Goal: Transaction & Acquisition: Purchase product/service

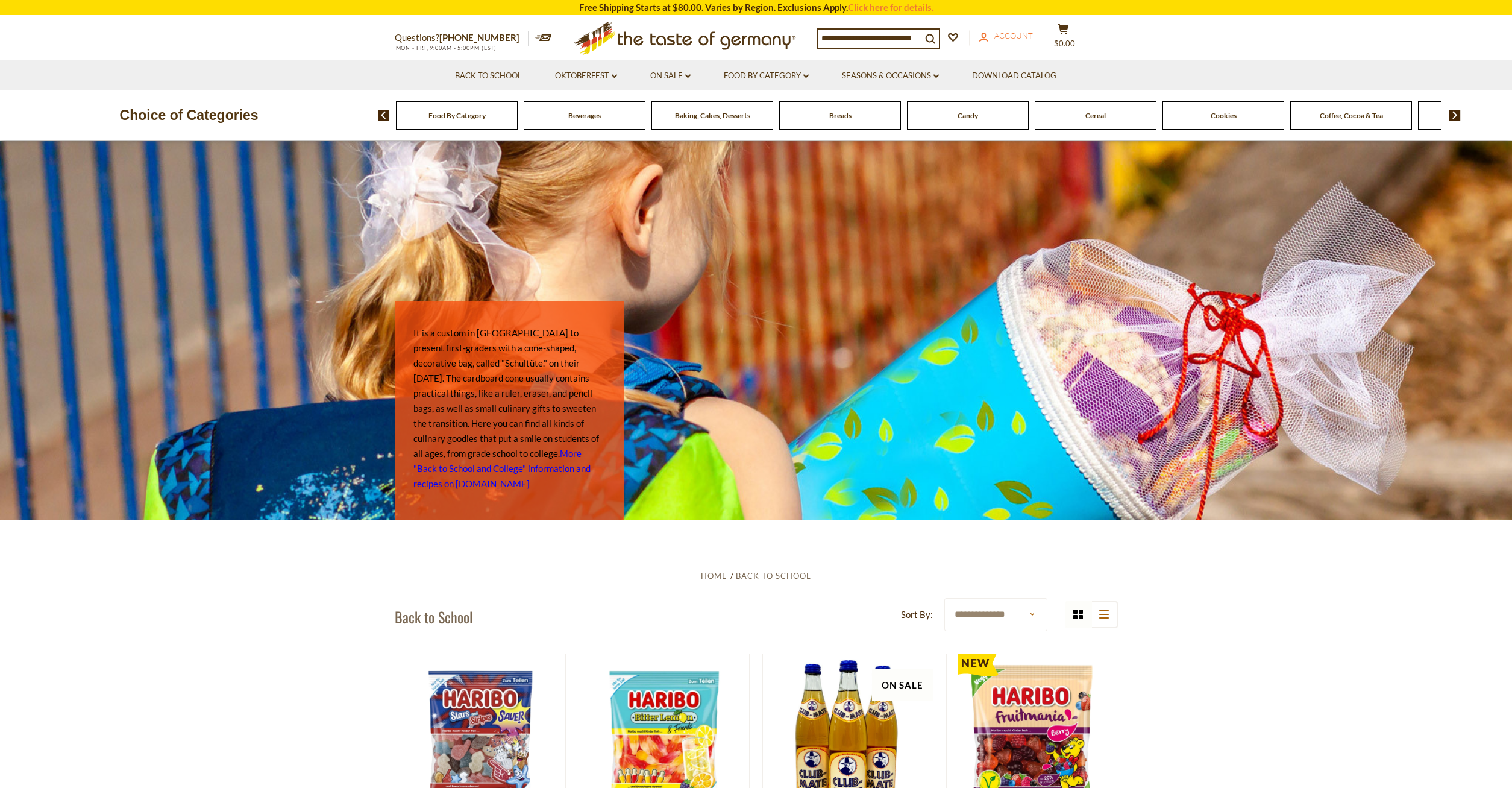
click at [1030, 35] on span "Account" at bounding box center [1013, 35] width 39 height 10
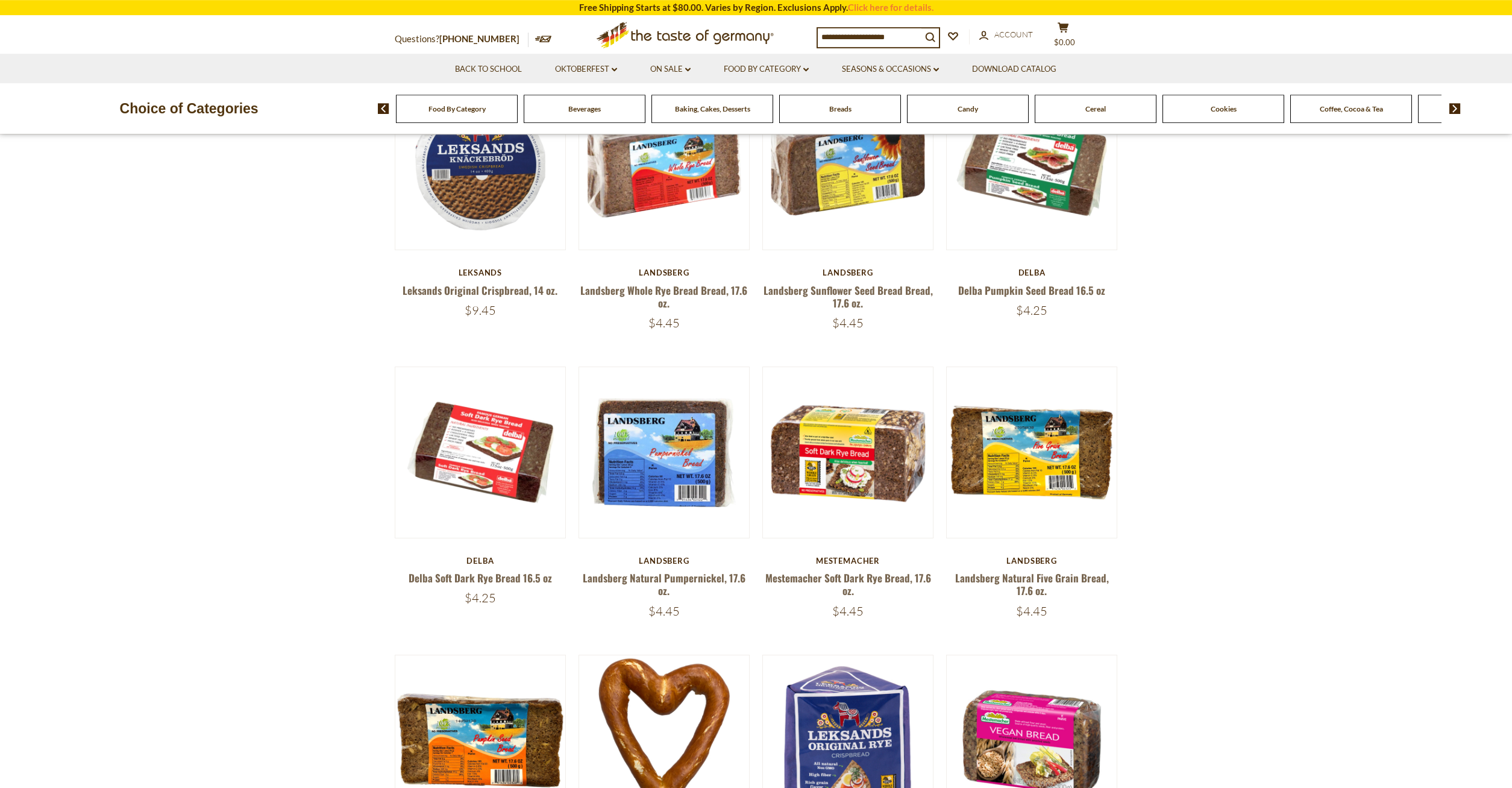
scroll to position [492, 0]
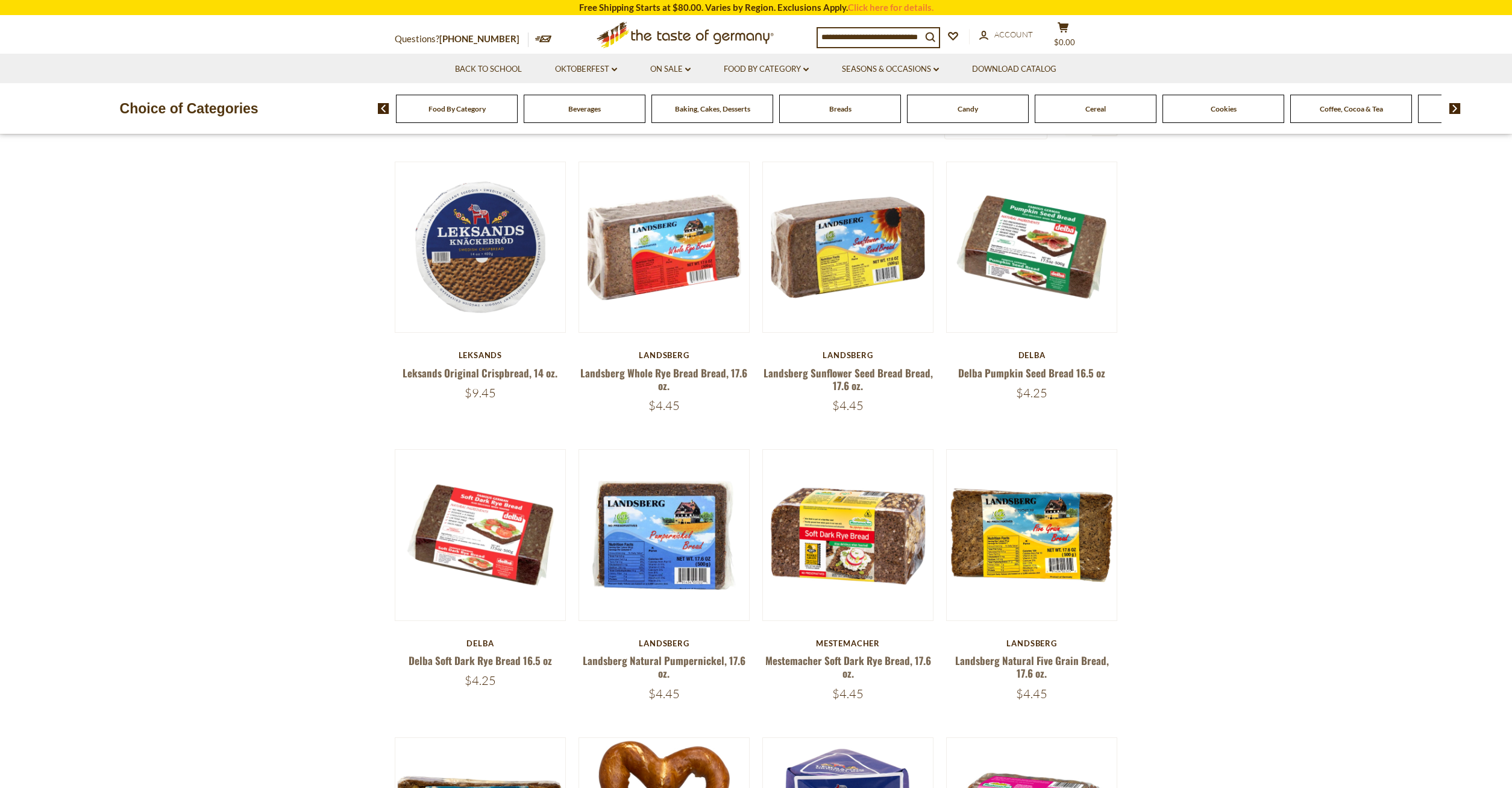
click at [858, 38] on input at bounding box center [869, 37] width 104 height 17
click at [936, 35] on icon "search_icon" at bounding box center [931, 37] width 10 height 10
type input "**********"
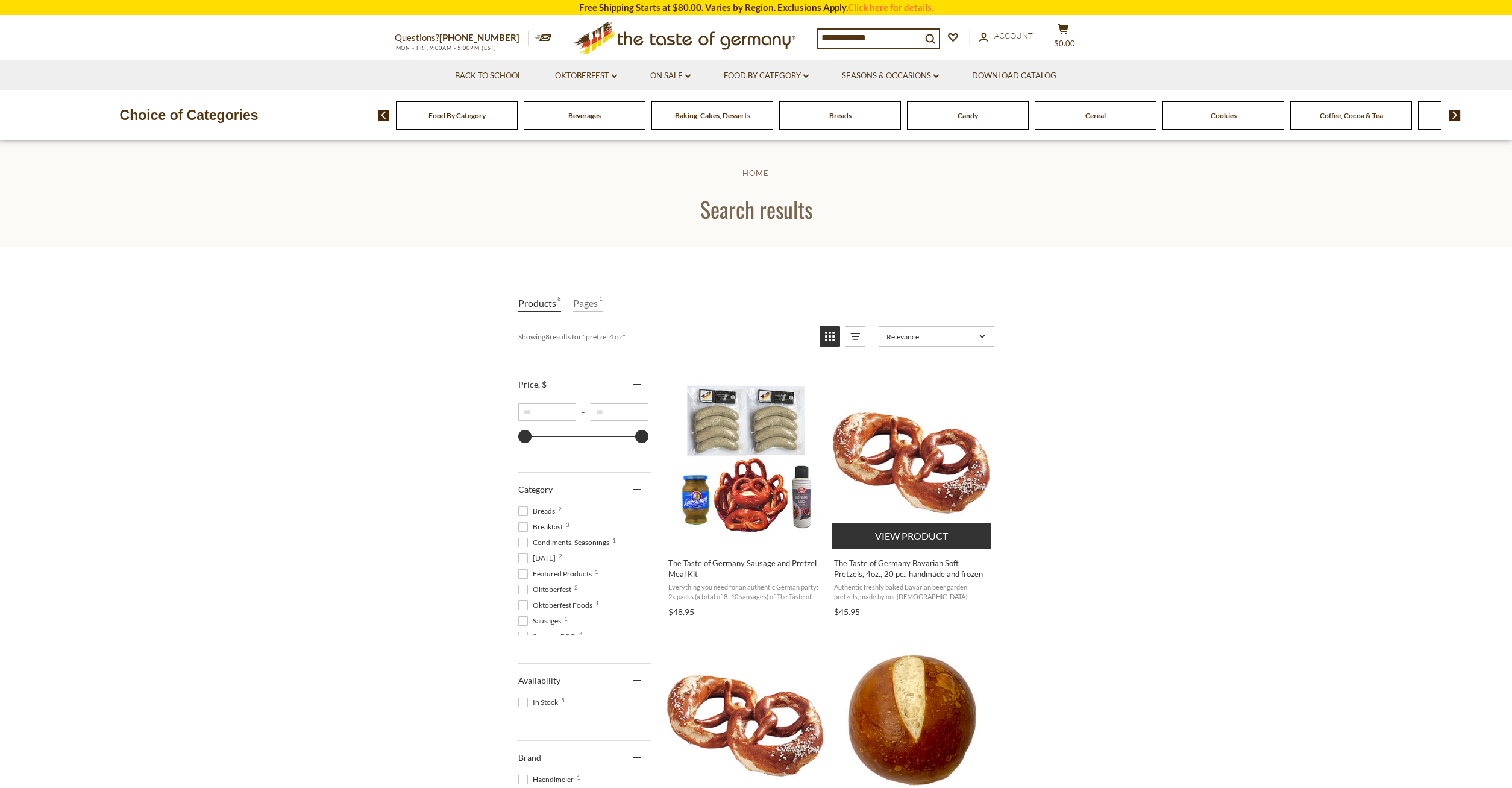
scroll to position [185, 0]
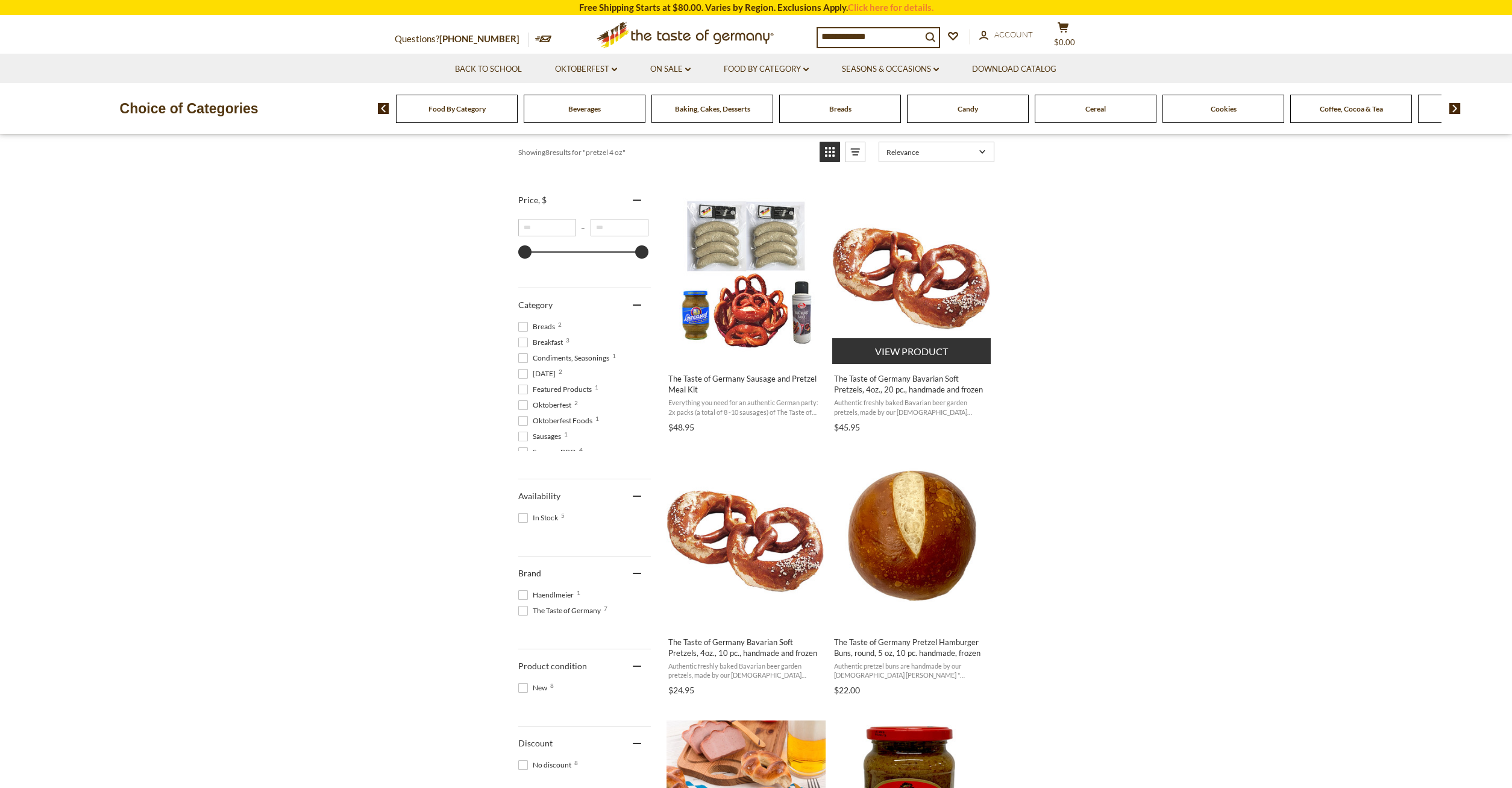
click at [889, 378] on span "The Taste of Germany Bavarian Soft Pretzels, 4oz., 20 pc., handmade and frozen" at bounding box center [912, 384] width 156 height 22
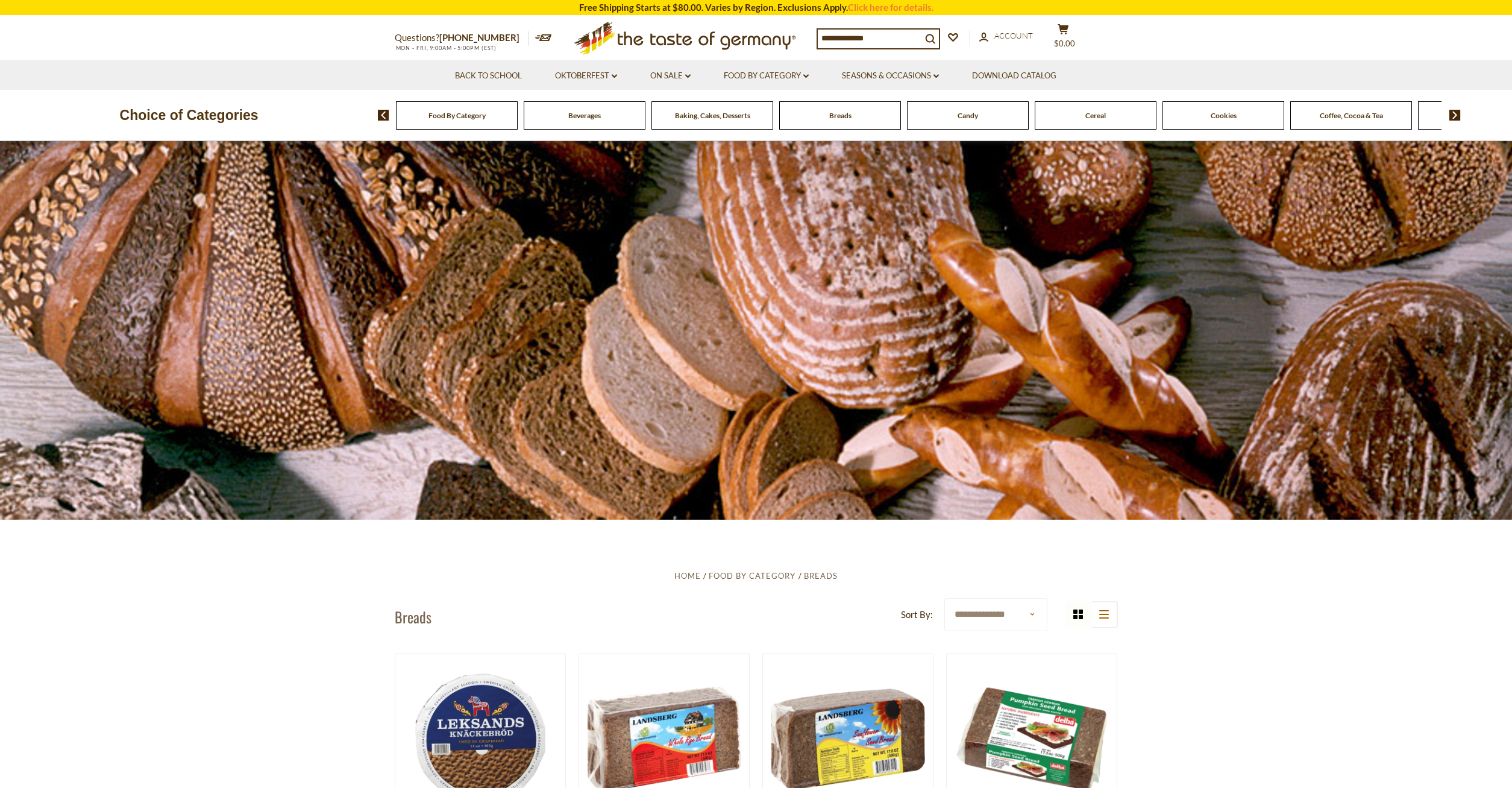
scroll to position [492, 0]
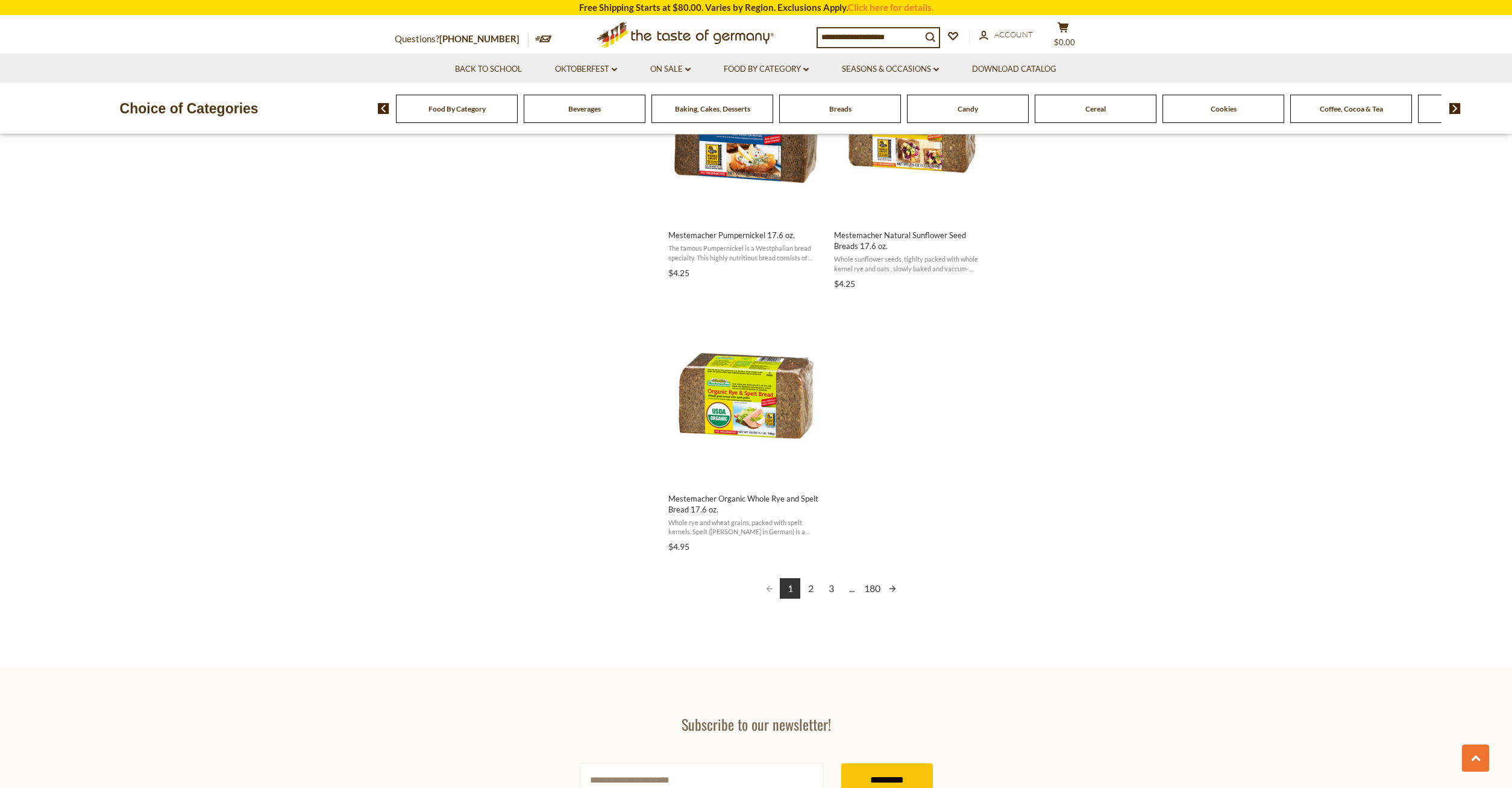
scroll to position [2153, 0]
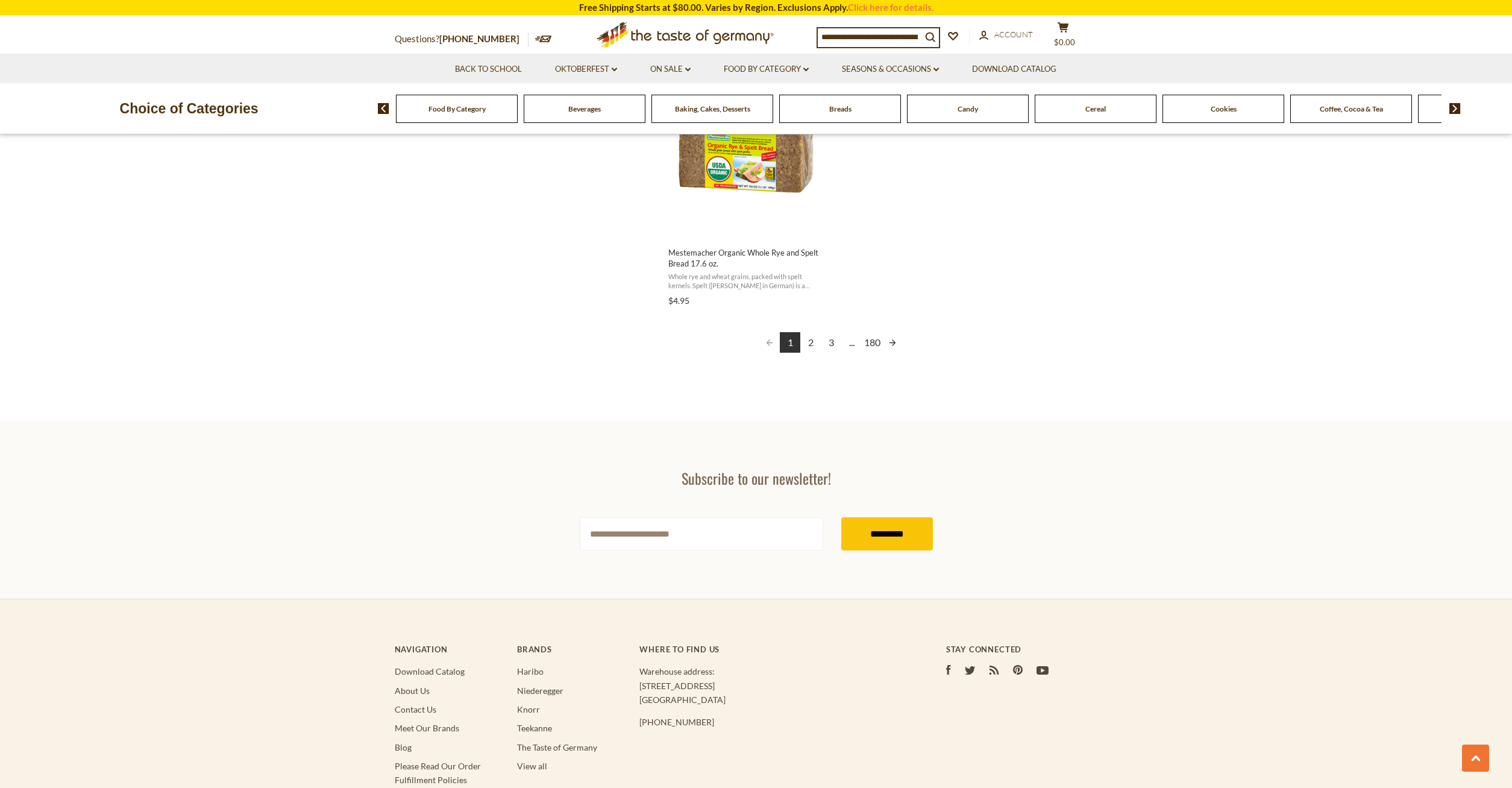
click at [813, 343] on link "2" at bounding box center [810, 342] width 20 height 20
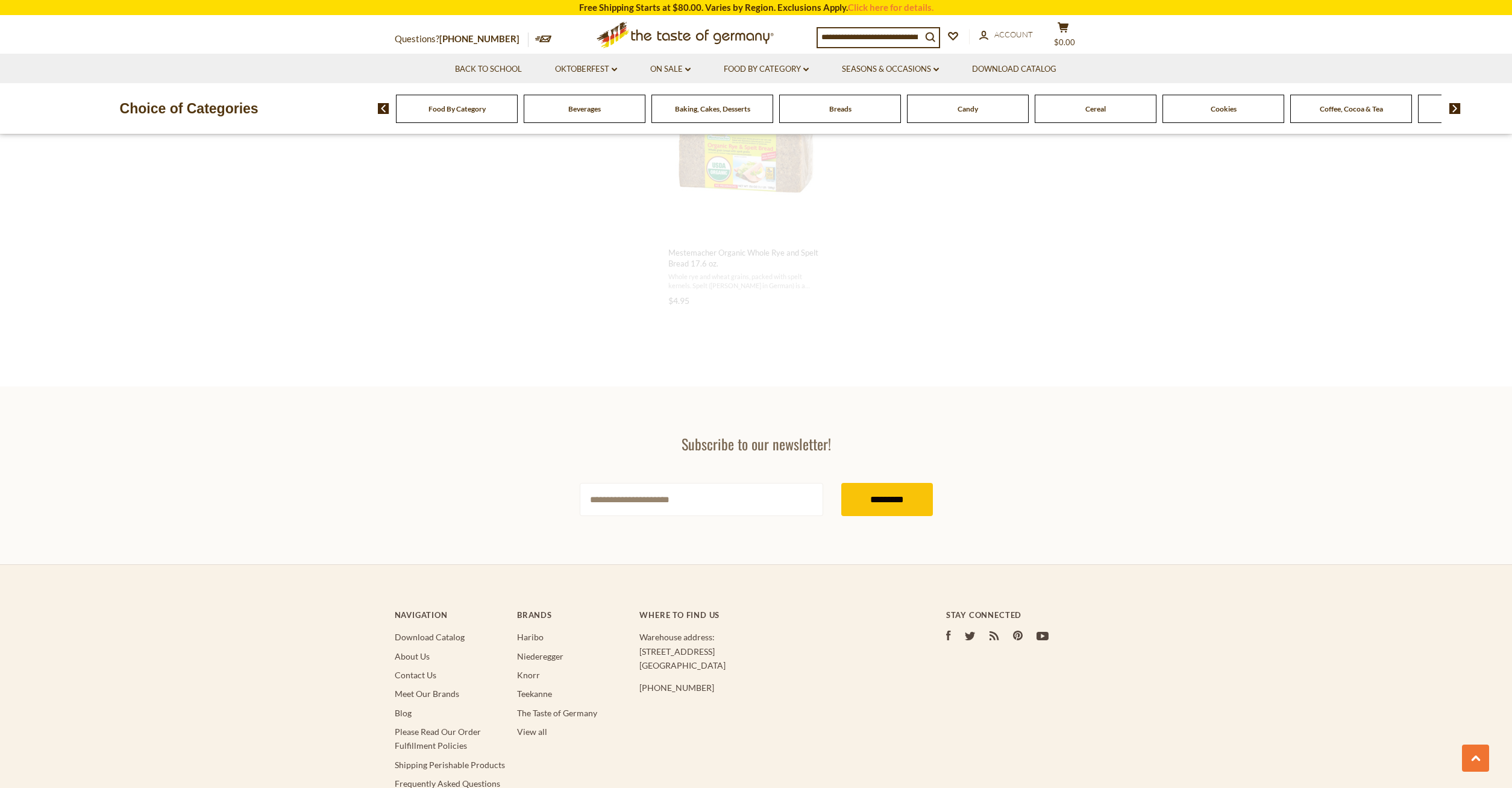
scroll to position [1425, 0]
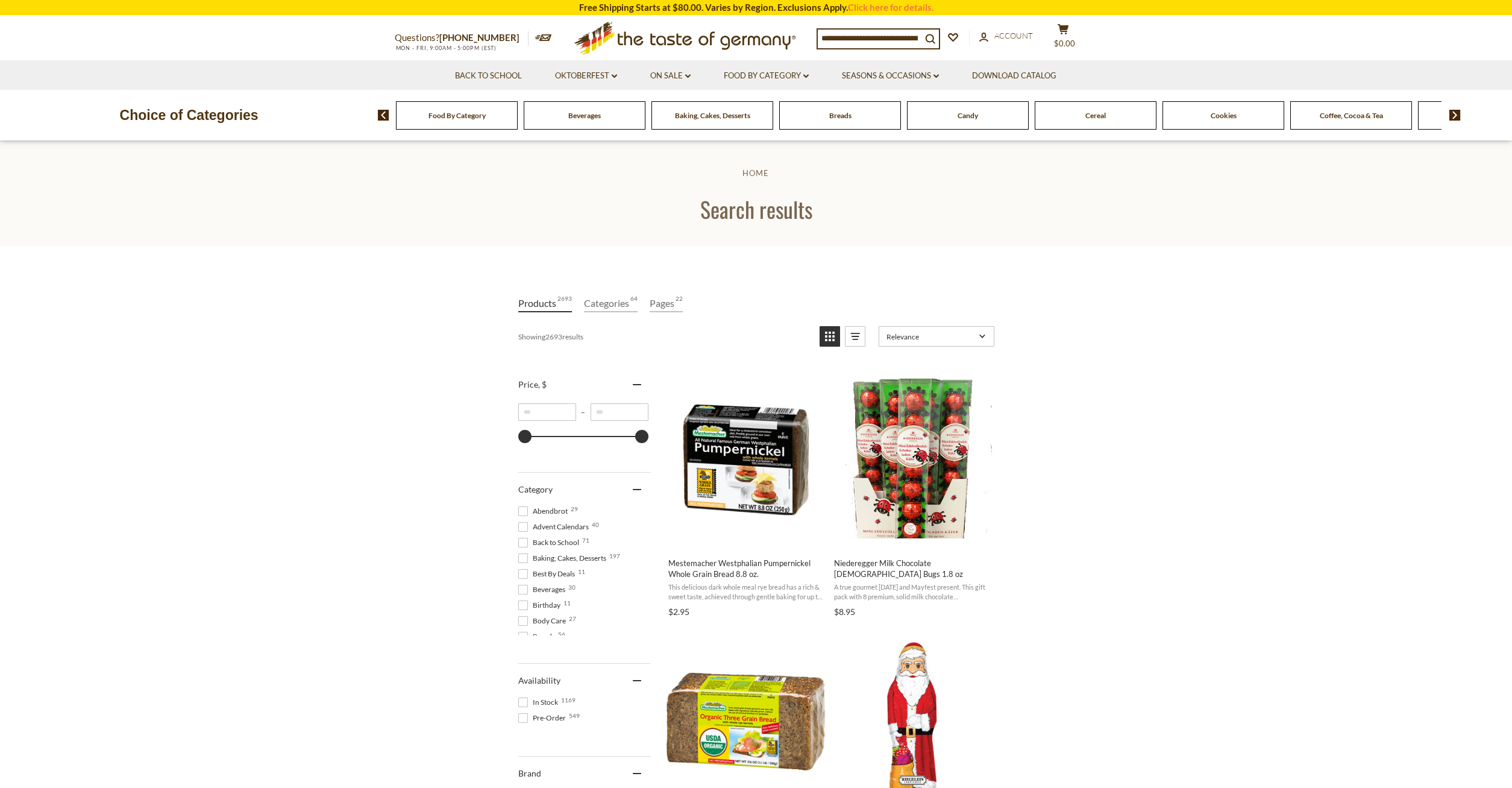
click at [517, 123] on div "Breads" at bounding box center [457, 115] width 122 height 28
click at [835, 115] on span "Breads" at bounding box center [841, 116] width 22 height 9
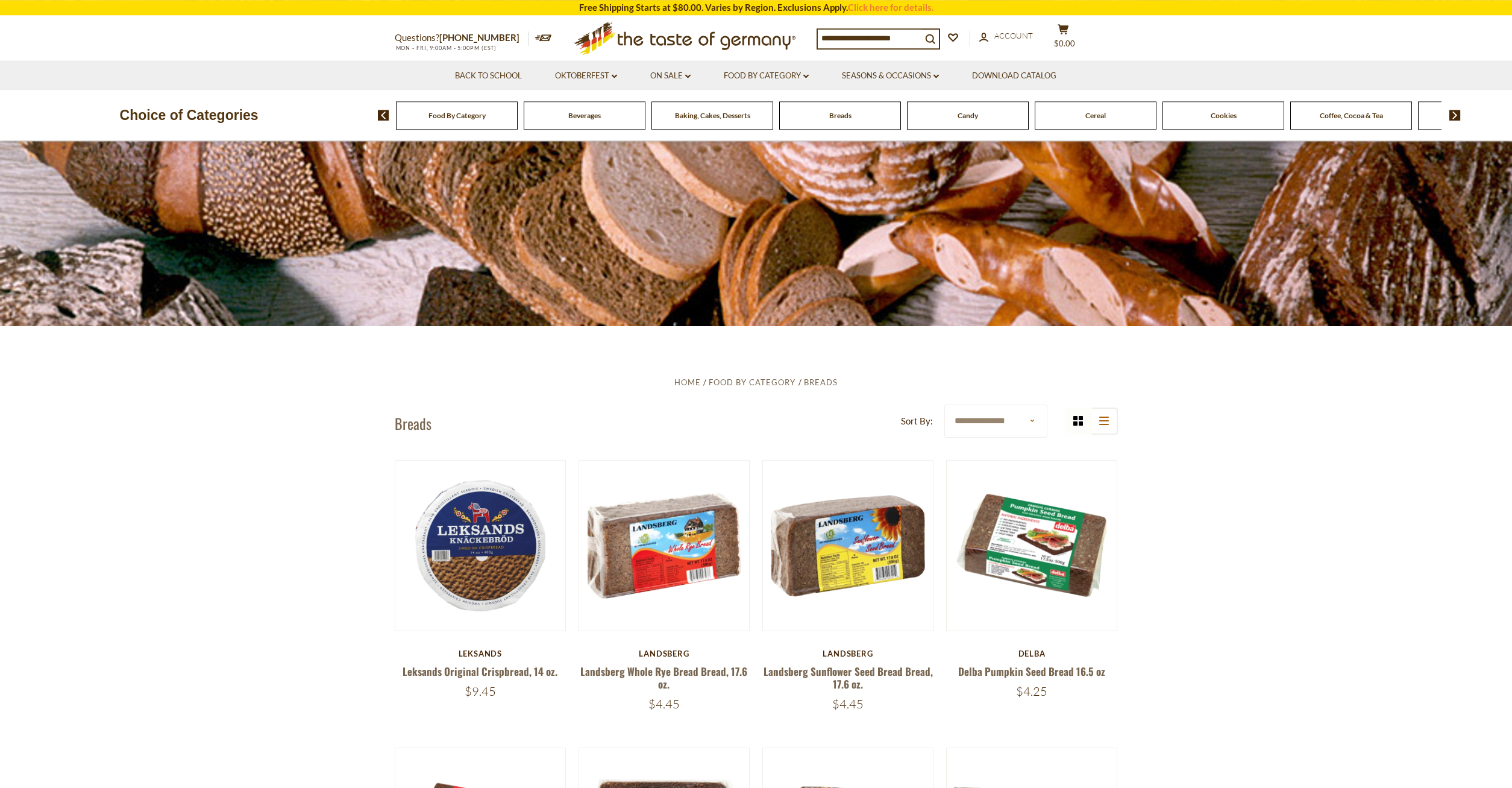
scroll to position [246, 0]
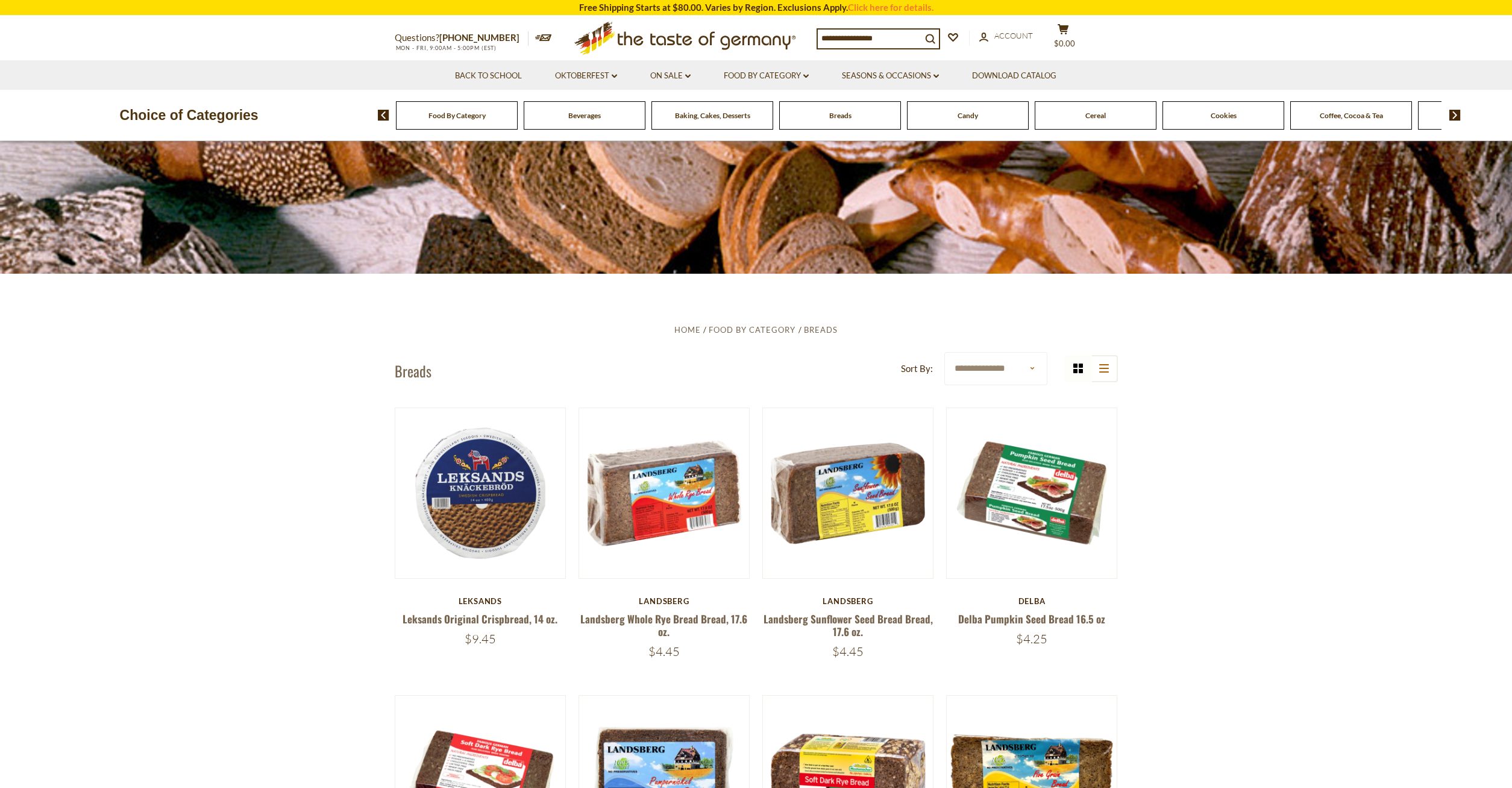
click at [825, 35] on input at bounding box center [869, 38] width 104 height 17
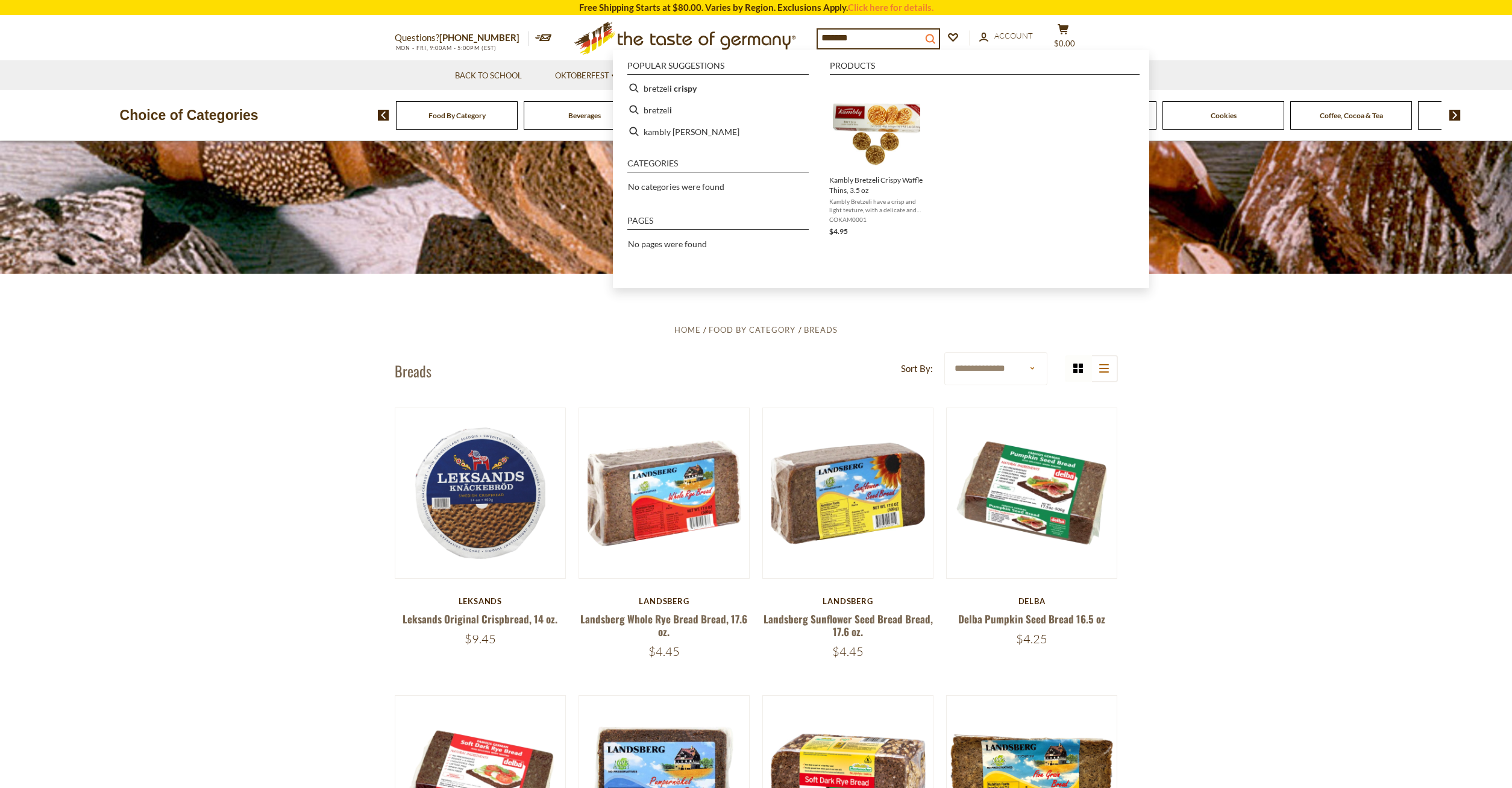
type input "*******"
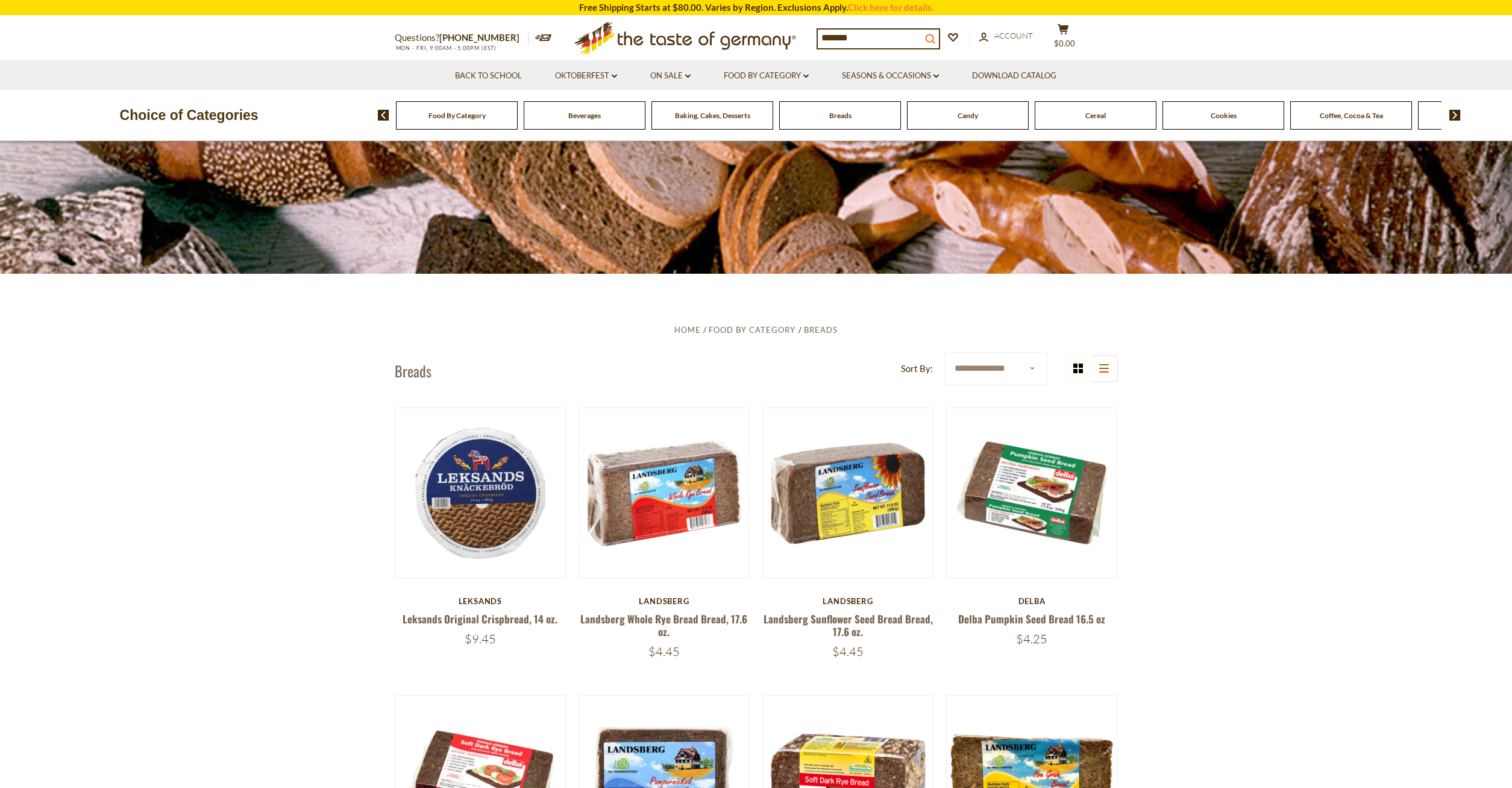
click at [936, 39] on icon "search_icon" at bounding box center [931, 39] width 10 height 10
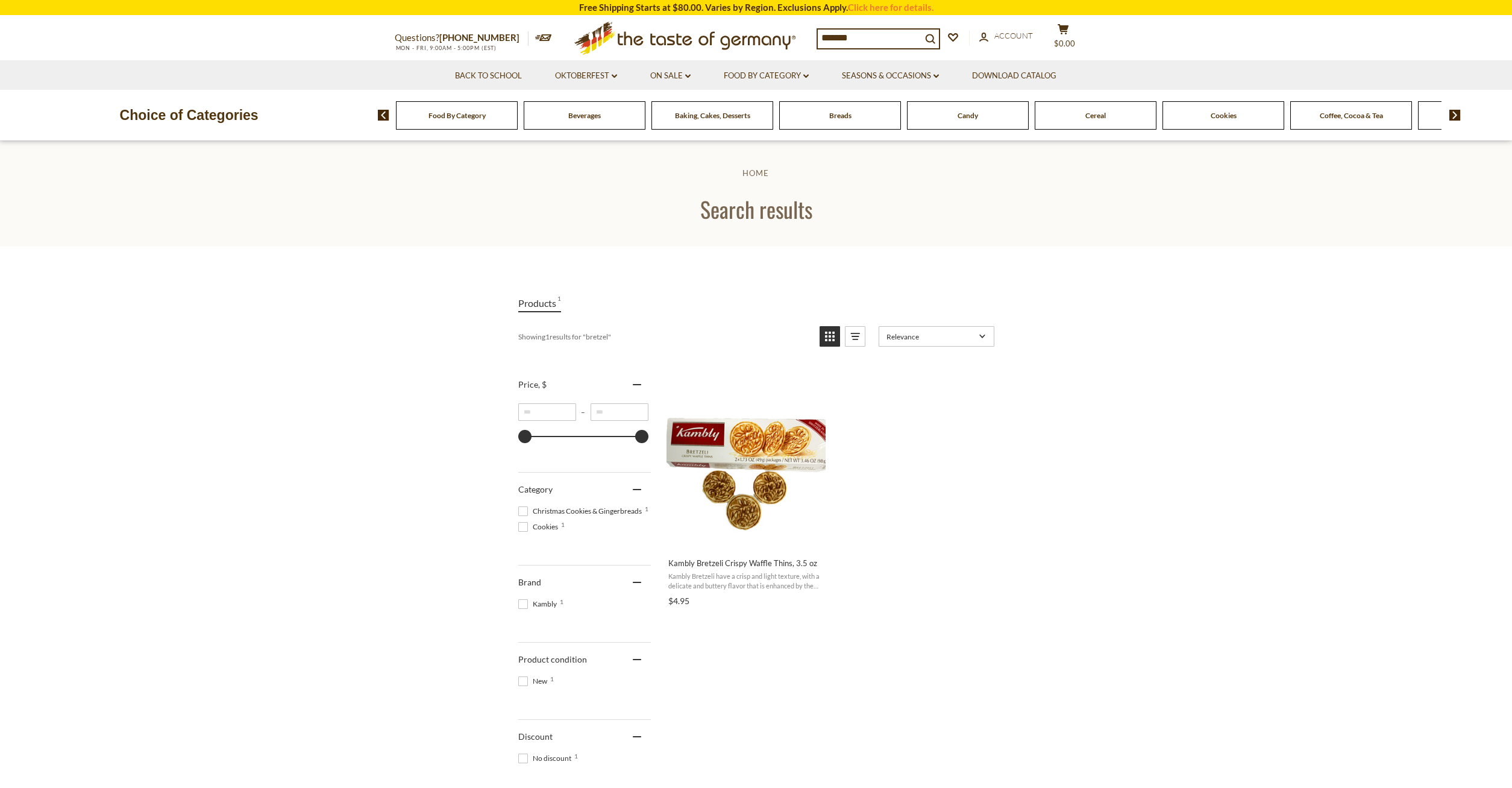
click at [854, 37] on input "*******" at bounding box center [869, 38] width 104 height 17
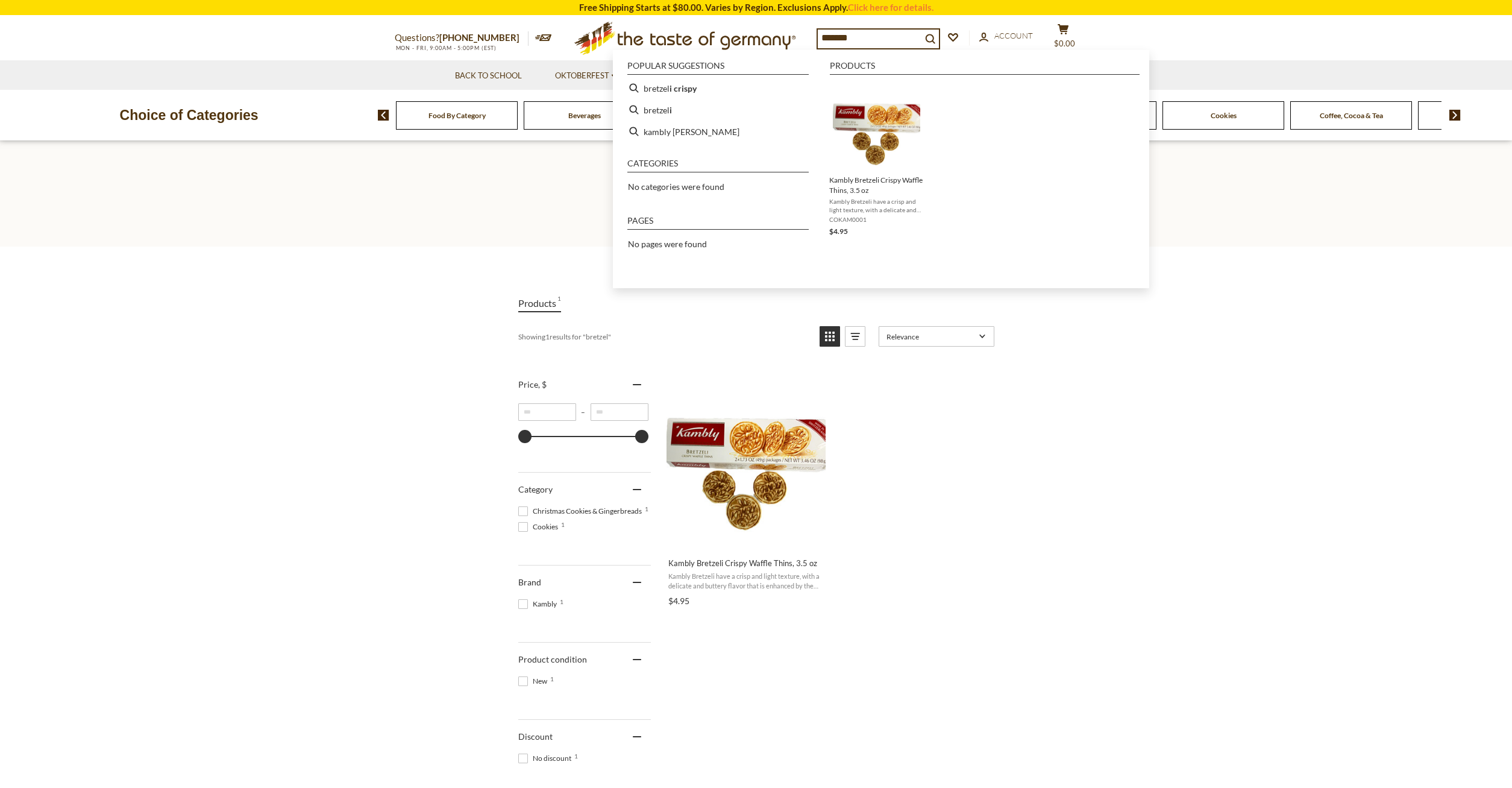
click at [852, 37] on input "*******" at bounding box center [869, 38] width 104 height 17
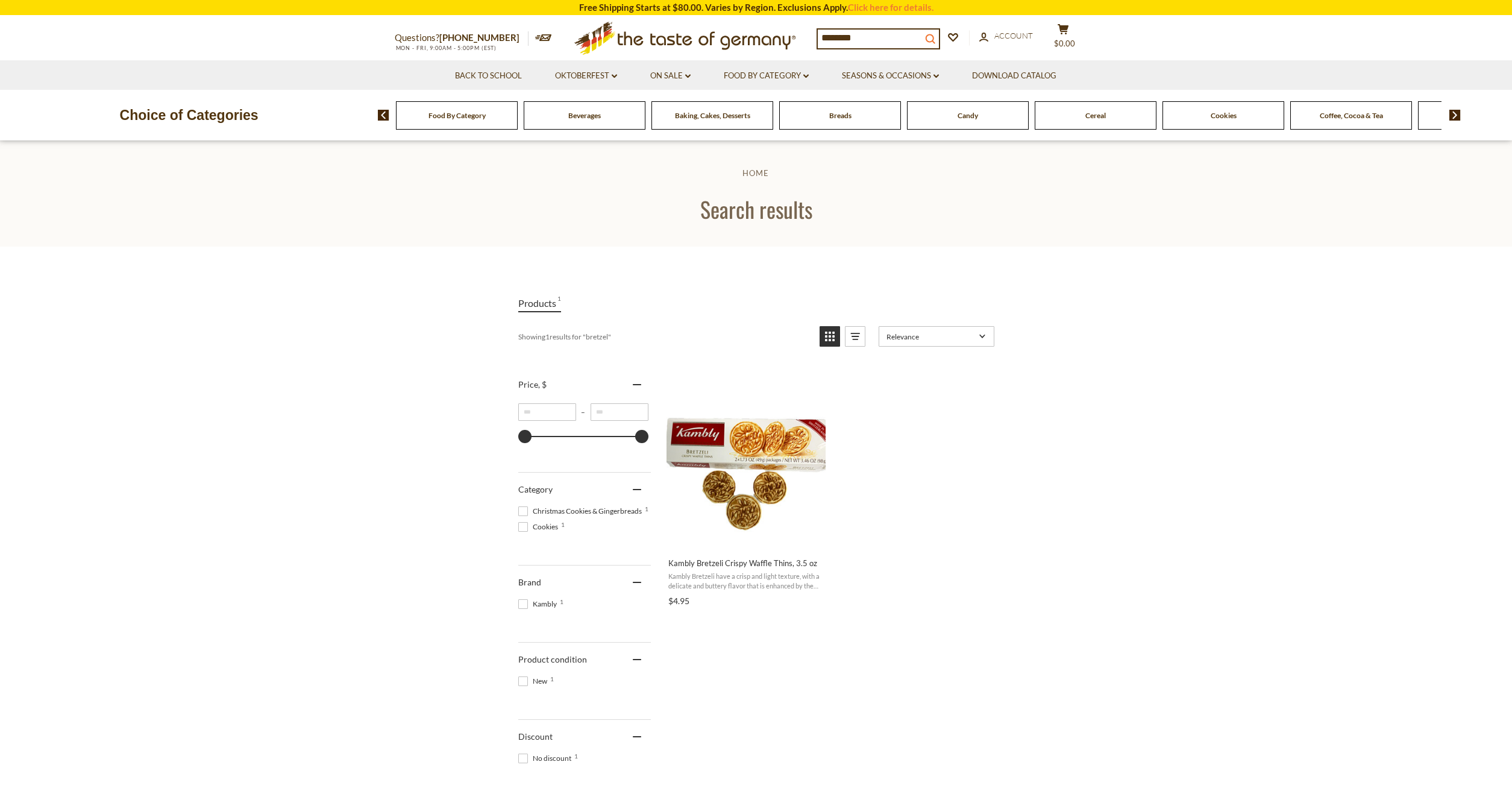
click at [936, 37] on icon "search_icon" at bounding box center [931, 39] width 10 height 10
type input "*******"
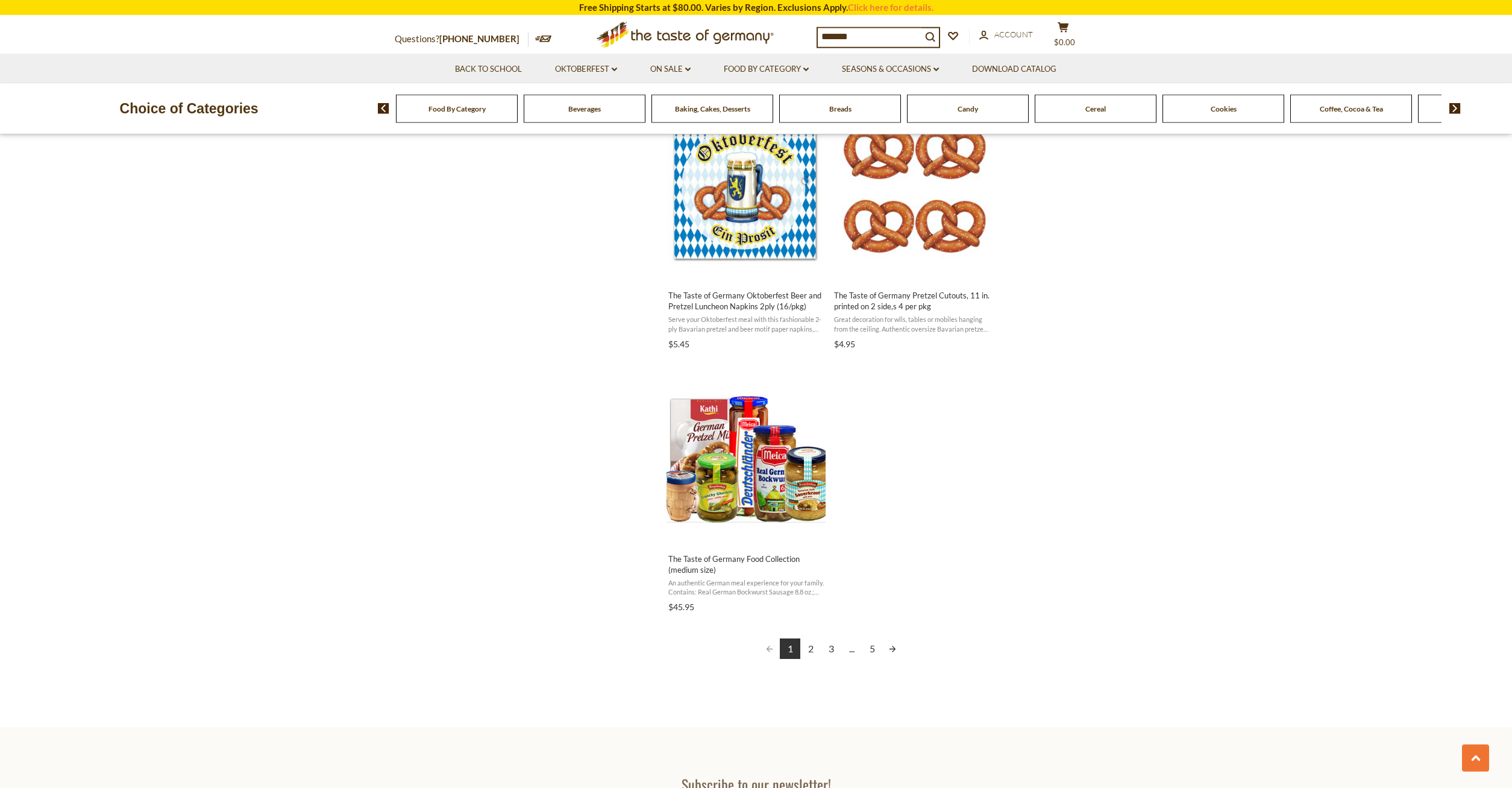
scroll to position [1968, 0]
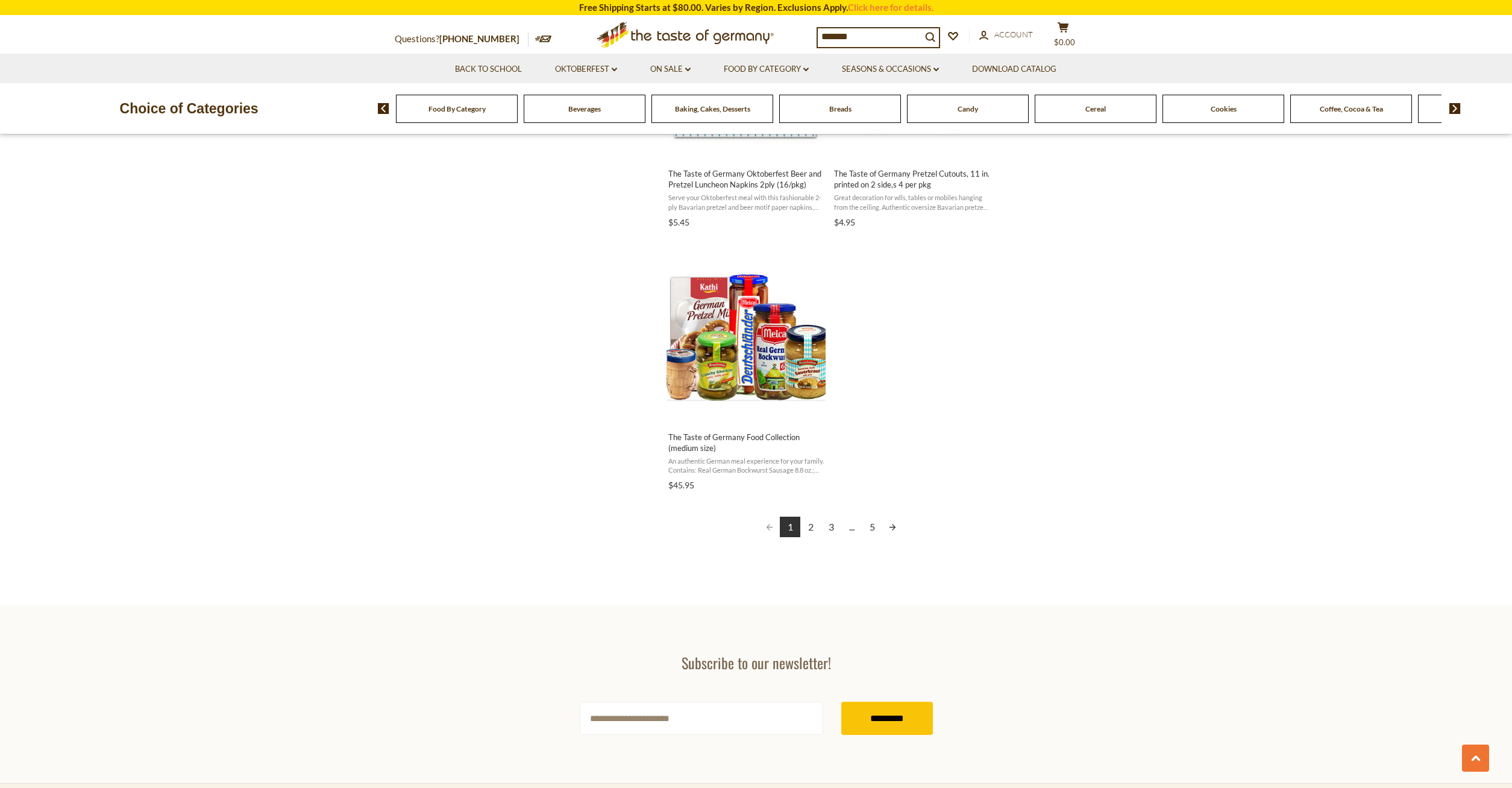
click at [814, 529] on link "2" at bounding box center [810, 527] width 20 height 20
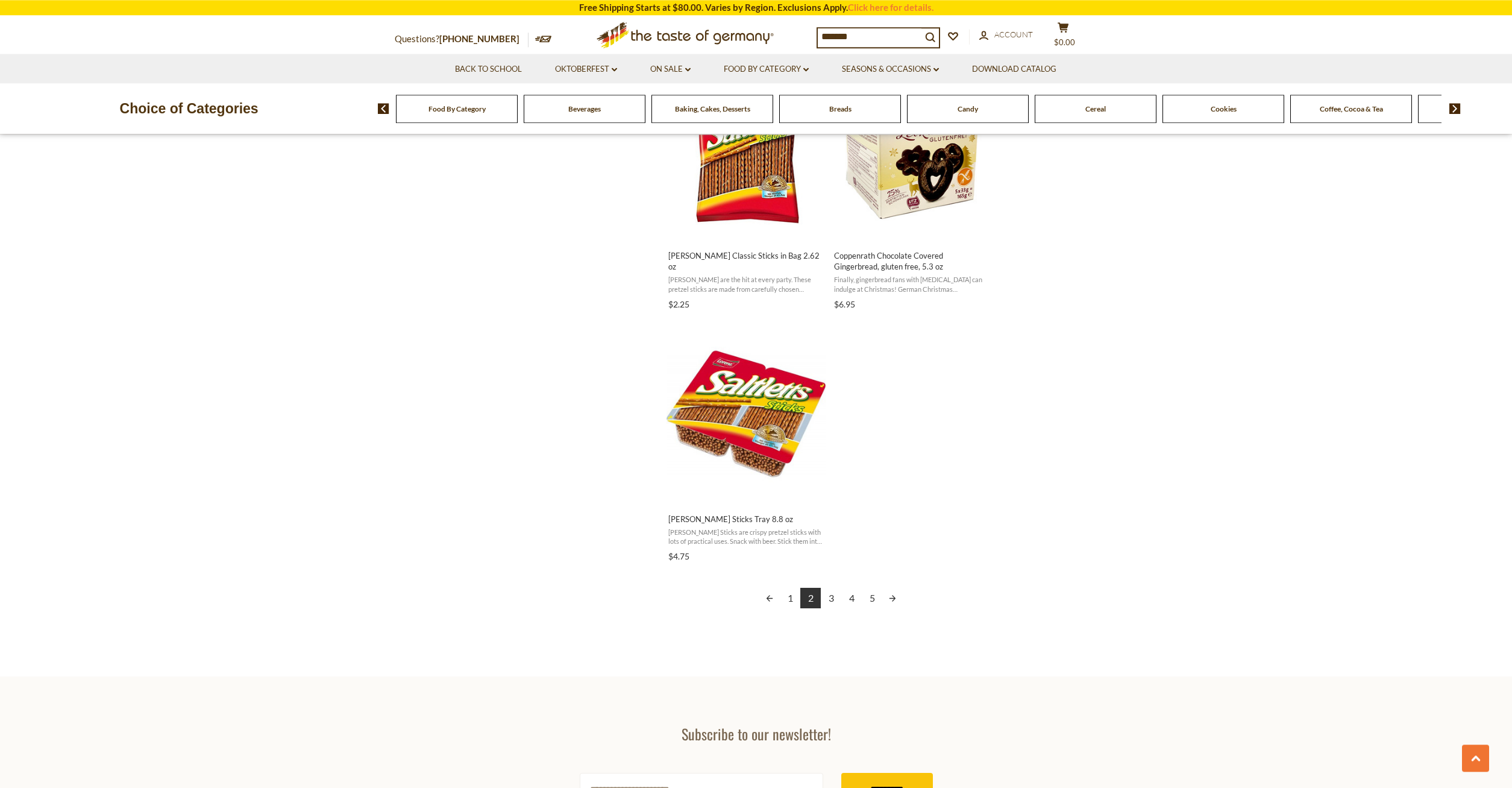
scroll to position [1907, 0]
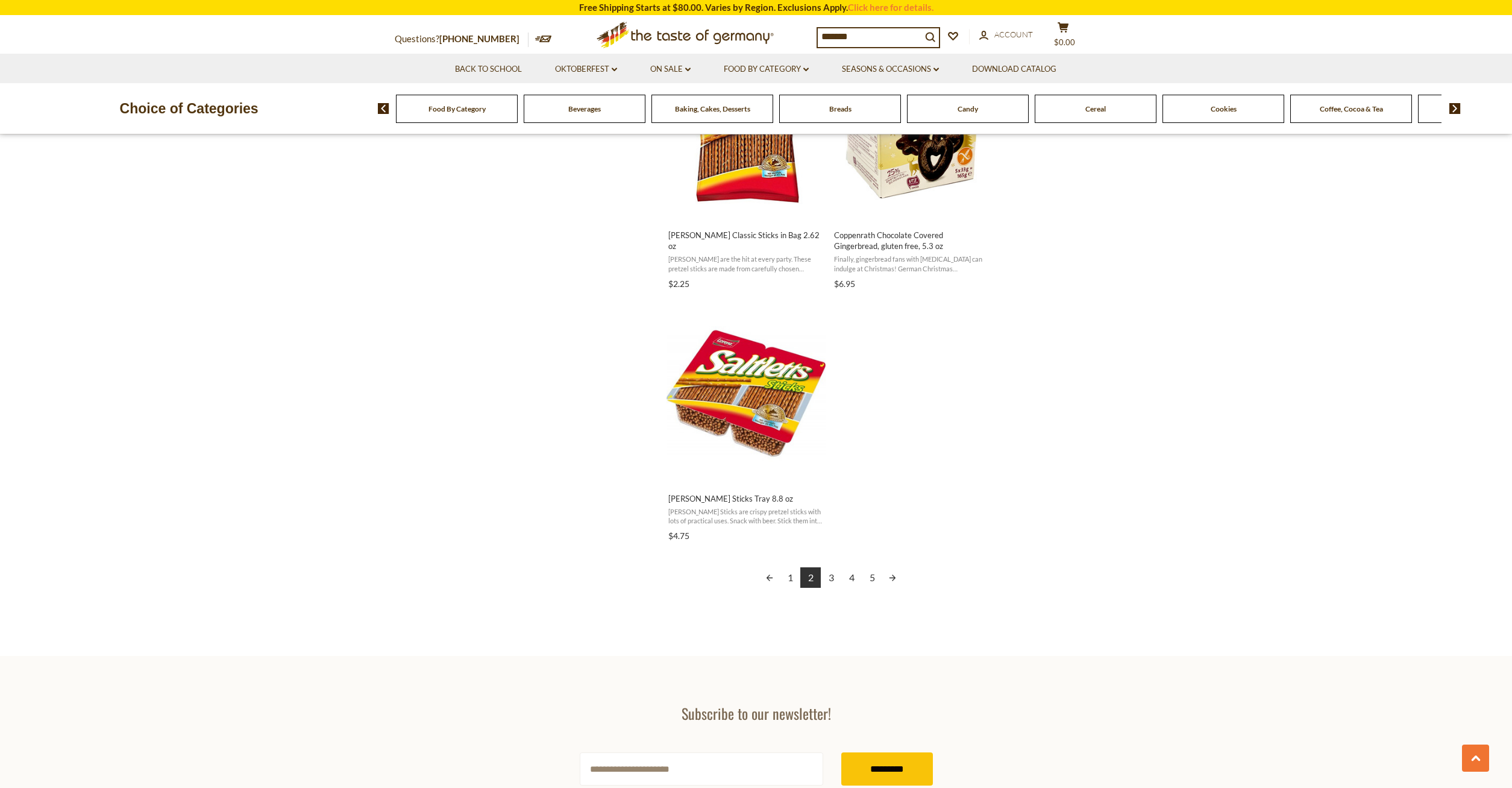
click at [835, 582] on link "3" at bounding box center [831, 577] width 20 height 20
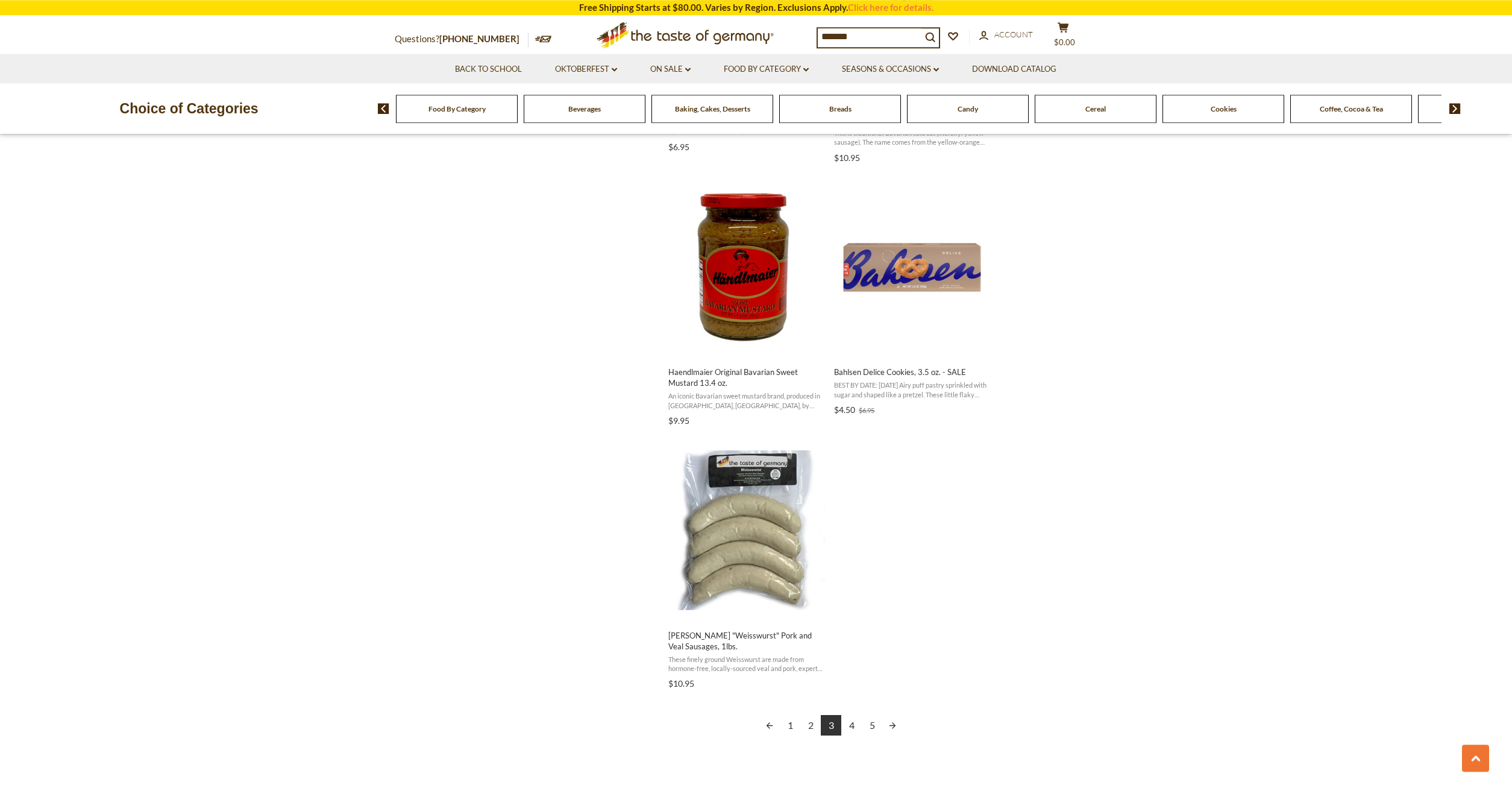
scroll to position [1784, 0]
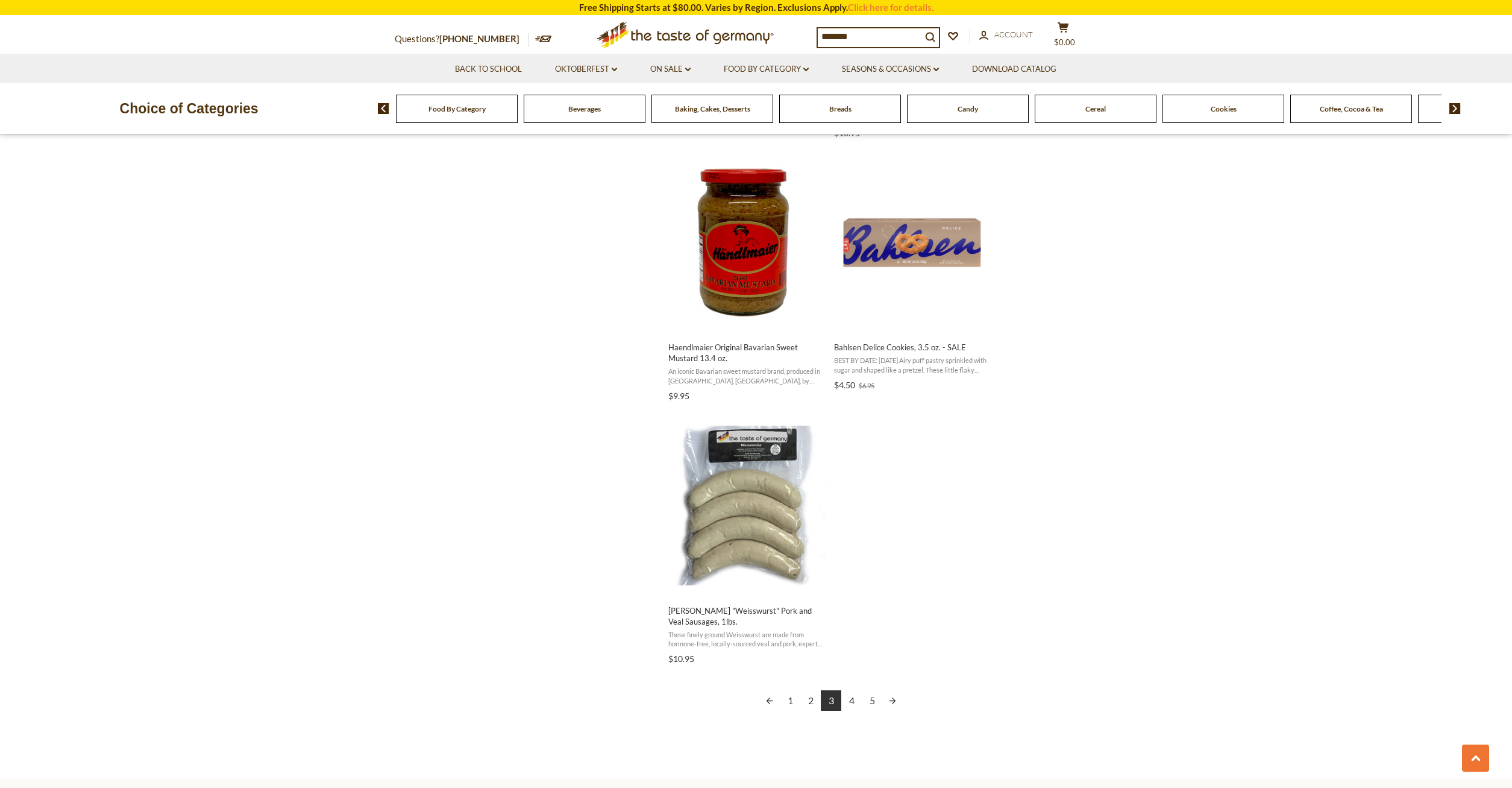
click at [849, 702] on link "4" at bounding box center [851, 701] width 20 height 20
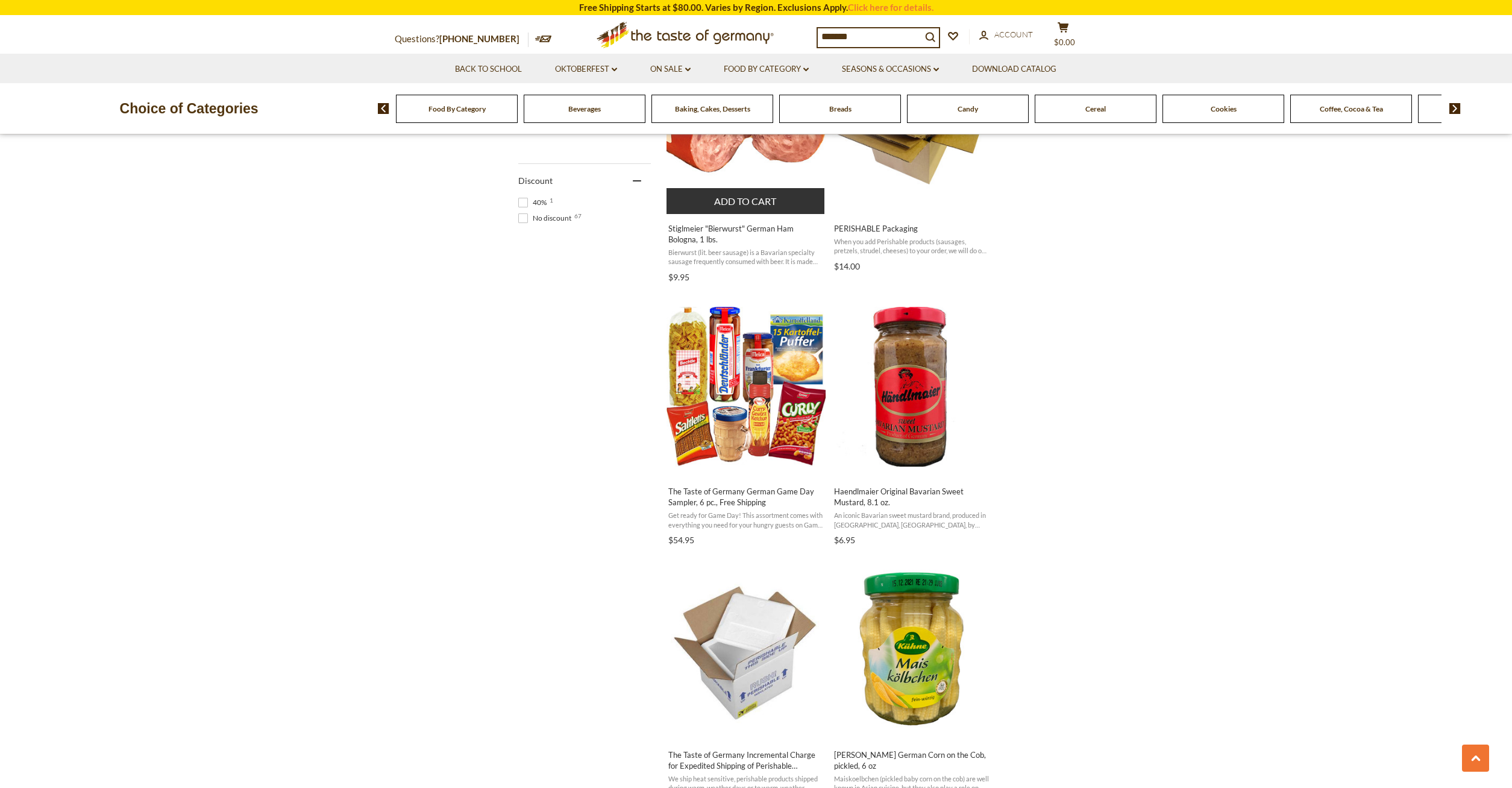
scroll to position [615, 0]
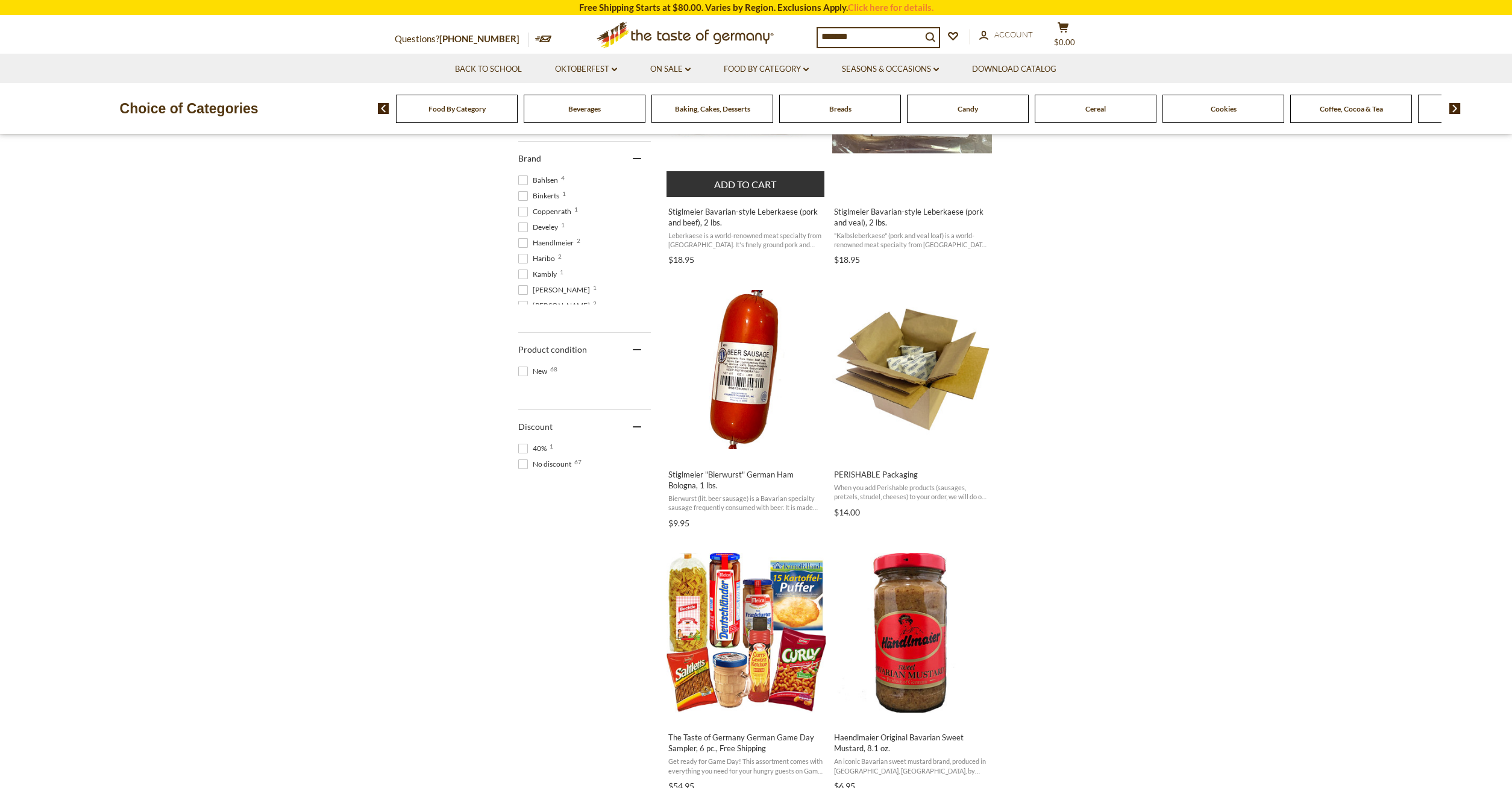
click at [730, 184] on button "Add to cart" at bounding box center [746, 184] width 159 height 26
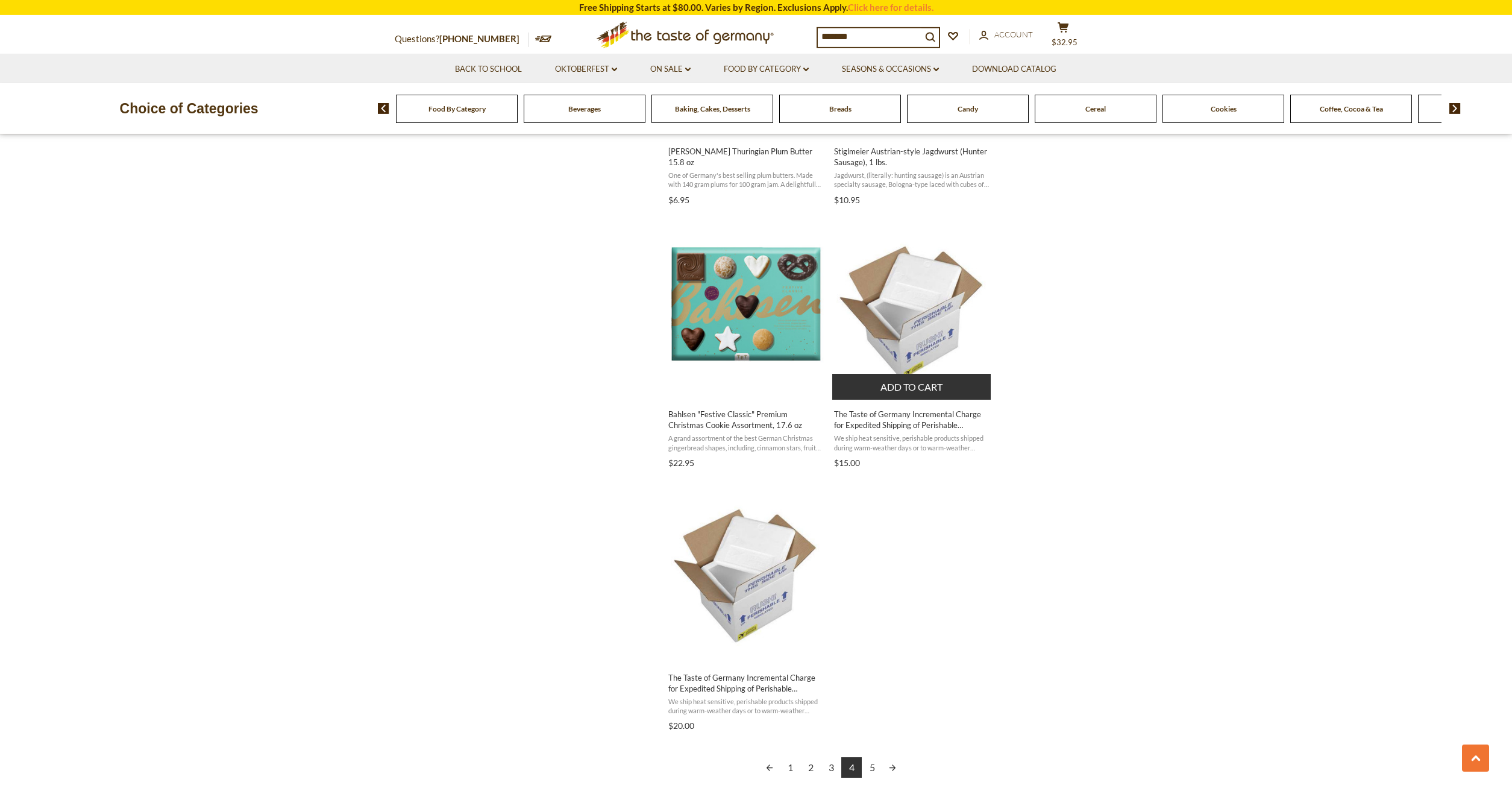
scroll to position [1784, 0]
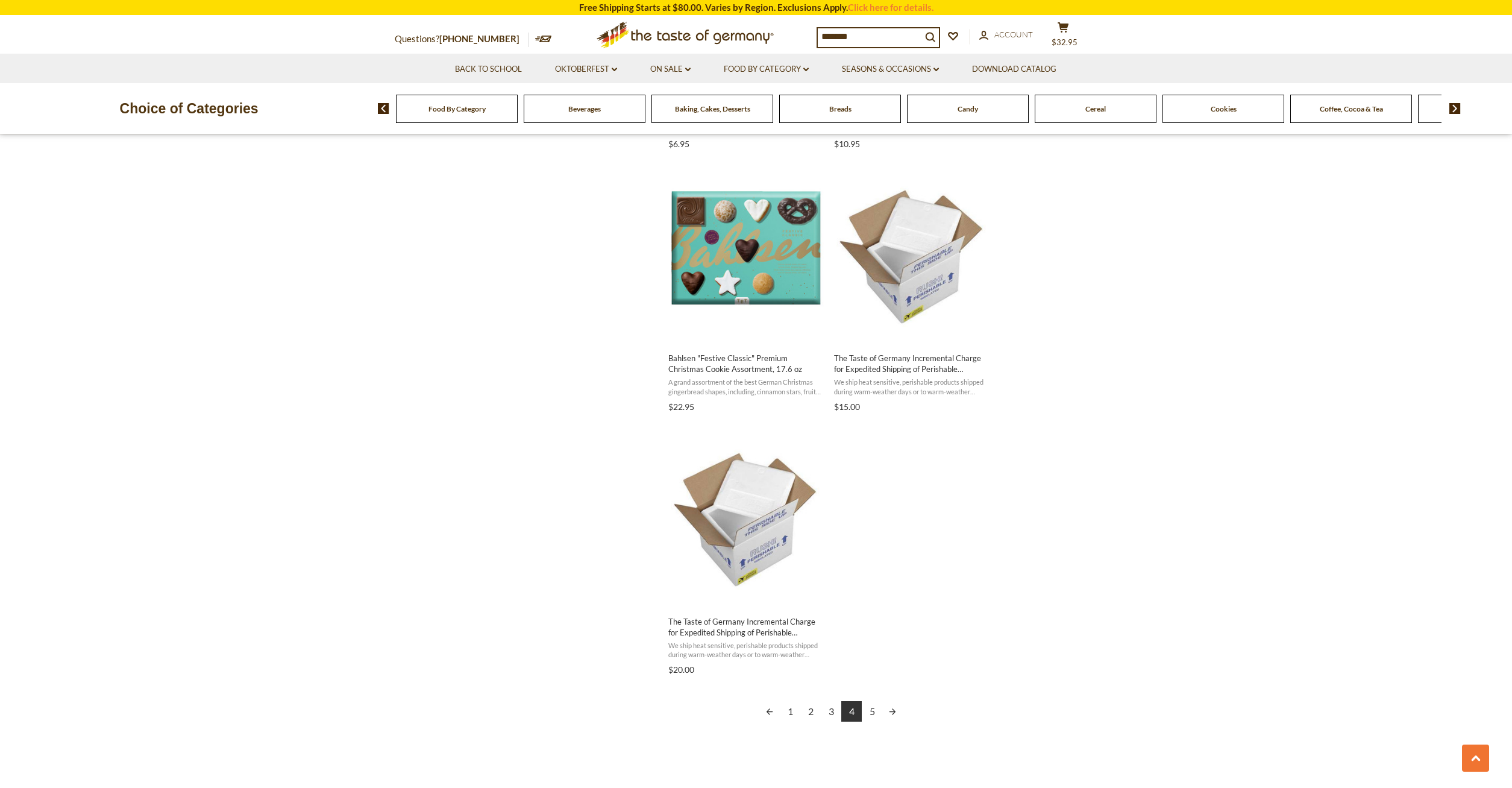
click at [872, 712] on link "5" at bounding box center [872, 711] width 20 height 20
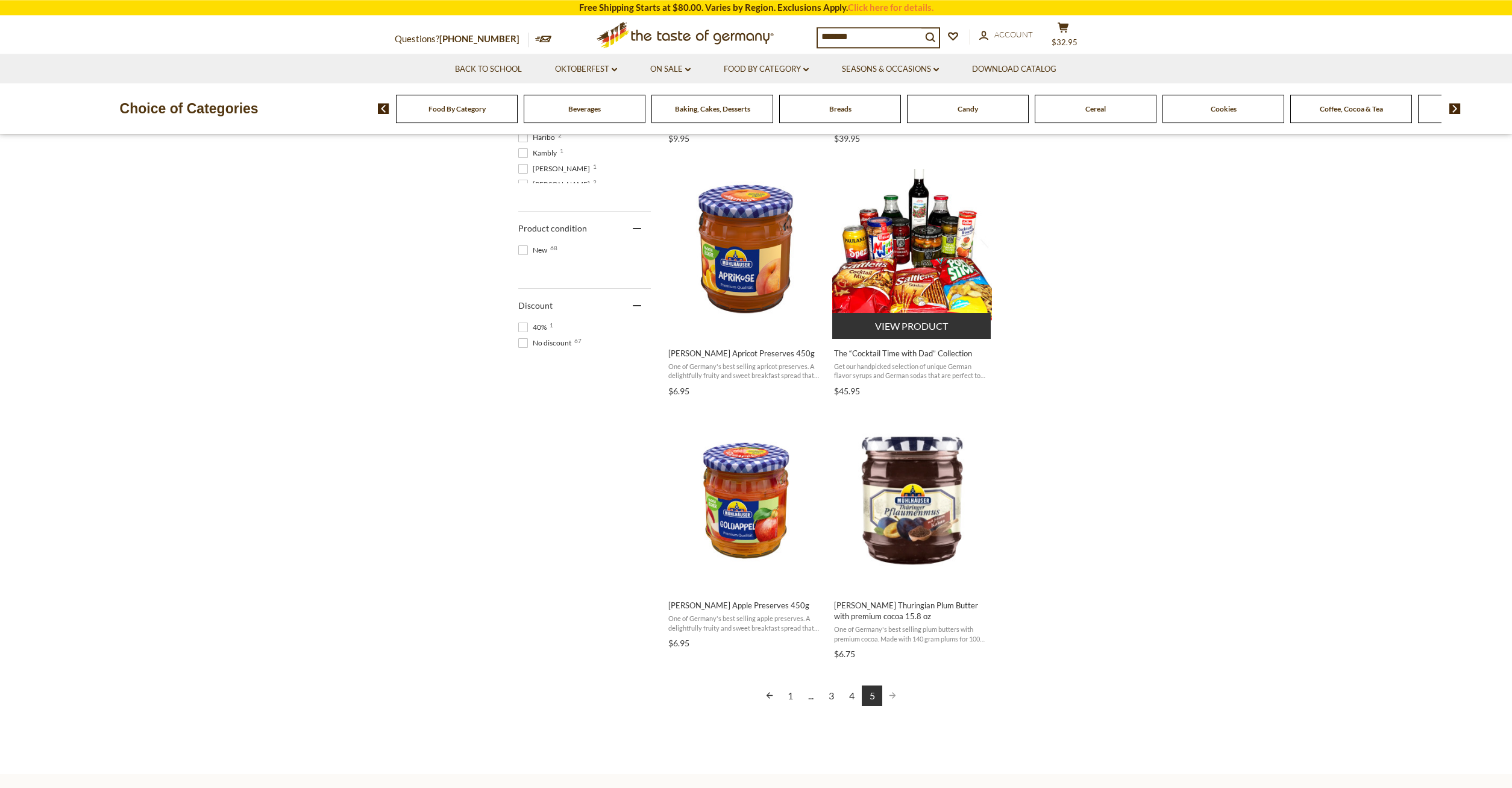
scroll to position [738, 0]
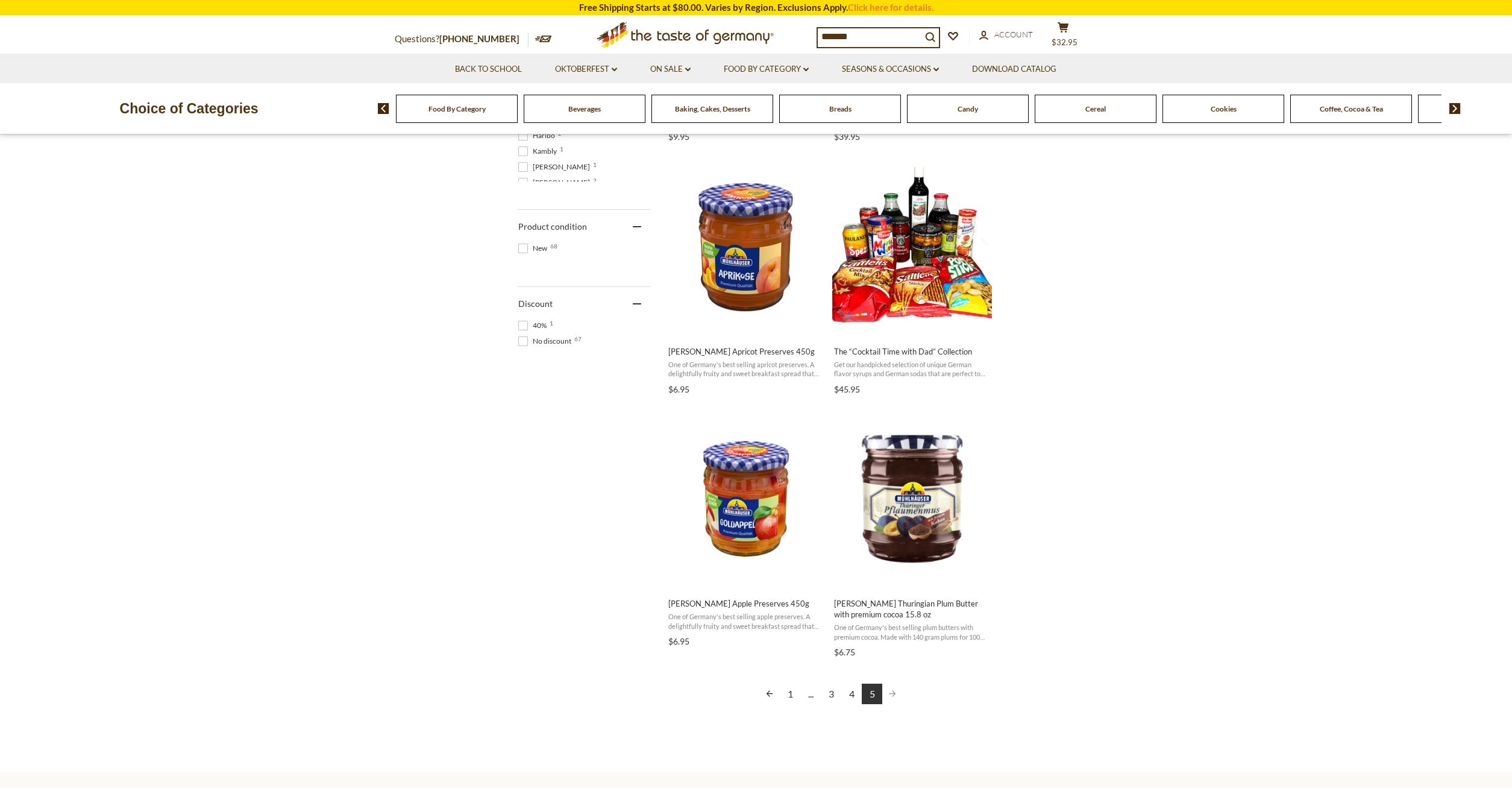
click at [871, 695] on link "5" at bounding box center [872, 693] width 20 height 20
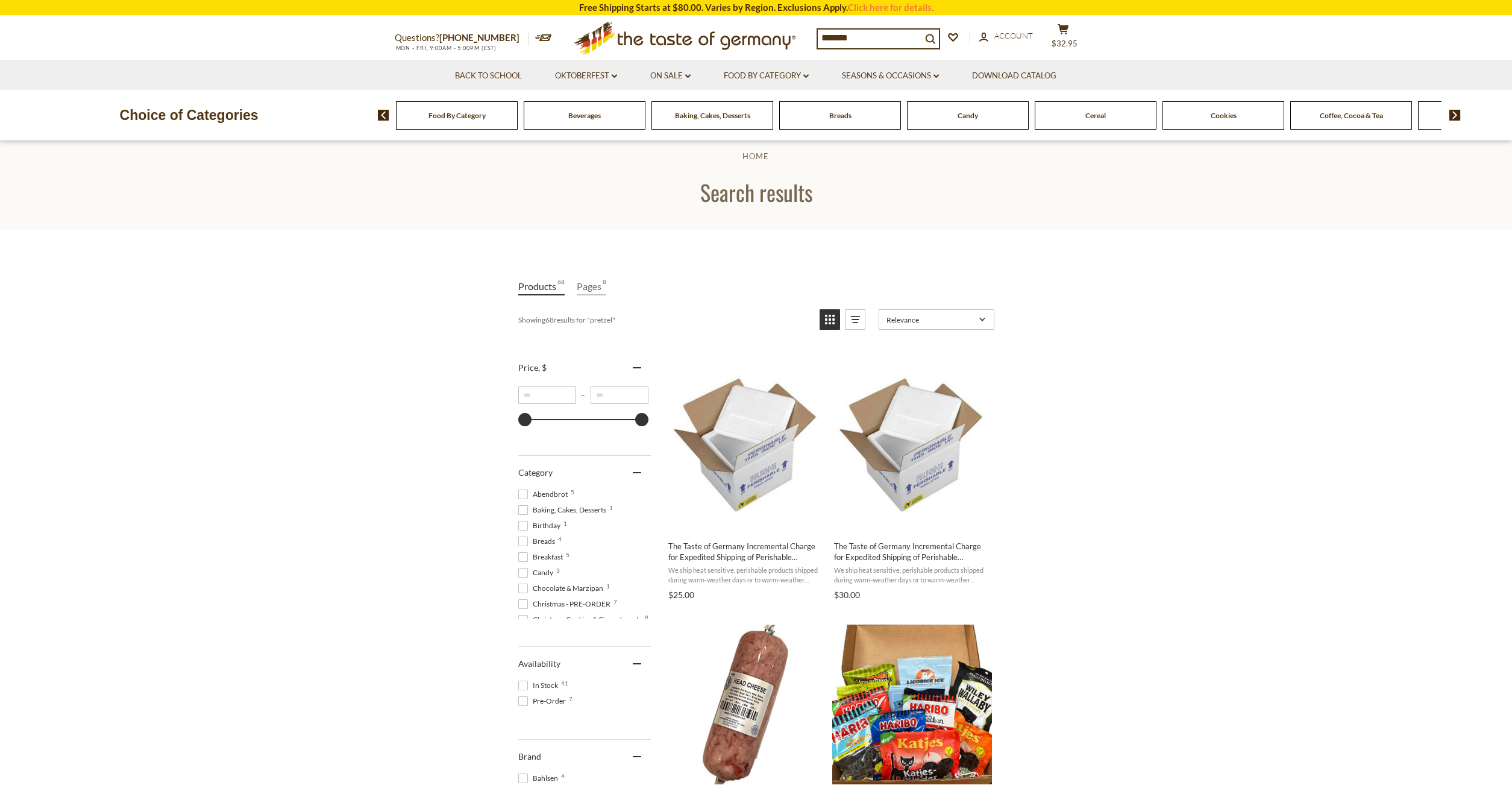
scroll to position [0, 0]
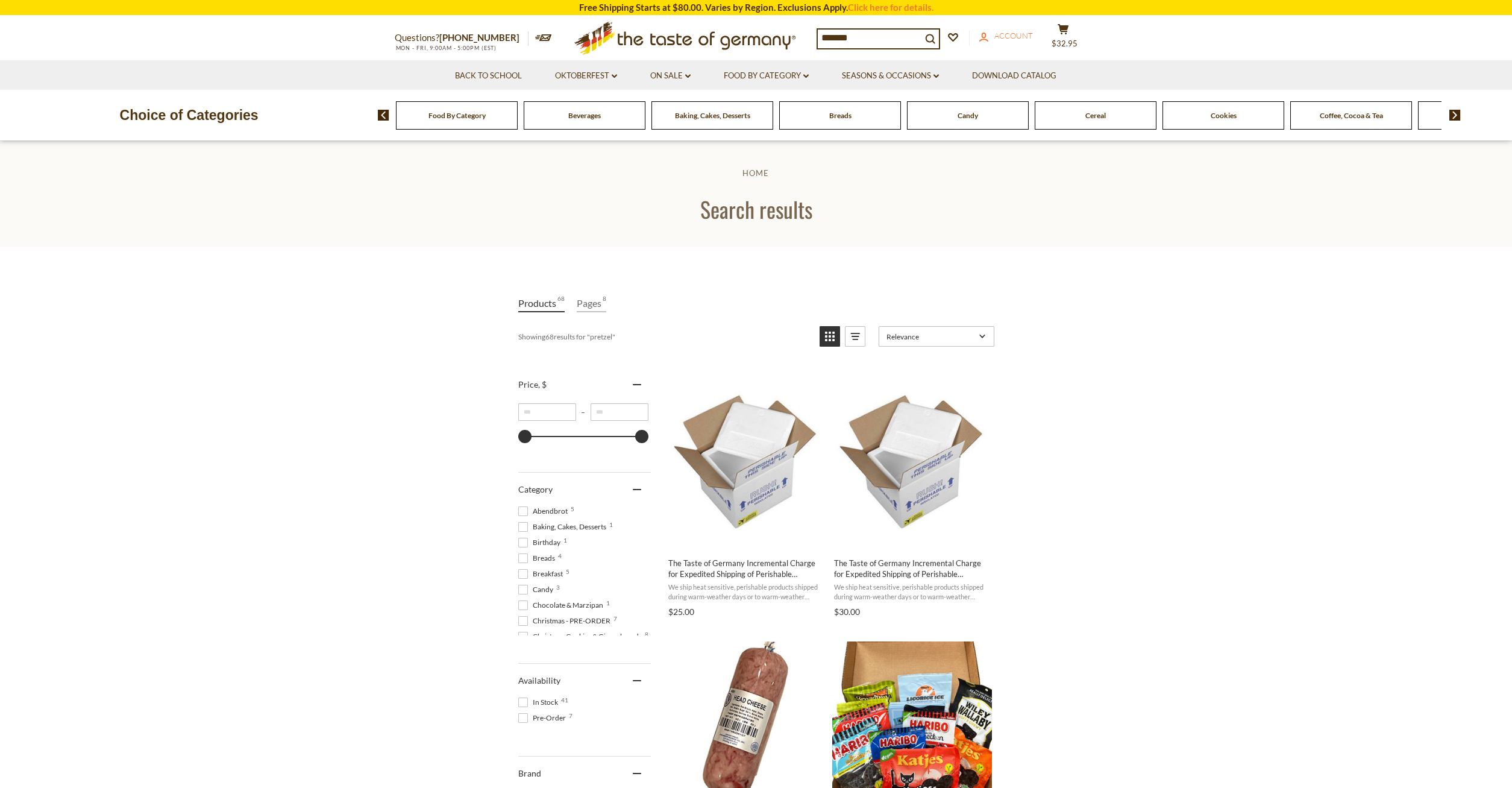
click at [1033, 36] on span "Account" at bounding box center [1013, 35] width 39 height 10
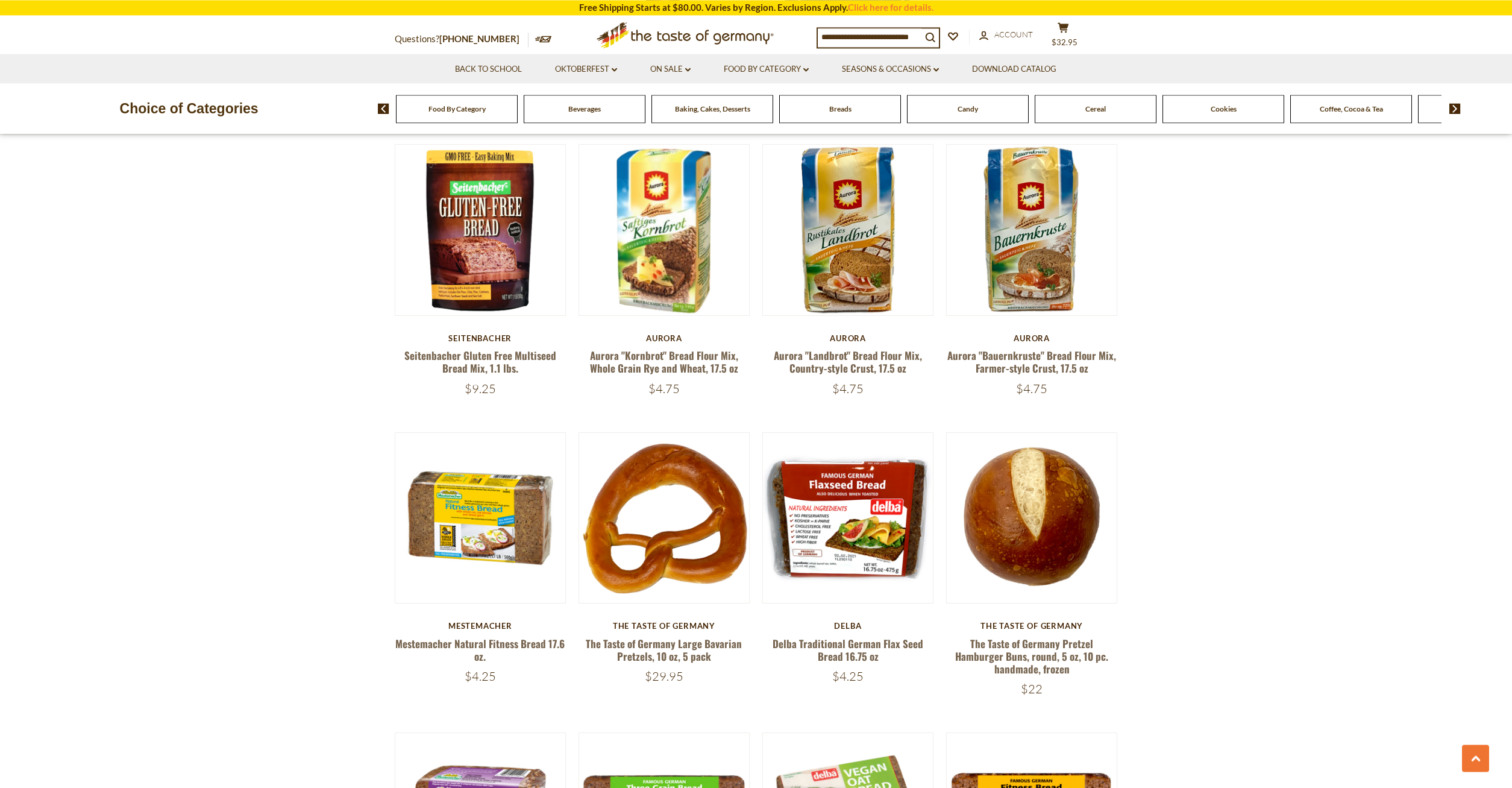
scroll to position [1415, 0]
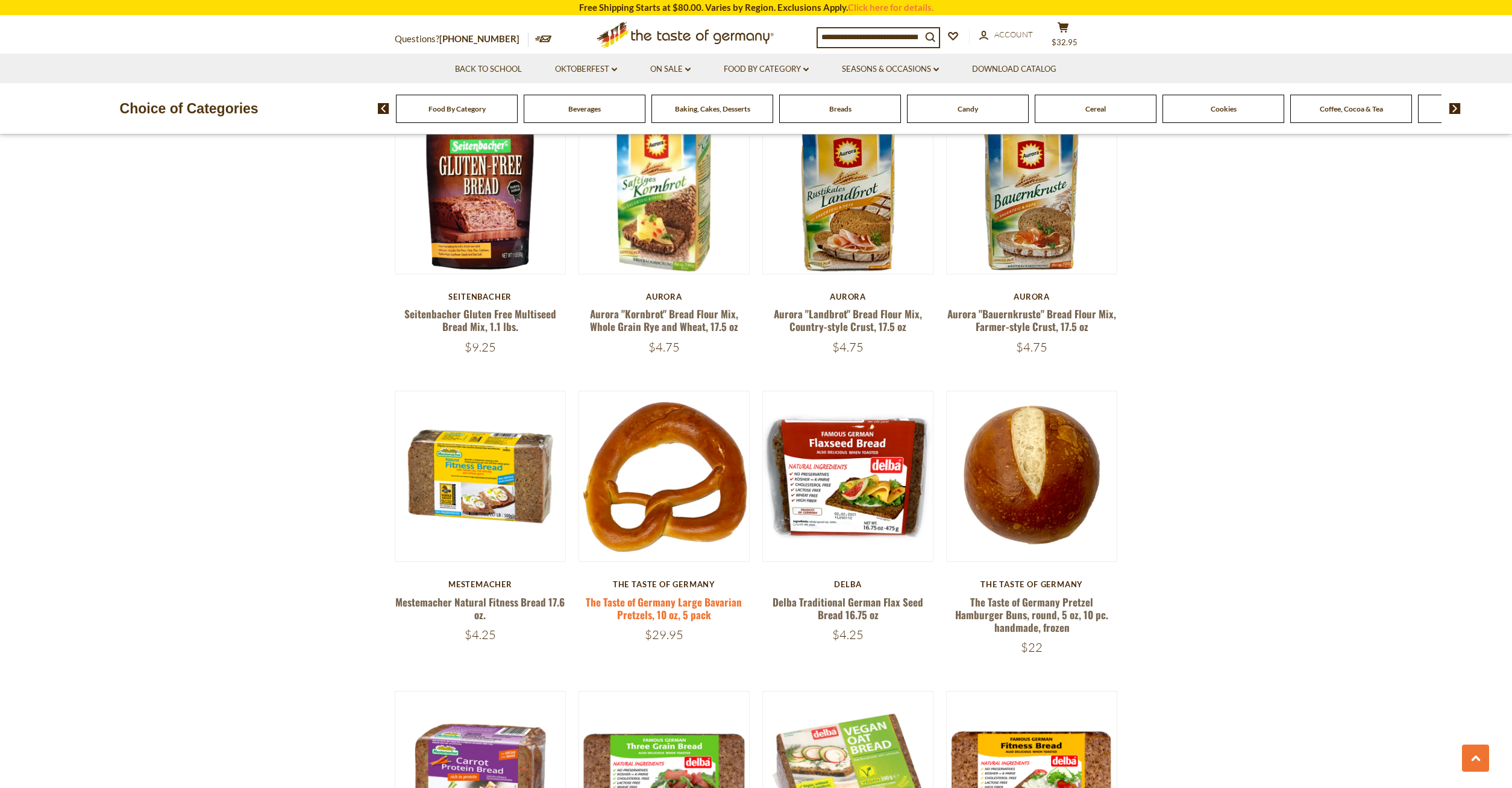
click at [646, 605] on link "The Taste of Germany Large Bavarian Pretzels, 10 oz, 5 pack" at bounding box center [664, 608] width 156 height 27
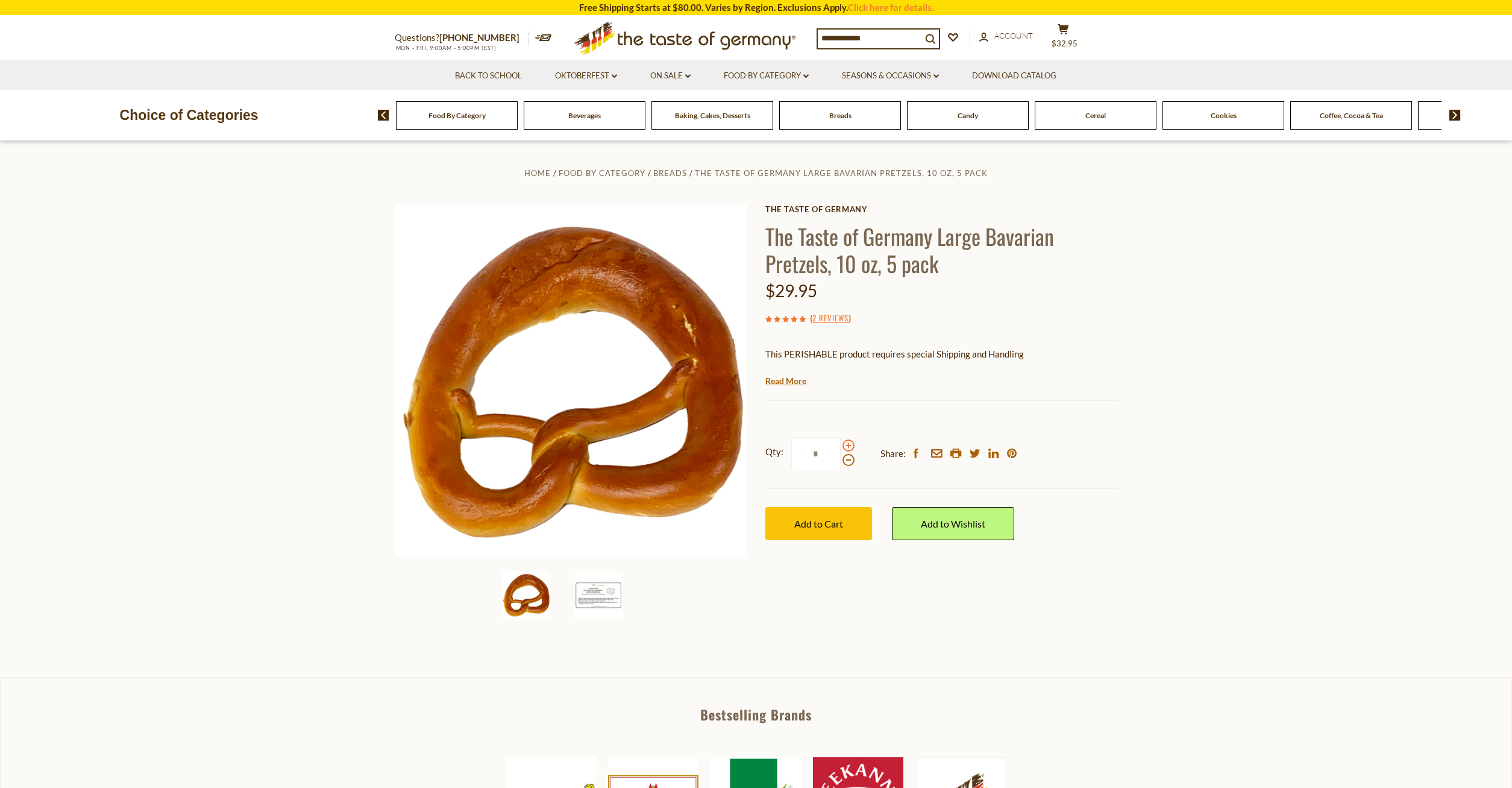
click at [847, 446] on span at bounding box center [848, 445] width 12 height 12
click at [841, 446] on input "*" at bounding box center [816, 454] width 50 height 33
click at [822, 518] on button "Add to Cart" at bounding box center [818, 524] width 106 height 33
click at [848, 461] on span at bounding box center [848, 460] width 12 height 12
click at [841, 461] on input "*" at bounding box center [816, 454] width 50 height 33
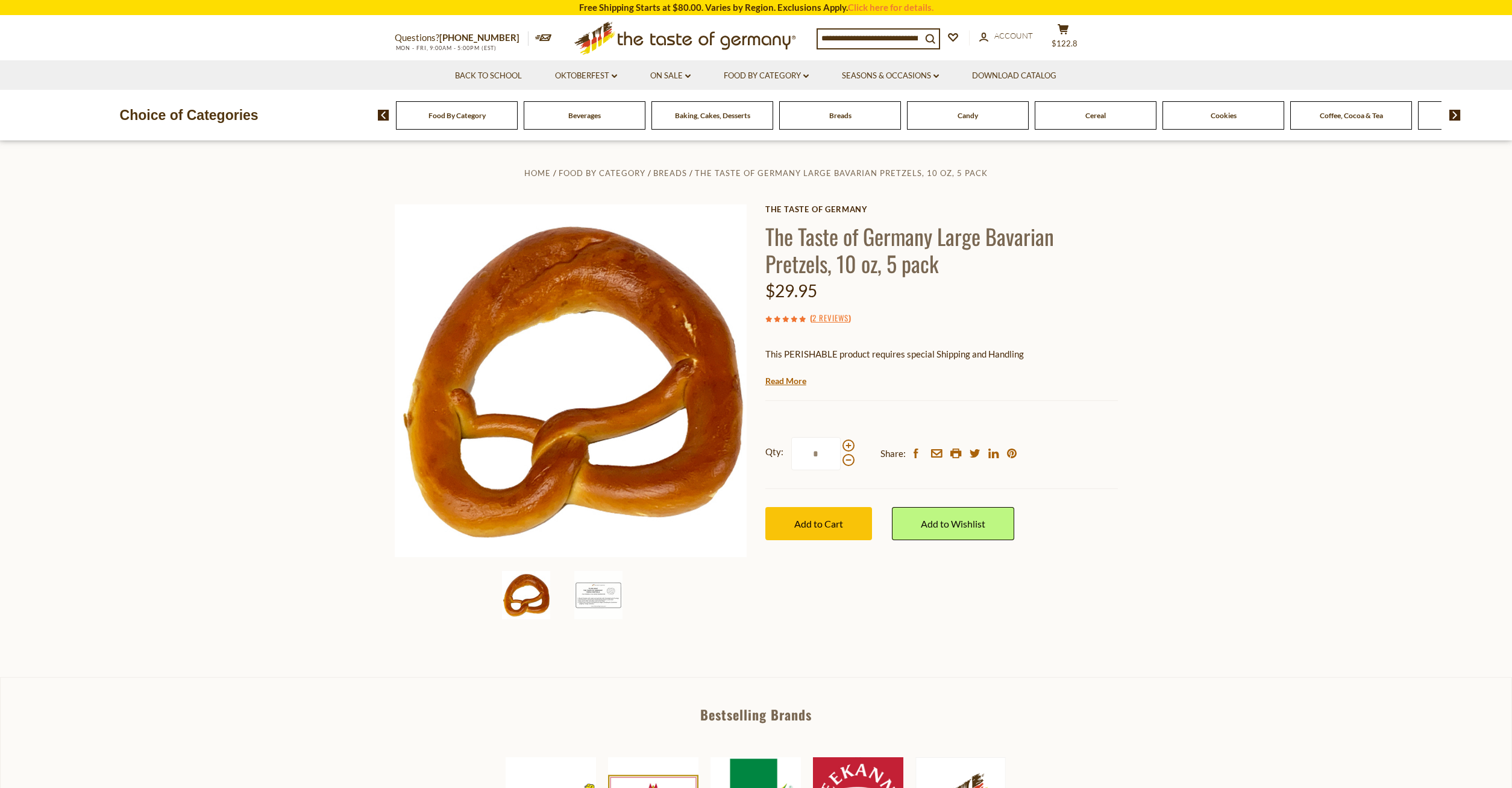
click at [1140, 559] on section "Home Food By Category Breads The Taste of Germany Large Bavarian Pretzels, 10 o…" at bounding box center [756, 409] width 1512 height 535
click at [847, 446] on span at bounding box center [848, 445] width 12 height 12
click at [841, 446] on input "*" at bounding box center [816, 454] width 50 height 33
click at [848, 461] on span at bounding box center [848, 460] width 12 height 12
click at [841, 461] on input "*" at bounding box center [816, 454] width 50 height 33
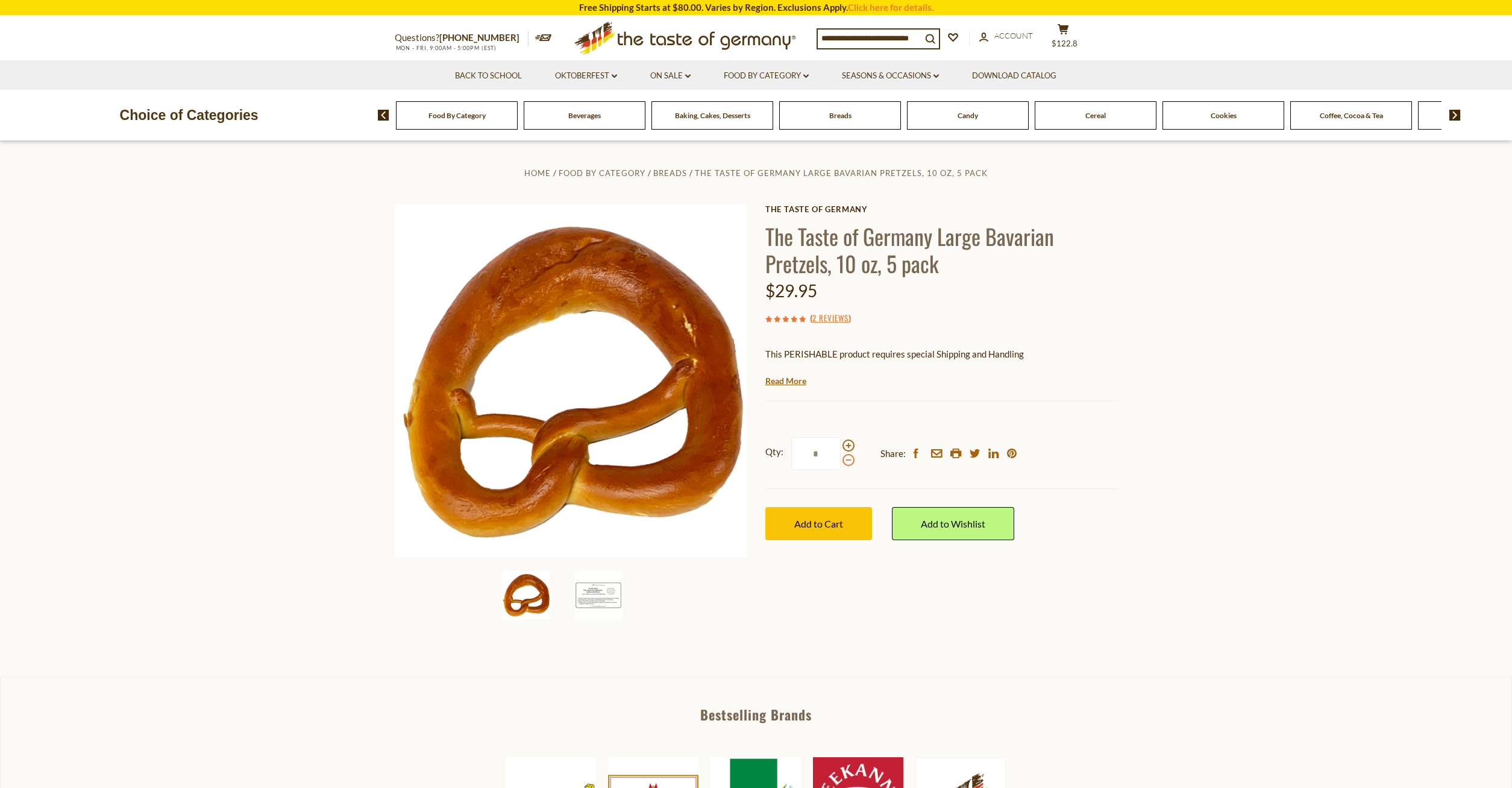
click at [850, 461] on span at bounding box center [848, 460] width 12 height 12
click at [848, 449] on span at bounding box center [848, 445] width 12 height 12
click at [841, 449] on input "*" at bounding box center [816, 454] width 50 height 33
click at [848, 449] on span at bounding box center [848, 445] width 12 height 12
click at [841, 449] on input "*" at bounding box center [816, 454] width 50 height 33
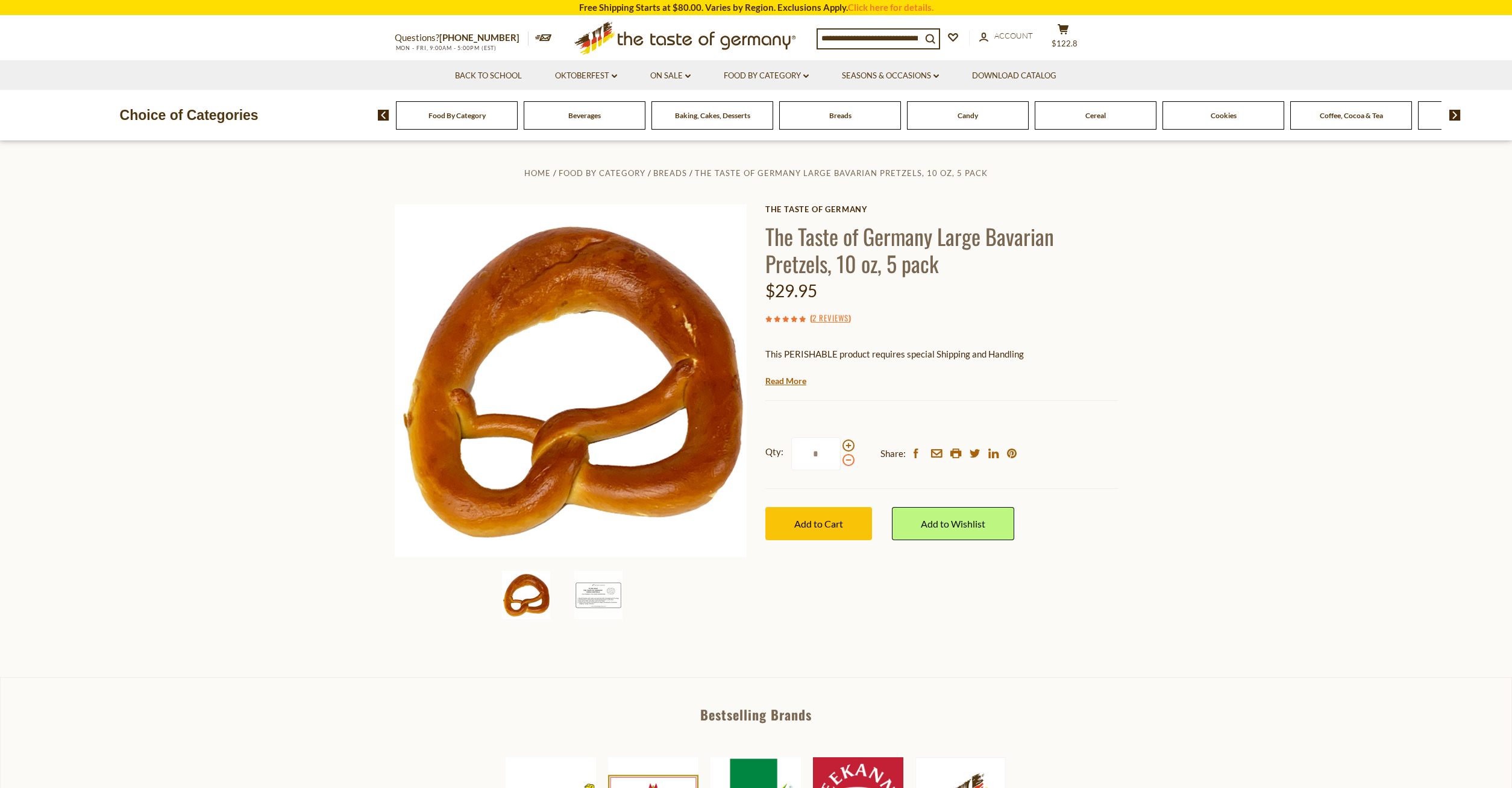
click at [850, 460] on span at bounding box center [848, 460] width 12 height 12
click at [841, 460] on input "*" at bounding box center [816, 454] width 50 height 33
type input "*"
click at [833, 524] on span "Add to Cart" at bounding box center [818, 524] width 49 height 12
click at [1088, 67] on nav "Back to School Oktoberfest dropdown_arrow All Oktoberfest Oktoberfest Foods Par…" at bounding box center [756, 74] width 723 height 29
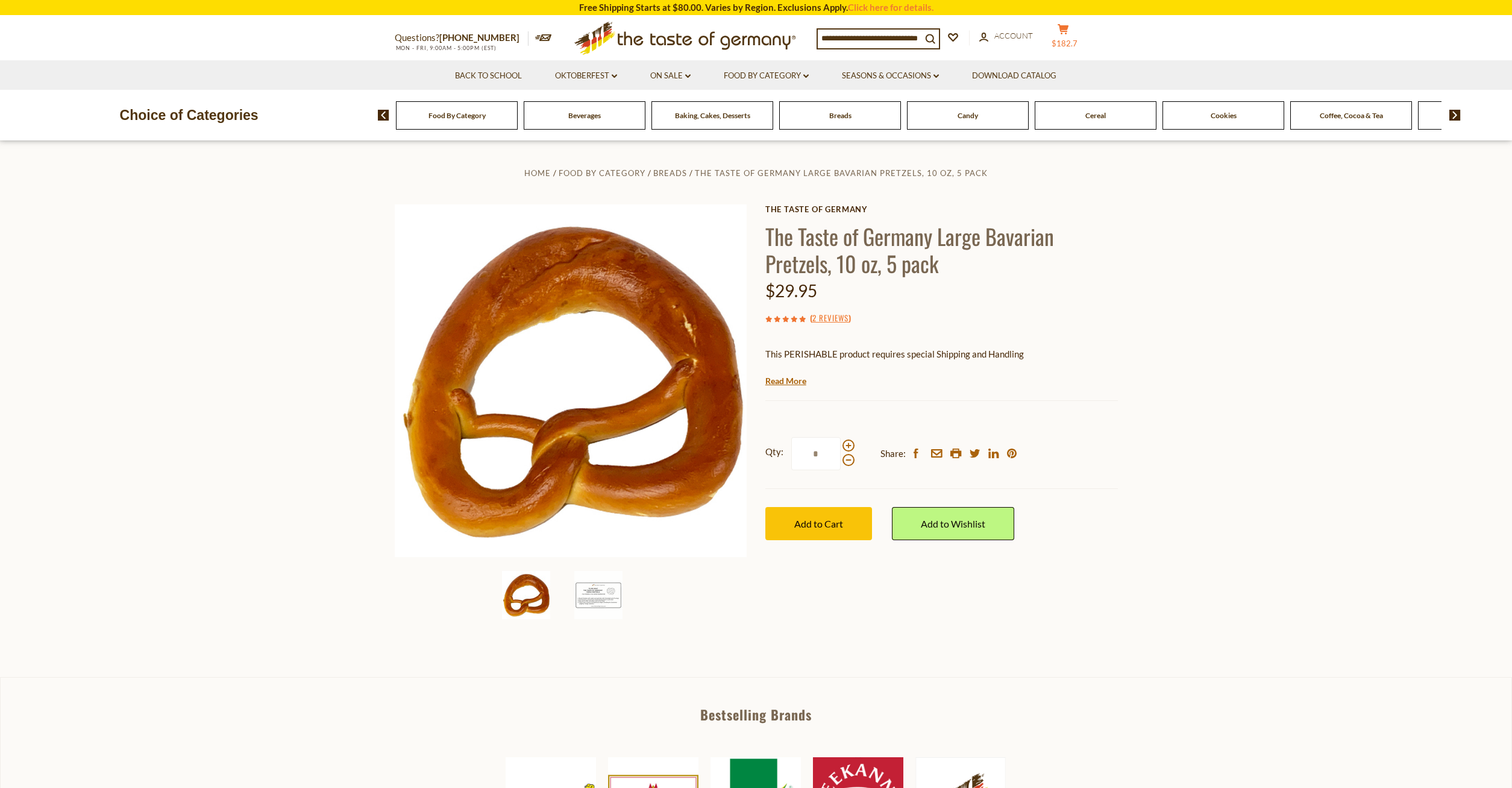
click at [1070, 29] on icon "cart" at bounding box center [1064, 29] width 12 height 10
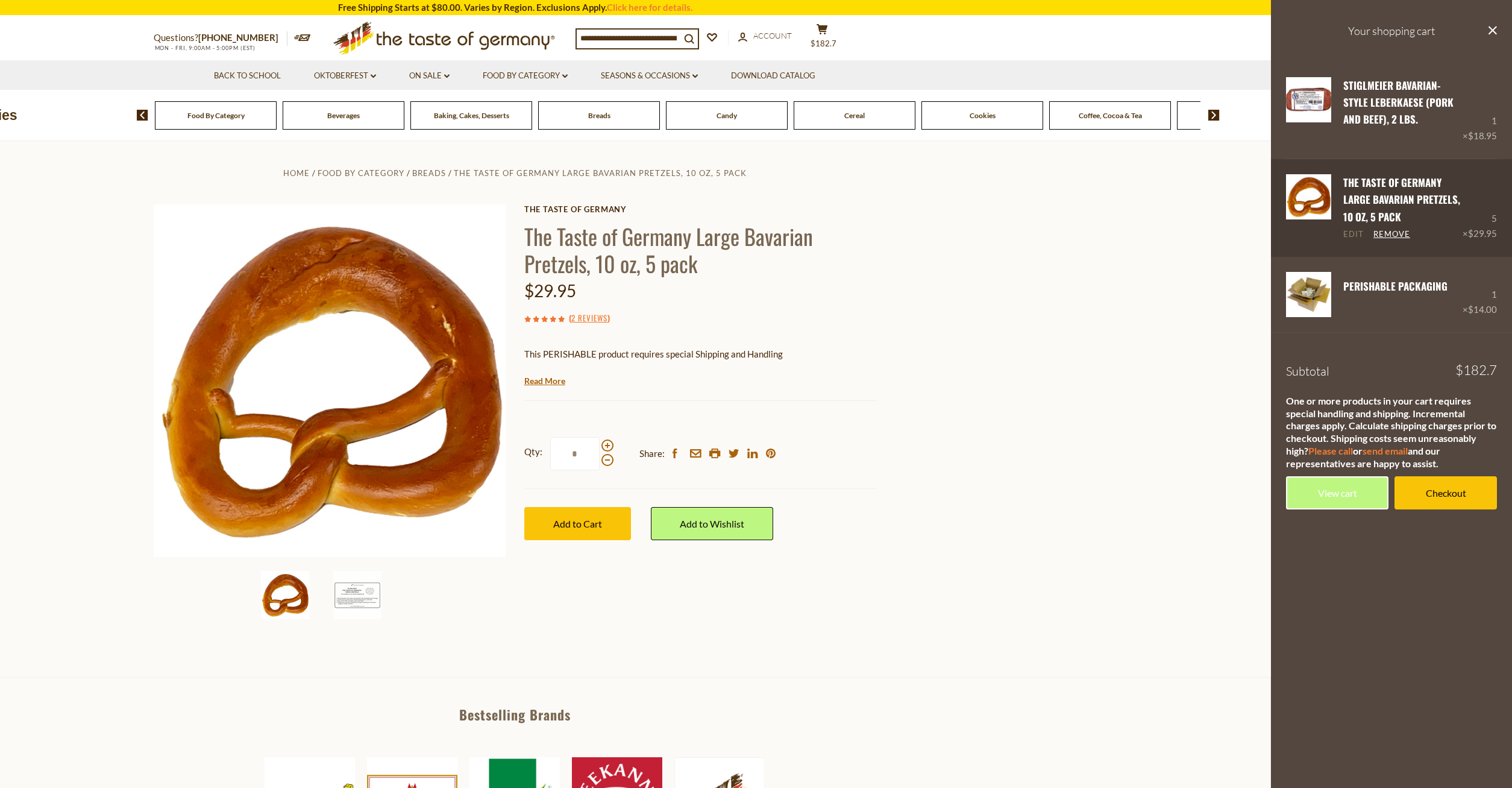
click at [1359, 235] on link "Edit" at bounding box center [1353, 234] width 20 height 11
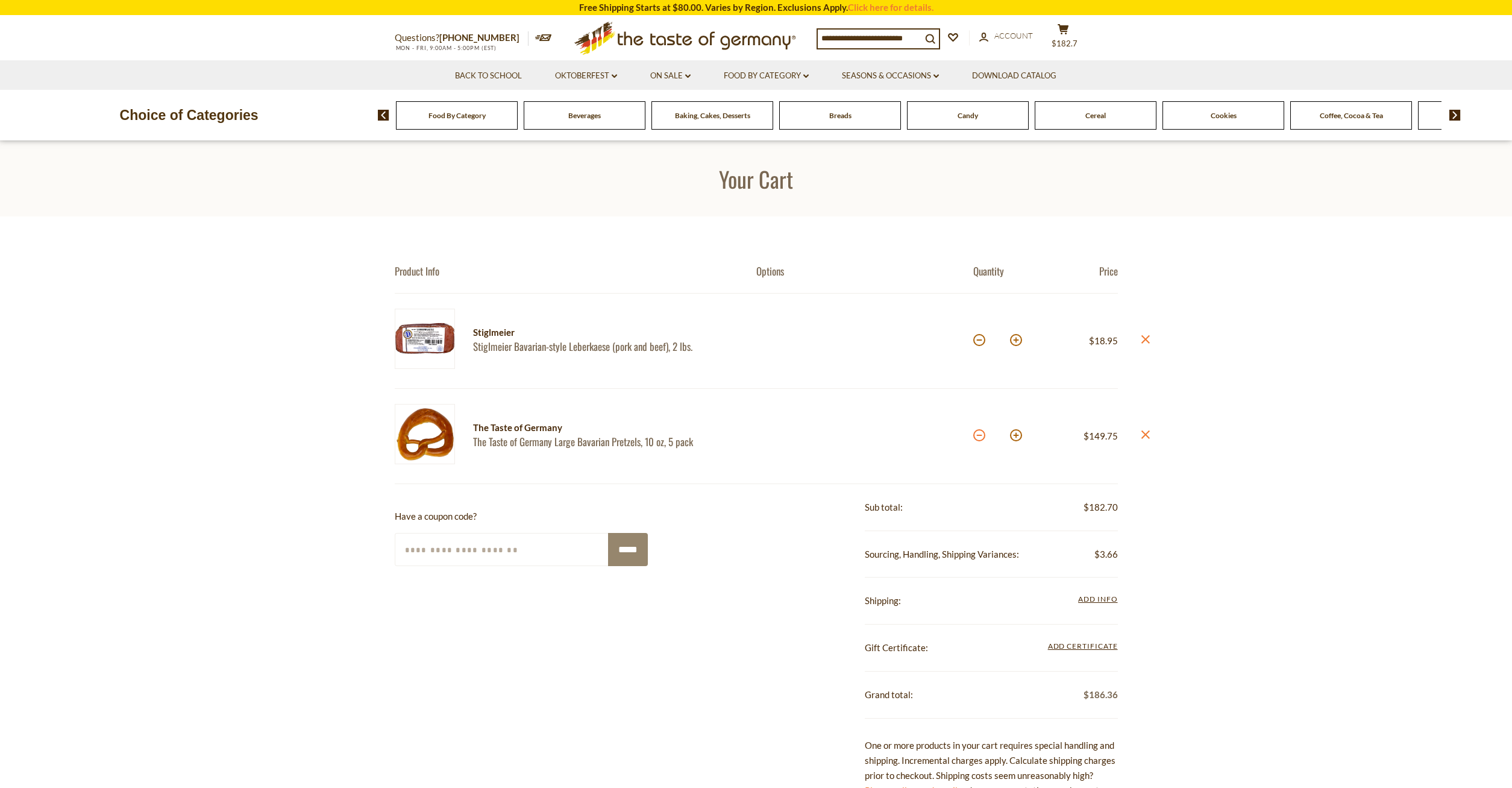
click at [978, 436] on button at bounding box center [980, 435] width 12 height 12
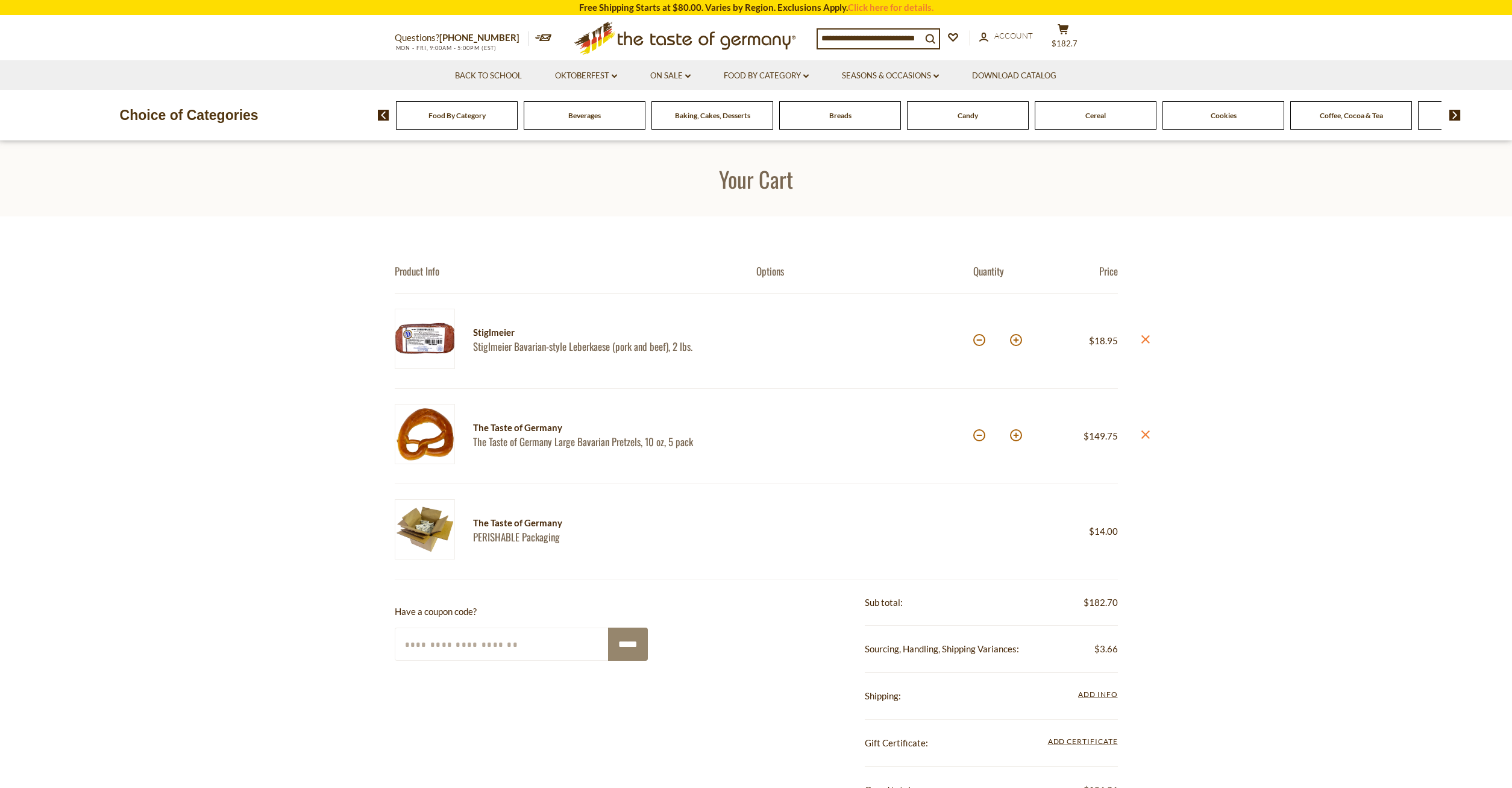
click at [978, 436] on button at bounding box center [980, 435] width 12 height 12
type input "*"
click at [978, 436] on section "Product Info Options Quantity Price Stiglmeier Stiglmeier Bavarian-style Leberk…" at bounding box center [756, 662] width 1512 height 891
click at [978, 436] on button at bounding box center [980, 435] width 12 height 12
type input "*"
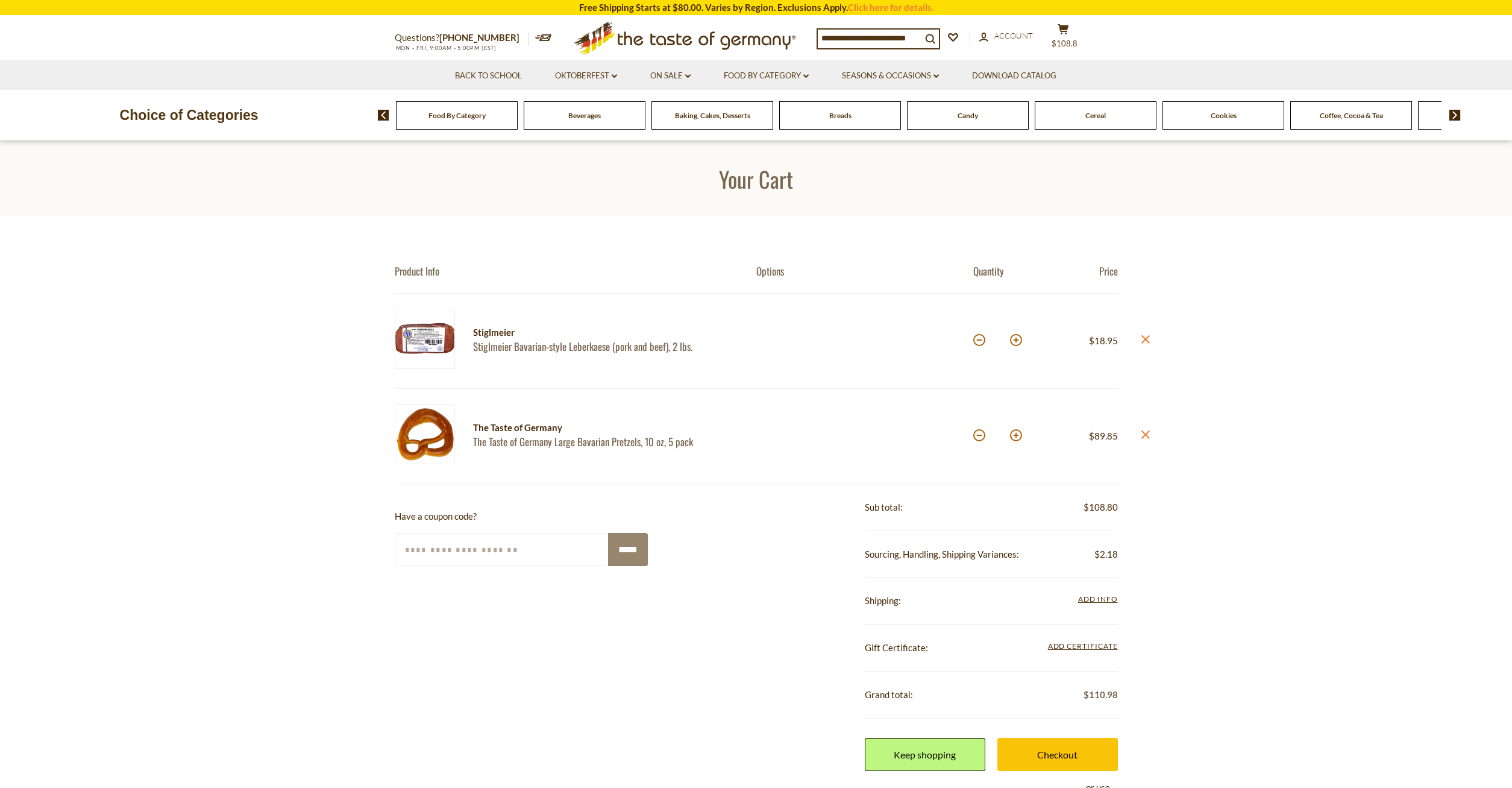
click at [978, 436] on button at bounding box center [980, 435] width 12 height 12
type input "*"
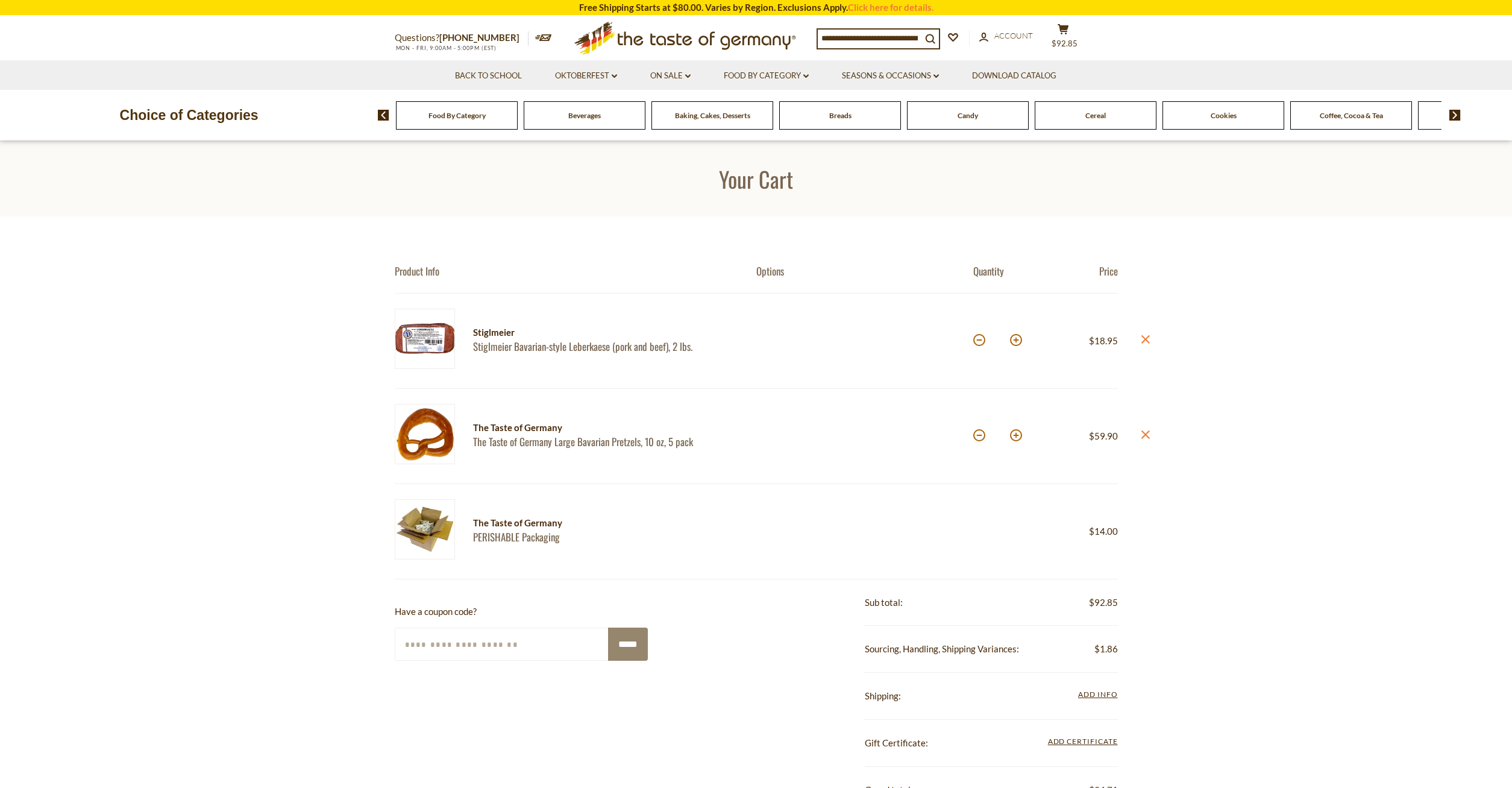
click at [825, 33] on input at bounding box center [869, 38] width 104 height 17
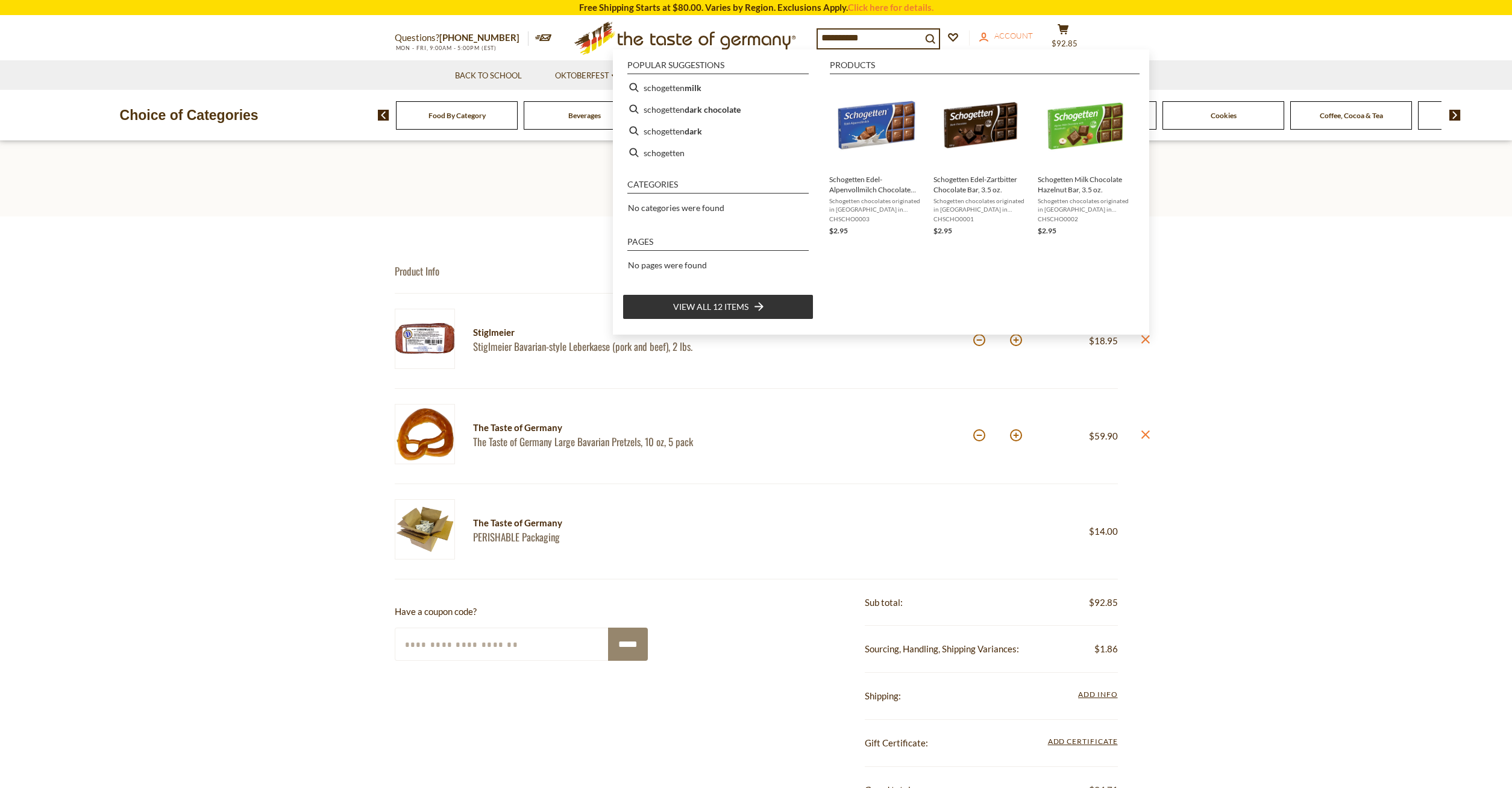
type input "**********"
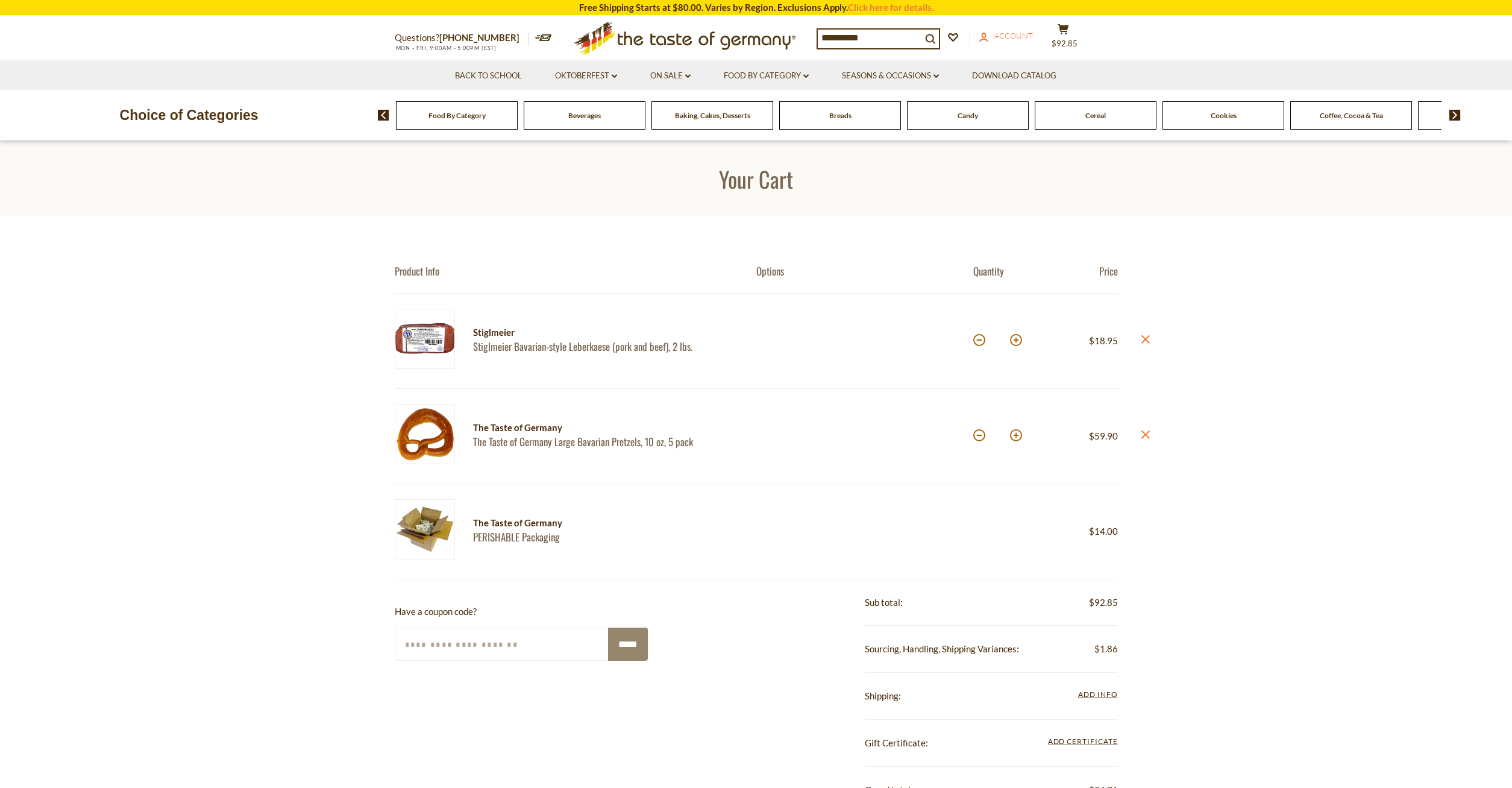
click at [1033, 32] on span "Account" at bounding box center [1013, 35] width 39 height 10
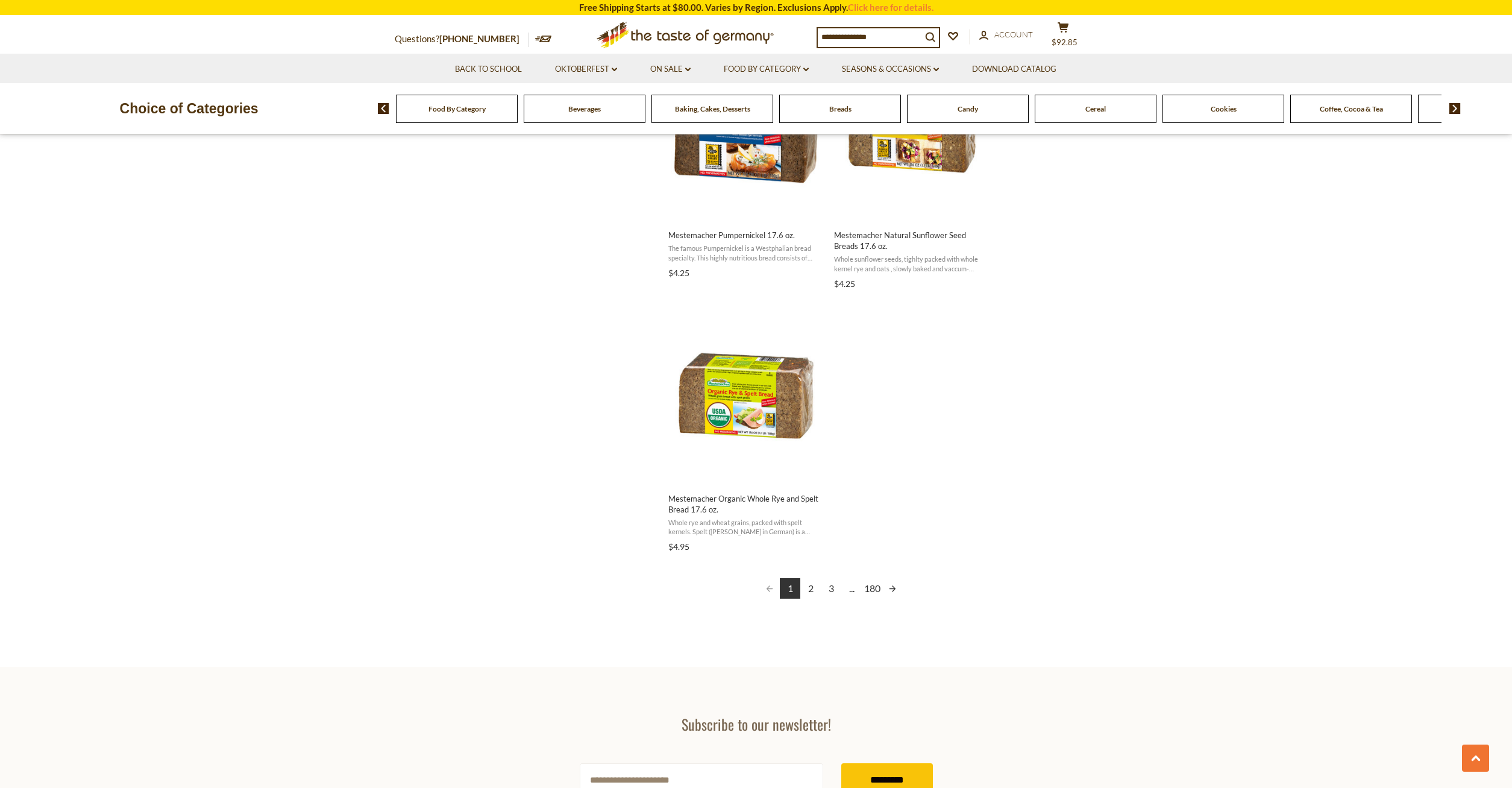
scroll to position [2153, 0]
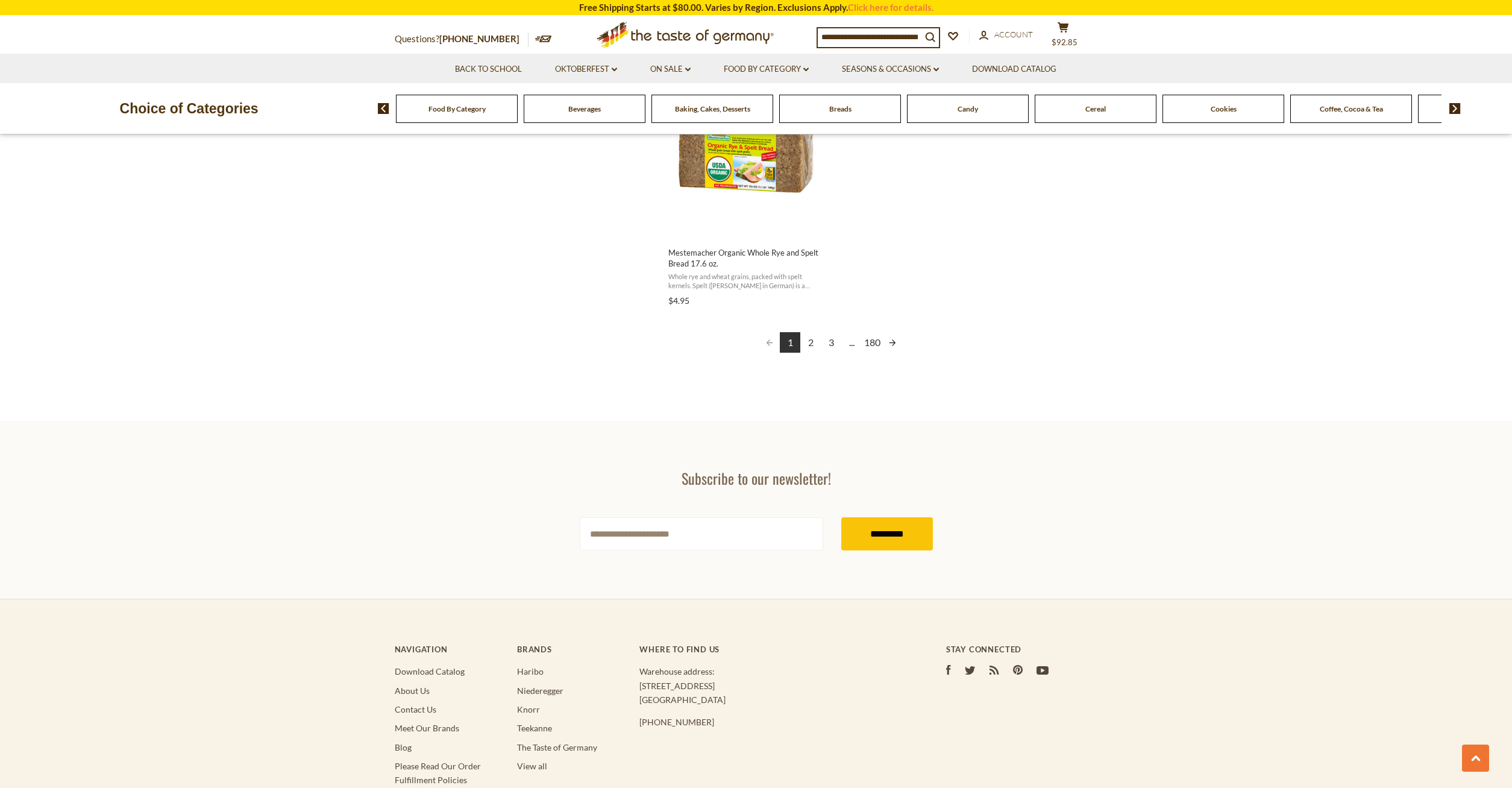
click at [889, 341] on link "Next page" at bounding box center [892, 342] width 20 height 20
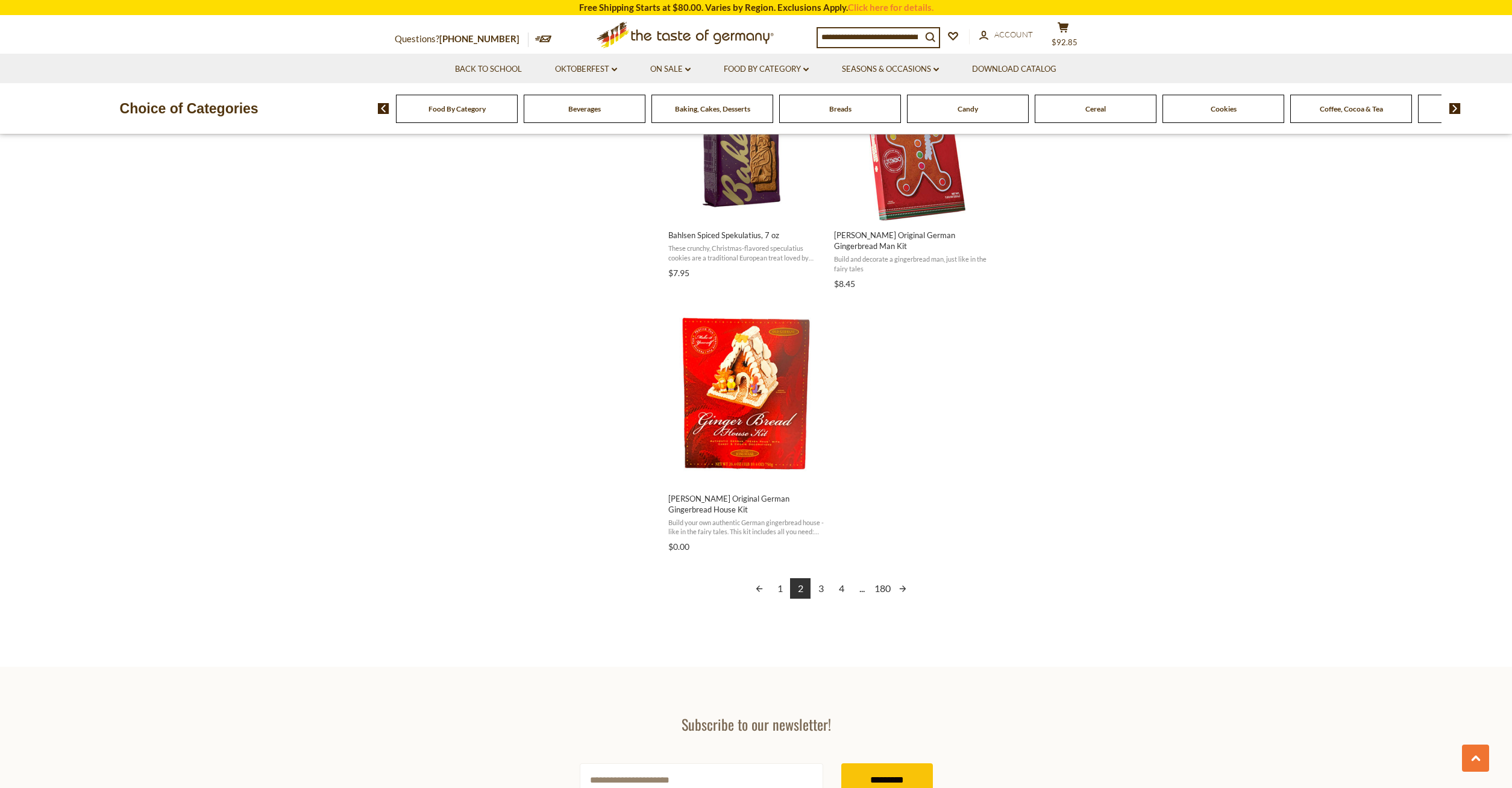
scroll to position [2153, 0]
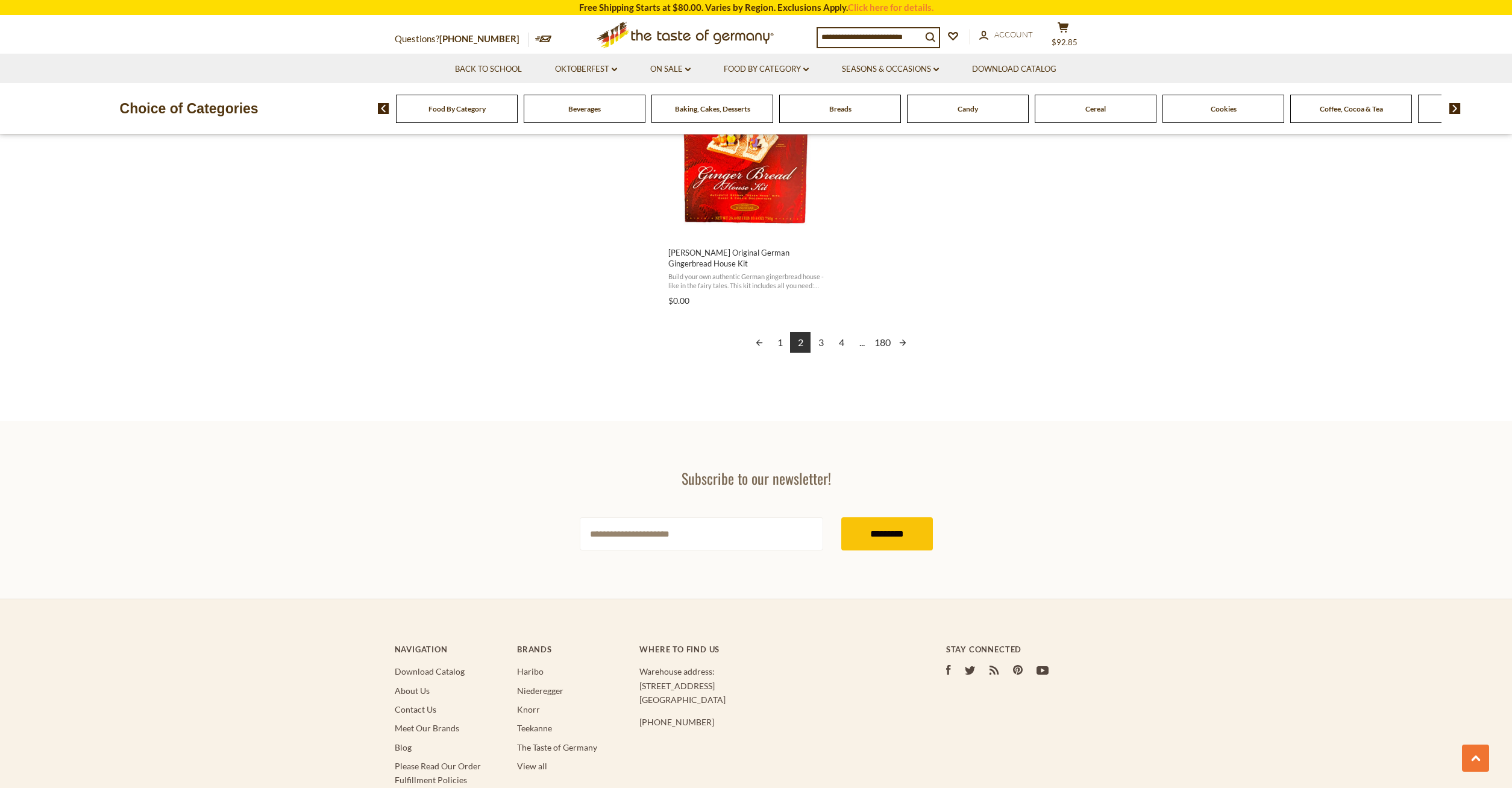
click at [817, 343] on link "3" at bounding box center [820, 342] width 20 height 20
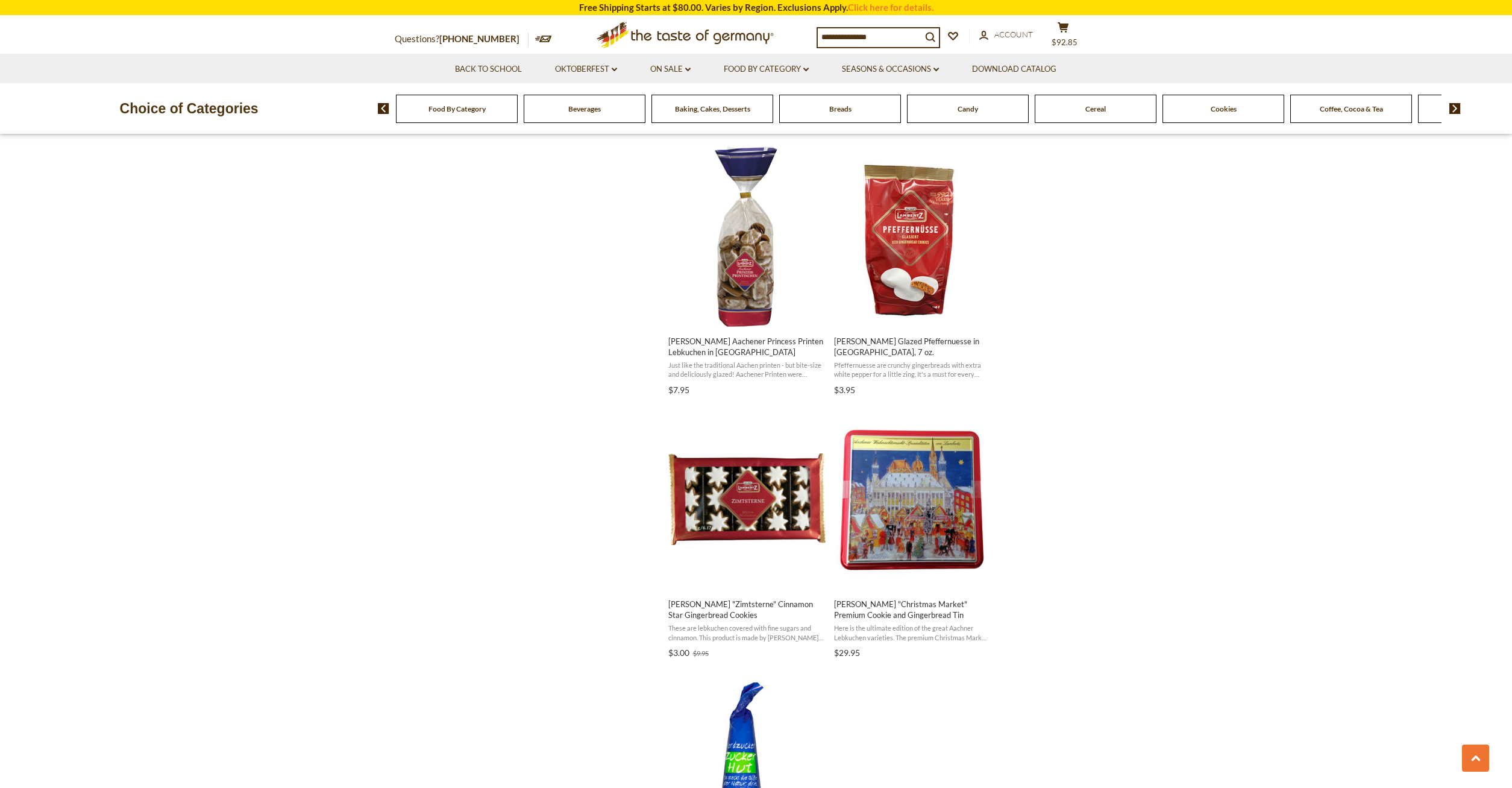
scroll to position [1784, 0]
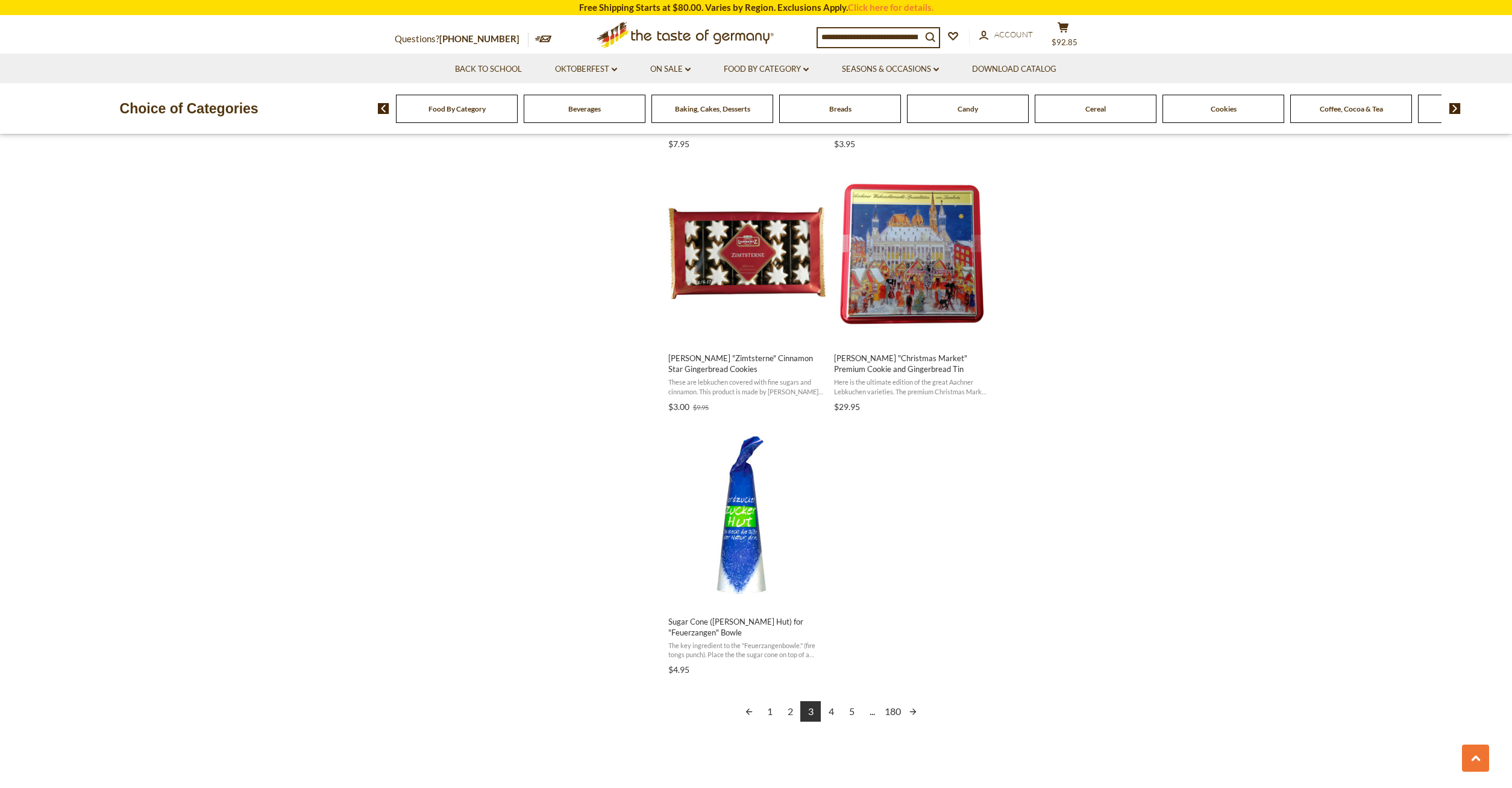
click at [833, 712] on link "4" at bounding box center [831, 711] width 20 height 20
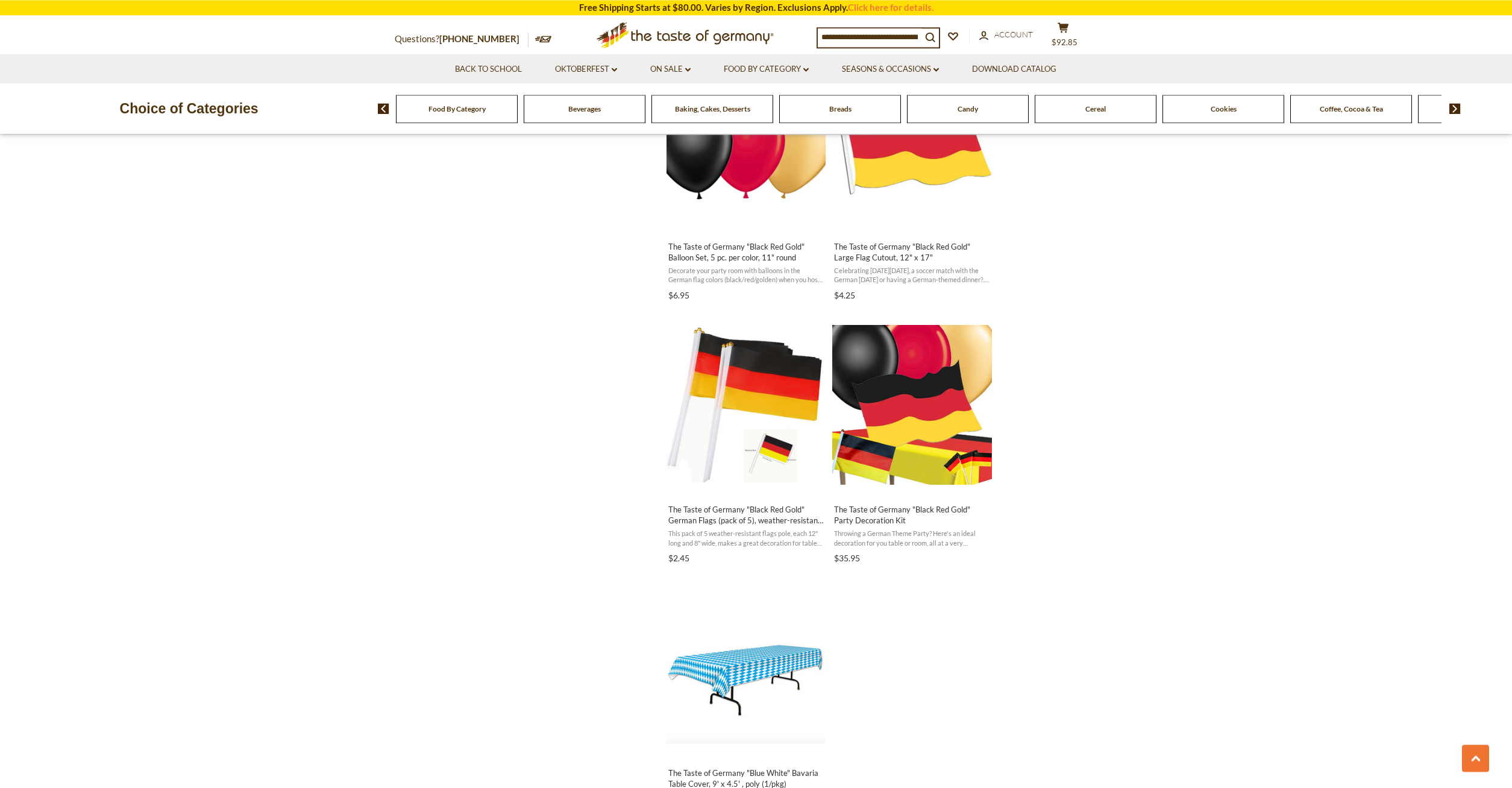
scroll to position [1722, 0]
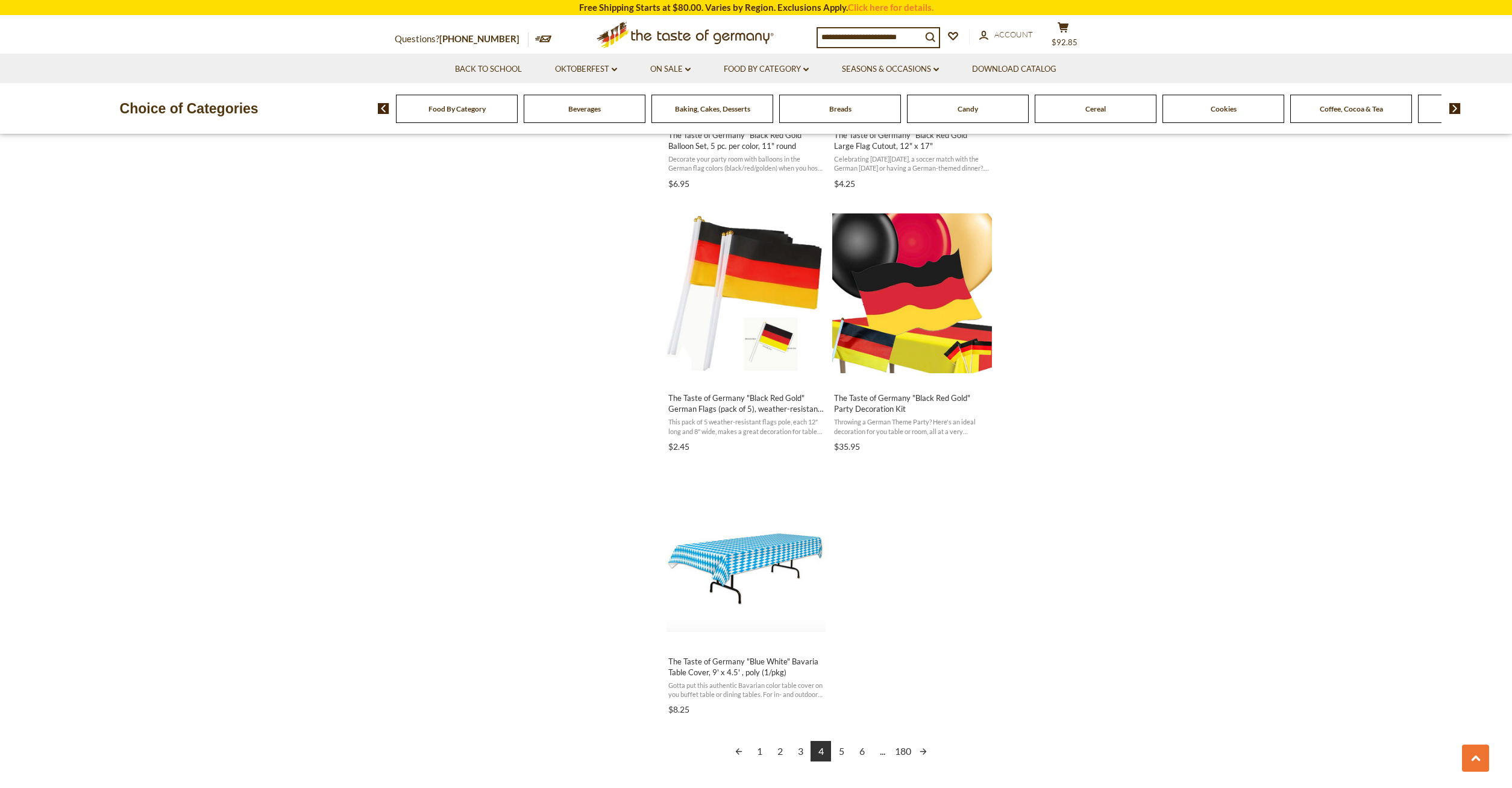
click at [839, 749] on link "5" at bounding box center [841, 751] width 20 height 20
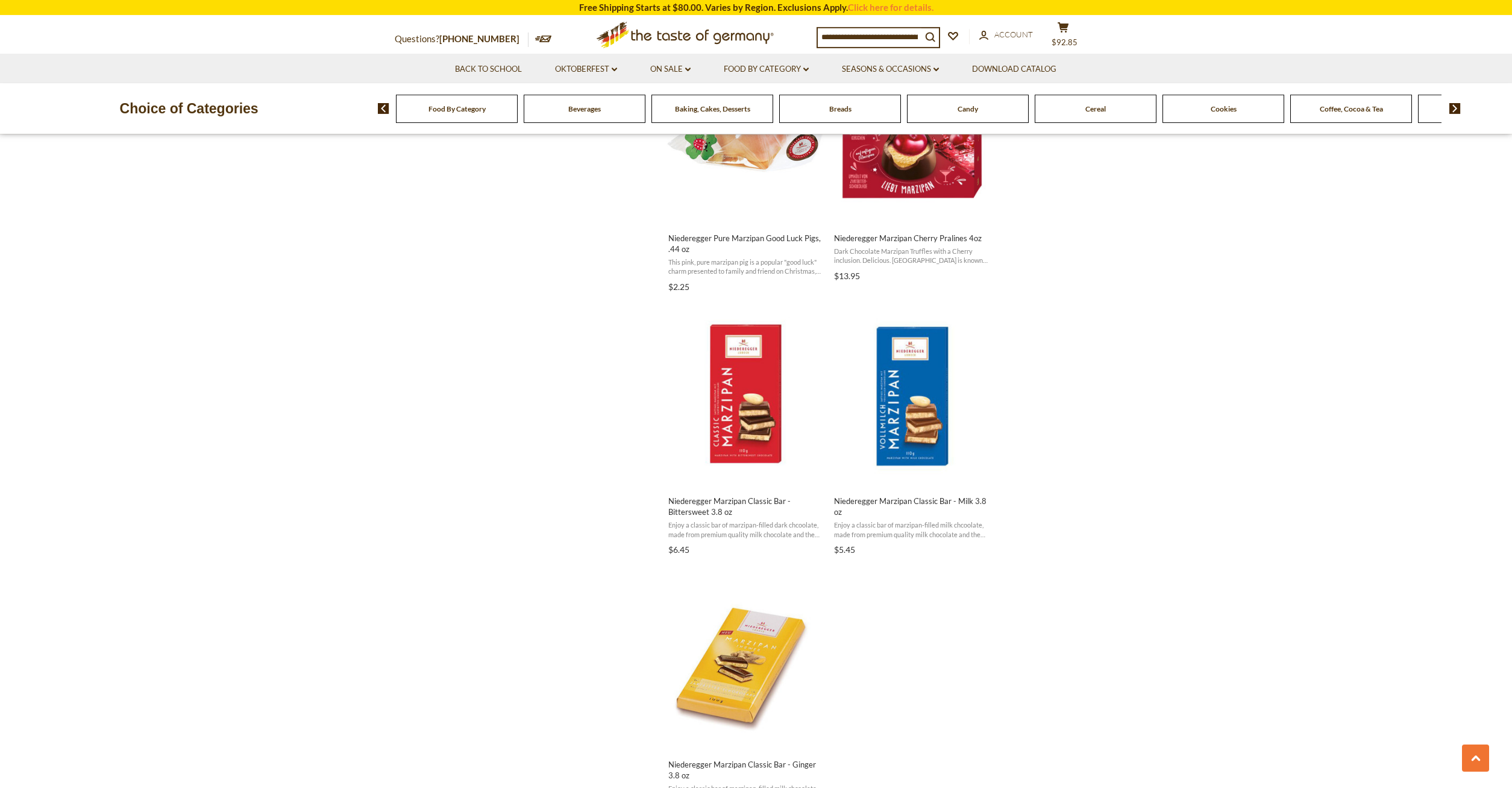
scroll to position [1722, 0]
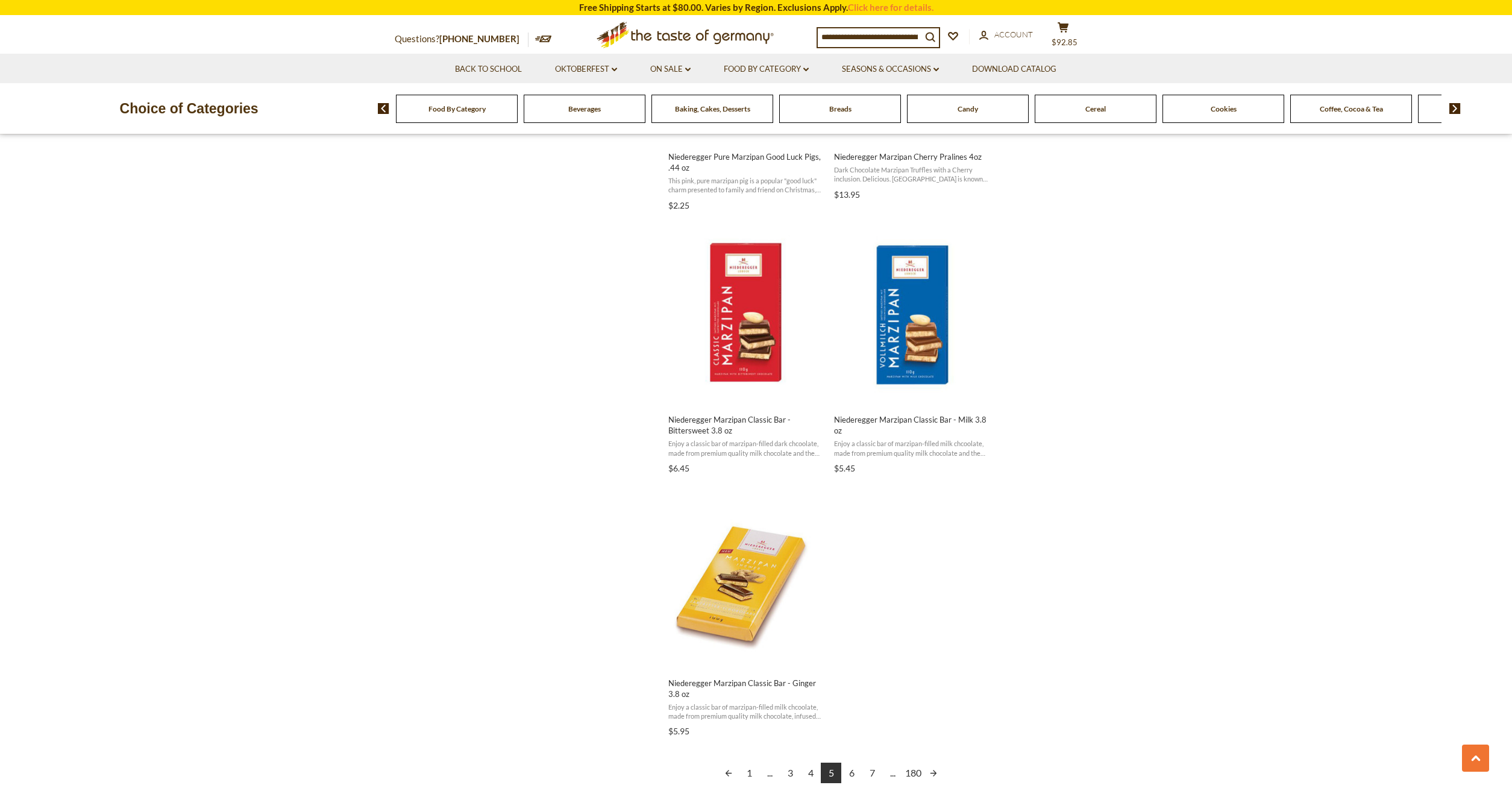
click at [849, 763] on link "6" at bounding box center [851, 772] width 20 height 20
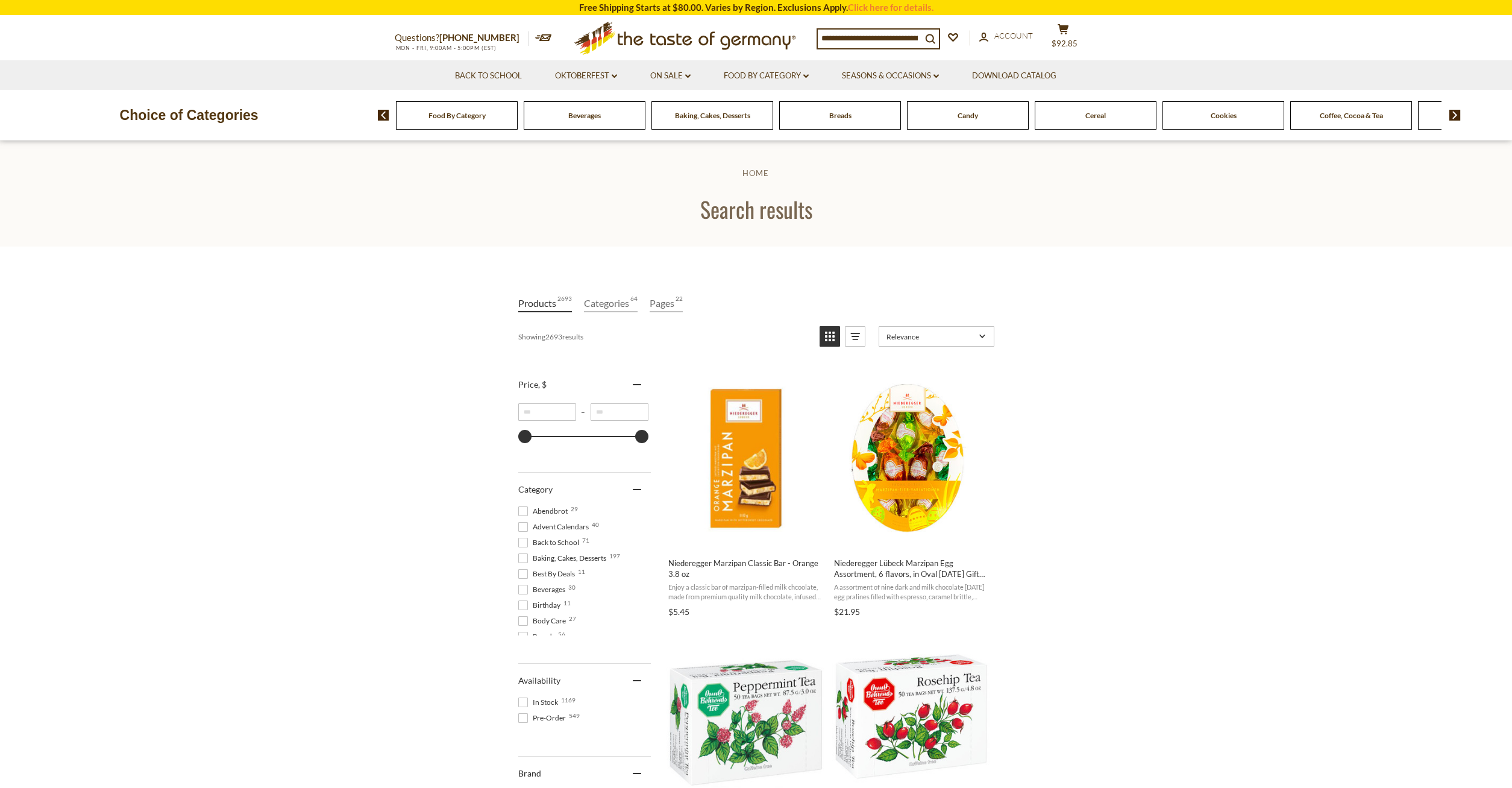
click at [517, 129] on div "Candy" at bounding box center [457, 115] width 122 height 28
click at [517, 123] on div "Candy" at bounding box center [457, 115] width 122 height 28
paste input "**********"
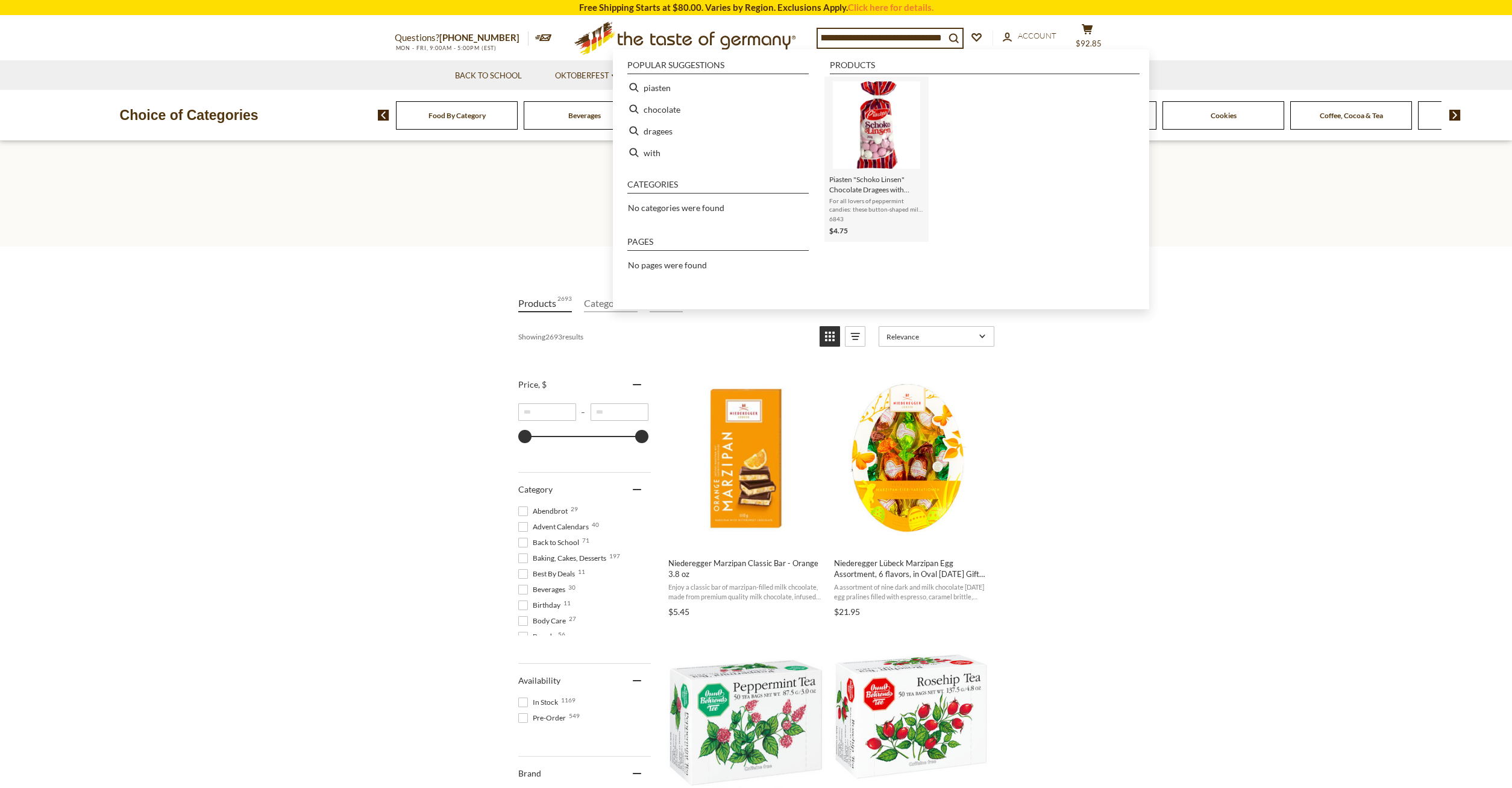
type input "**********"
click at [891, 138] on img "Instant Search Results" at bounding box center [877, 125] width 87 height 87
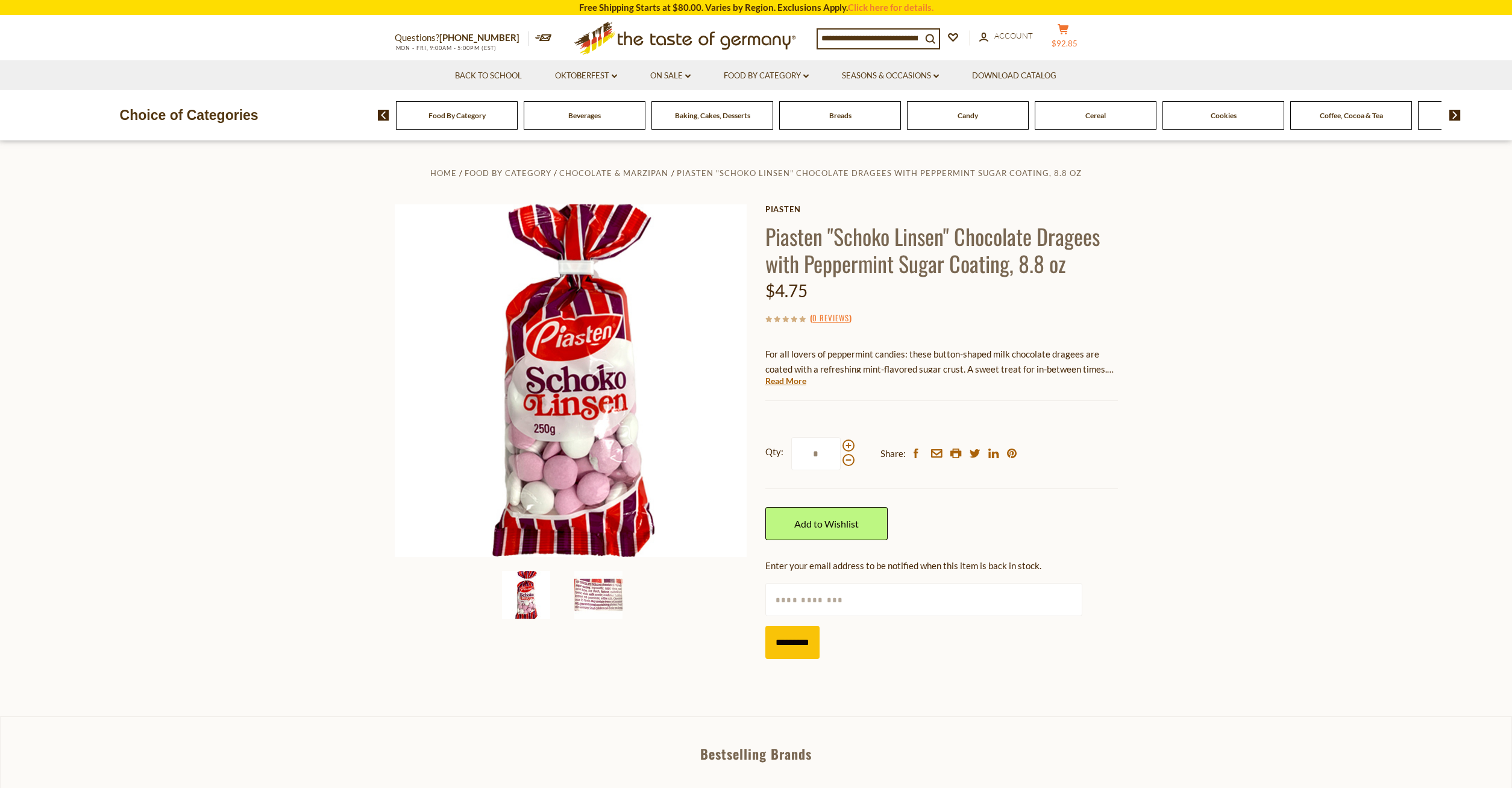
click at [1069, 29] on icon at bounding box center [1063, 29] width 11 height 10
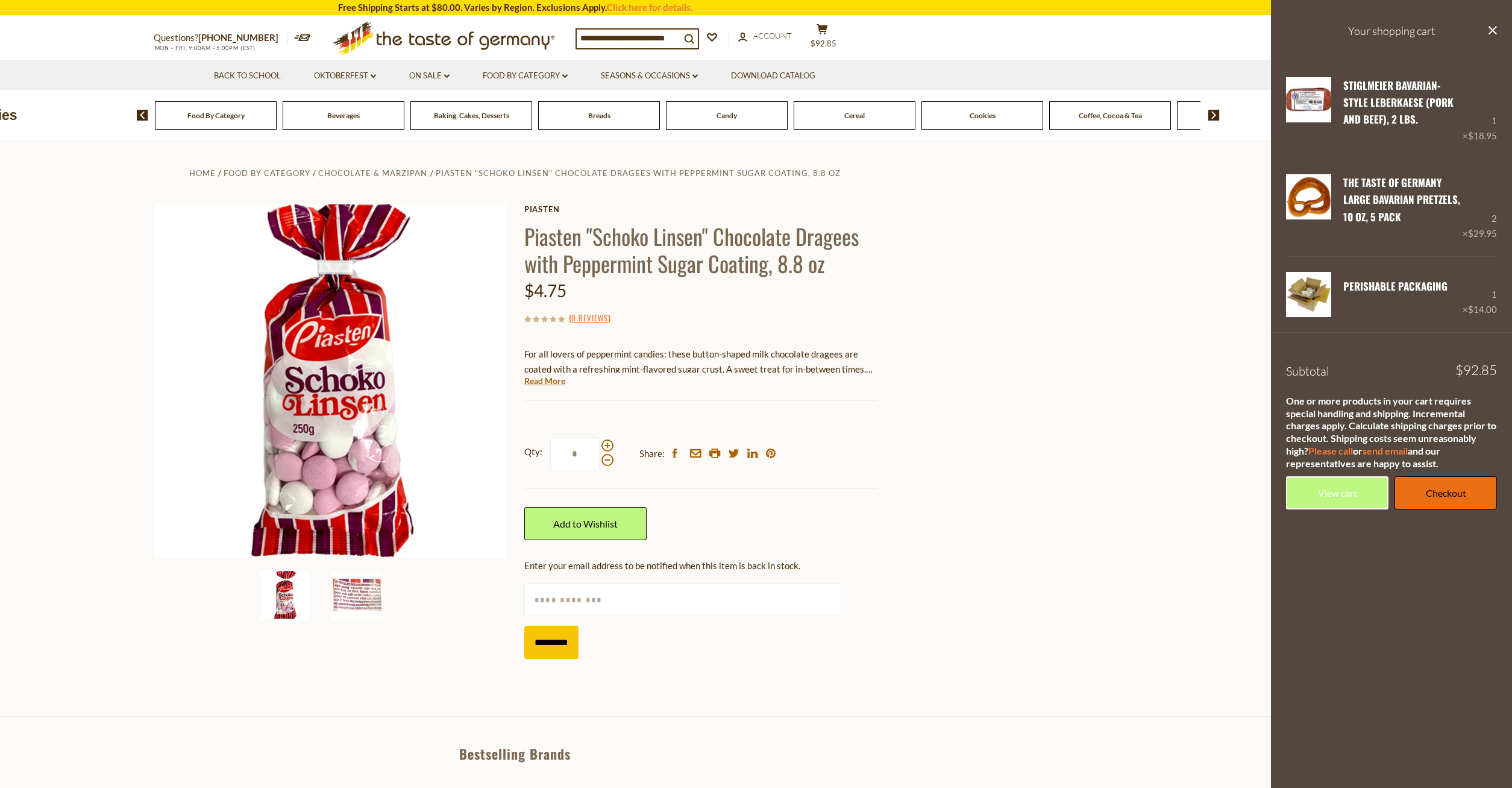
click at [1445, 490] on link "Checkout" at bounding box center [1445, 493] width 102 height 33
